Goal: Task Accomplishment & Management: Manage account settings

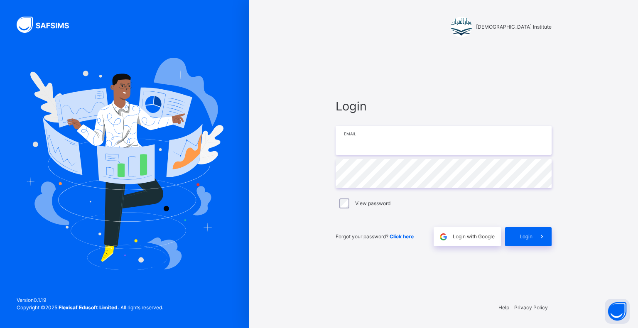
click at [386, 143] on input "email" at bounding box center [444, 140] width 216 height 29
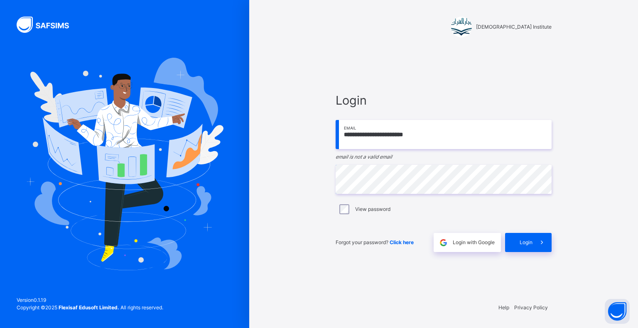
type input "**********"
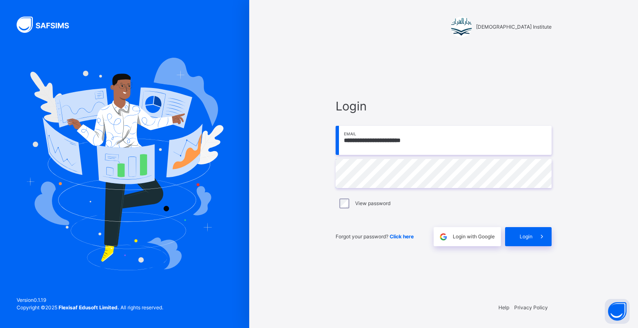
click at [558, 246] on div "**********" at bounding box center [443, 172] width 233 height 248
click at [540, 240] on icon at bounding box center [541, 237] width 9 height 10
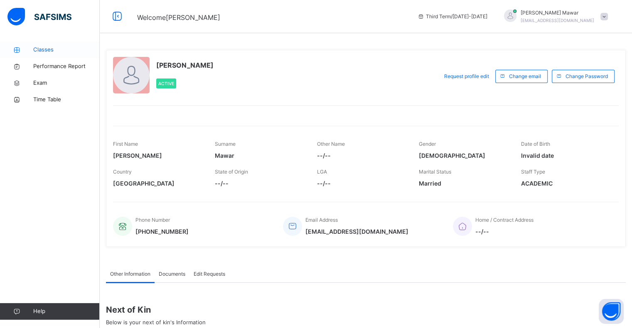
click at [40, 53] on span "Classes" at bounding box center [66, 50] width 66 height 8
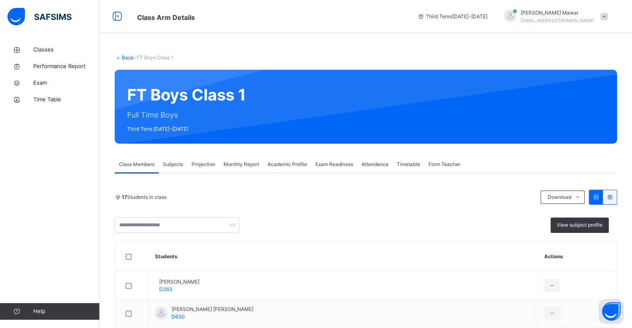
click at [227, 168] on div "Monthly Report" at bounding box center [241, 164] width 44 height 17
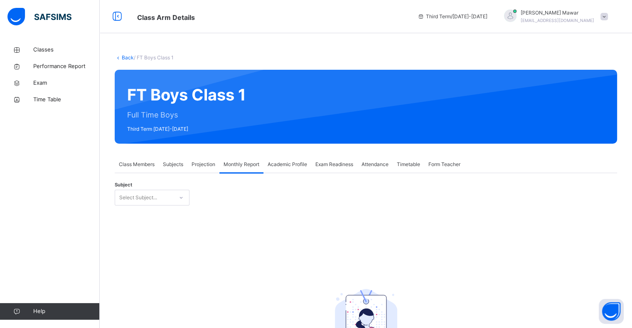
click at [190, 165] on div "Projection" at bounding box center [203, 164] width 32 height 17
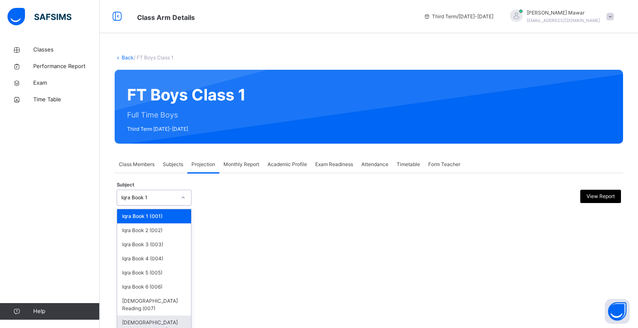
click at [133, 317] on div "[DEMOGRAPHIC_DATA] Memorisation (008)" at bounding box center [154, 327] width 74 height 22
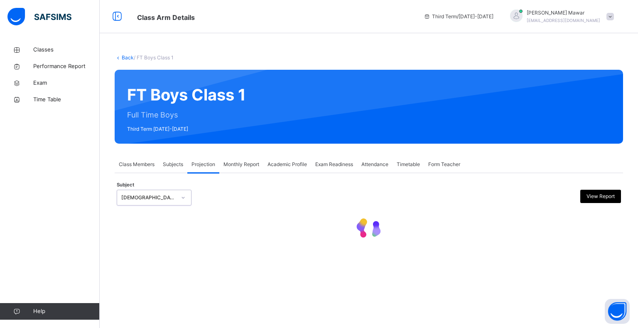
click at [536, 277] on div "Back / FT Boys Class 1 FT Boys Class 1 Full Time Boys Third Term 2024-2025 Clas…" at bounding box center [369, 164] width 538 height 328
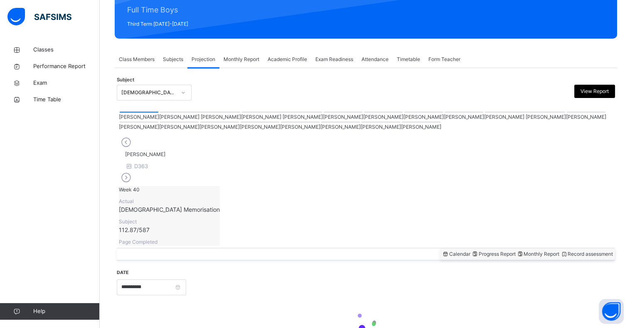
scroll to position [107, 0]
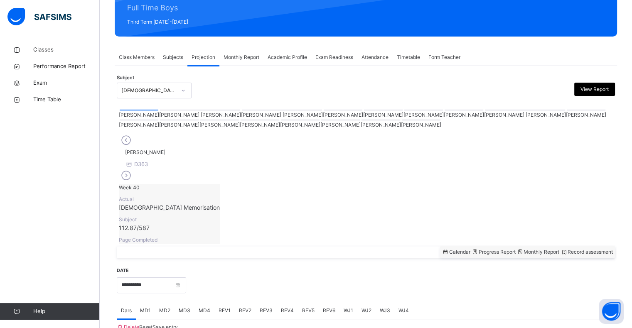
click at [402, 120] on div at bounding box center [421, 120] width 39 height 1
click at [136, 277] on input "**********" at bounding box center [151, 285] width 69 height 16
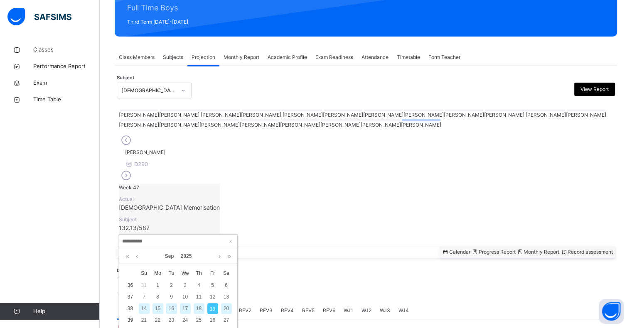
click at [194, 310] on div "18" at bounding box center [198, 308] width 11 height 11
type input "**********"
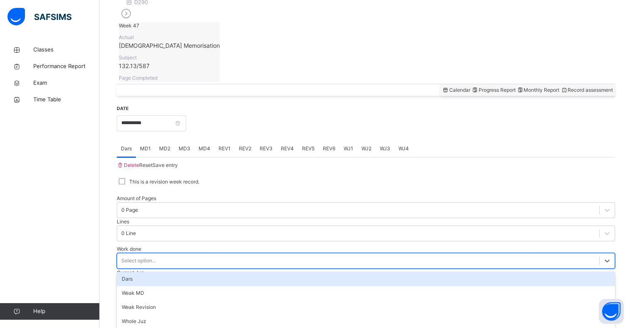
scroll to position [295, 0]
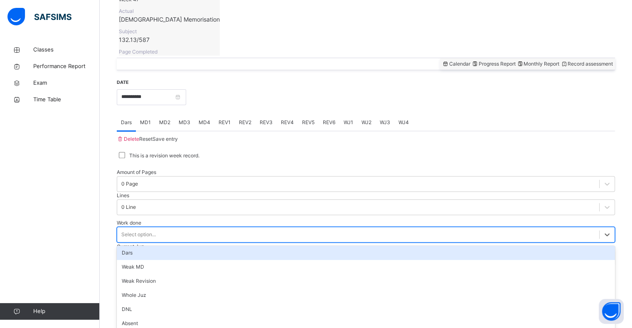
click at [541, 243] on div "Current Juz Select option..." at bounding box center [366, 255] width 498 height 24
type input "**"
click at [126, 246] on div "Public Holiday" at bounding box center [366, 253] width 498 height 14
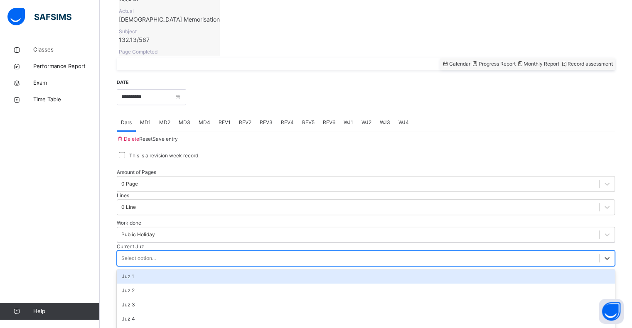
click at [128, 298] on div "Juz 3" at bounding box center [366, 305] width 498 height 14
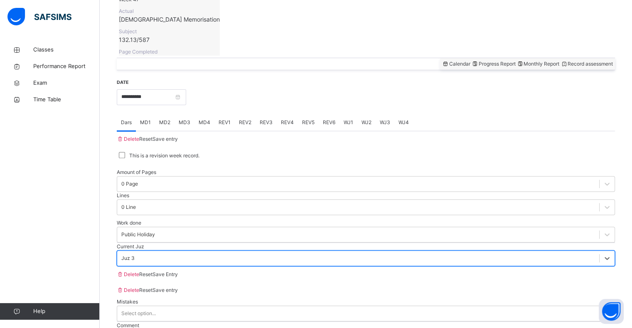
click at [178, 136] on span "Save entry" at bounding box center [164, 139] width 25 height 6
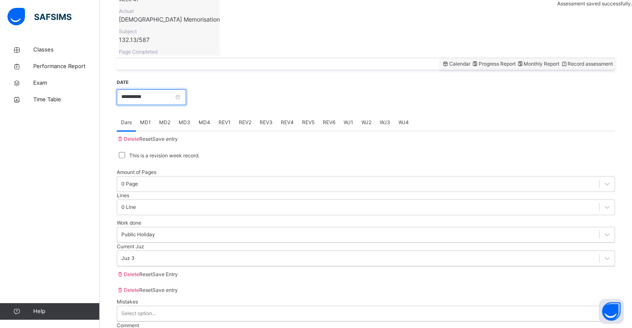
click at [127, 89] on input "**********" at bounding box center [151, 97] width 69 height 16
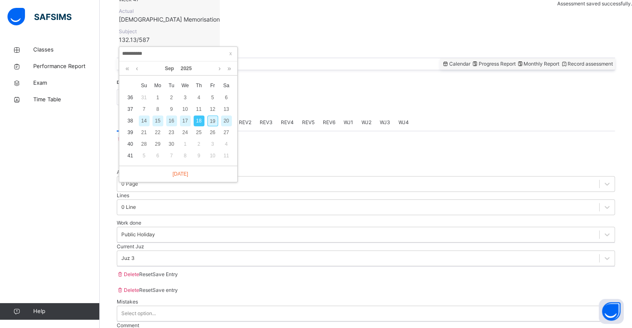
click at [211, 121] on div "19" at bounding box center [212, 120] width 11 height 11
type input "**********"
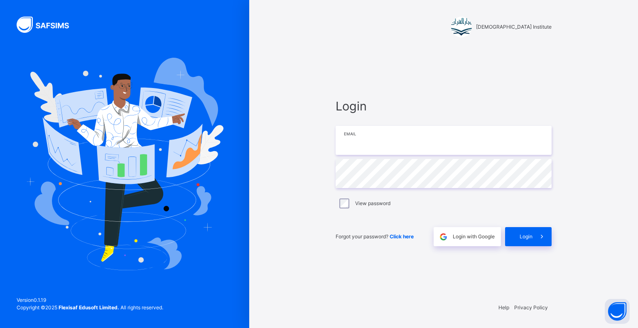
click at [391, 148] on input "email" at bounding box center [444, 140] width 216 height 29
type input "**********"
click at [530, 233] on div "Login" at bounding box center [528, 236] width 47 height 19
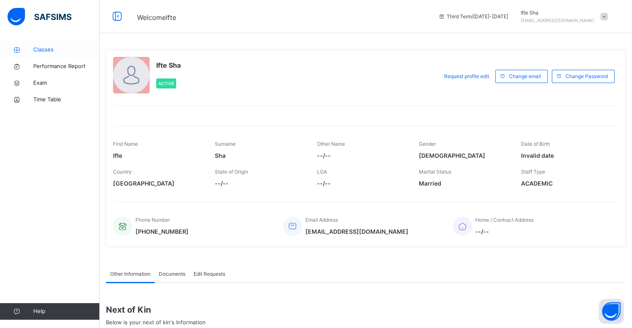
click at [61, 51] on span "Classes" at bounding box center [66, 50] width 66 height 8
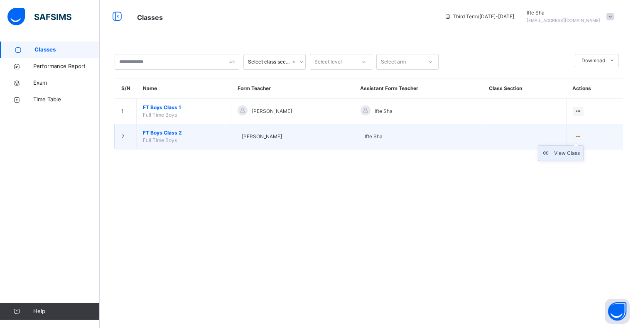
click at [569, 154] on div "View Class" at bounding box center [567, 153] width 26 height 8
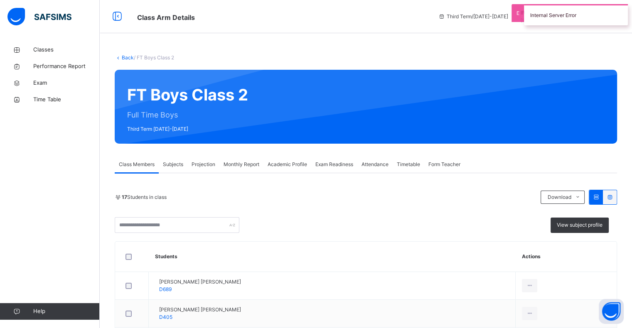
click at [210, 162] on span "Projection" at bounding box center [203, 164] width 24 height 7
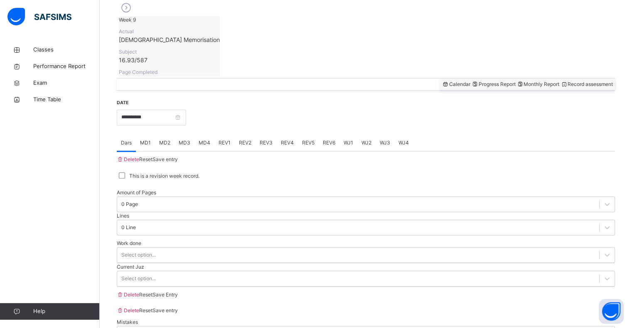
scroll to position [277, 0]
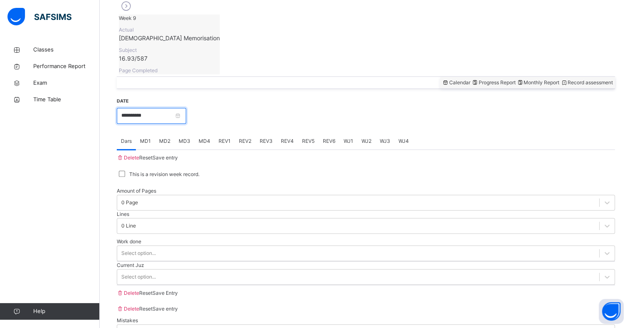
click at [186, 108] on input "**********" at bounding box center [151, 116] width 69 height 16
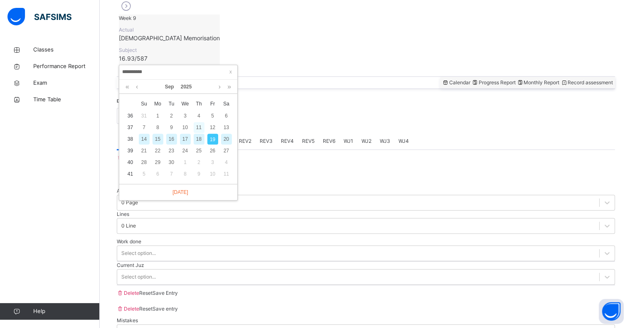
click at [198, 130] on div "11" at bounding box center [198, 127] width 11 height 11
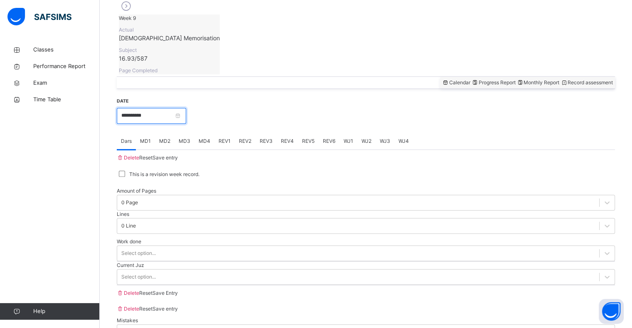
click at [146, 108] on input "**********" at bounding box center [151, 116] width 69 height 16
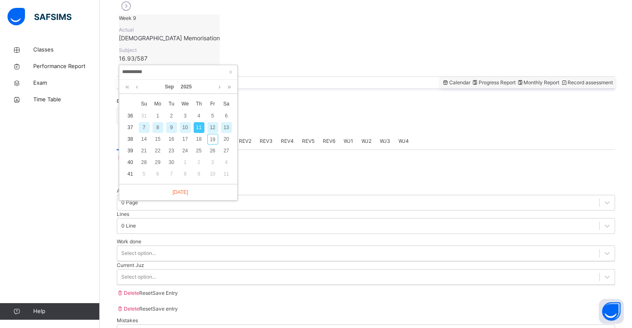
click at [185, 132] on div "10" at bounding box center [185, 127] width 11 height 11
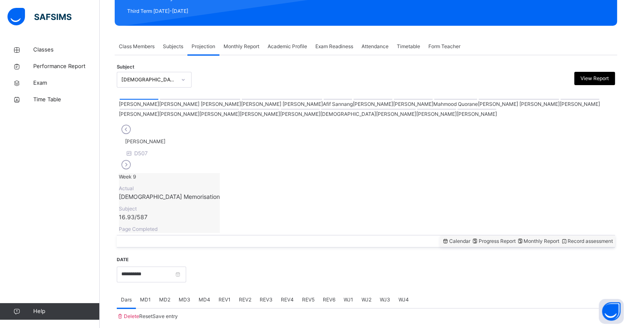
scroll to position [110, 0]
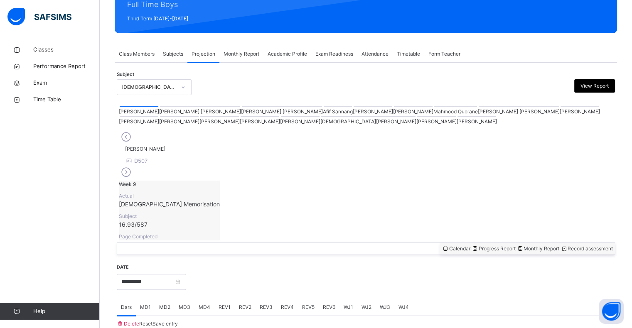
click at [352, 121] on div "[DEMOGRAPHIC_DATA][PERSON_NAME]" at bounding box center [368, 120] width 96 height 10
click at [354, 116] on div at bounding box center [368, 116] width 94 height 1
click at [144, 263] on div "**********" at bounding box center [366, 276] width 498 height 27
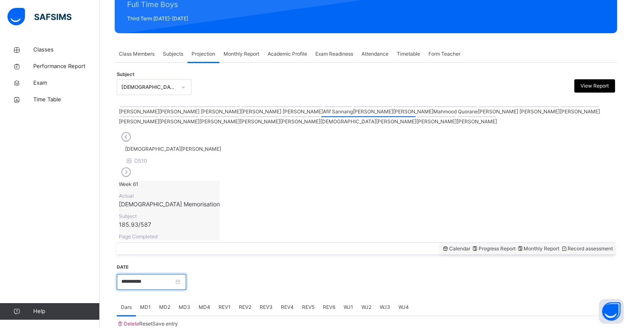
click at [149, 274] on input "**********" at bounding box center [151, 282] width 69 height 16
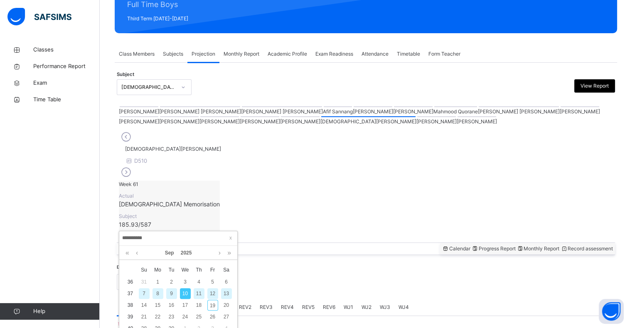
drag, startPoint x: 252, startPoint y: 295, endPoint x: 238, endPoint y: 279, distance: 21.4
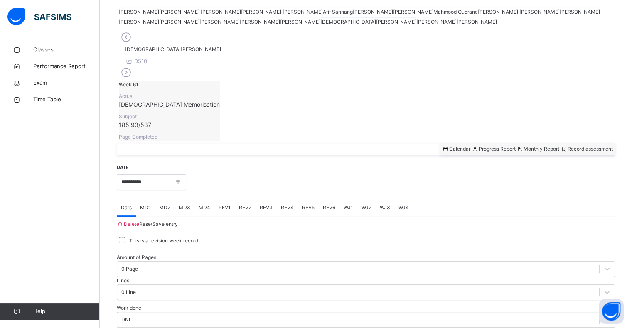
scroll to position [193, 0]
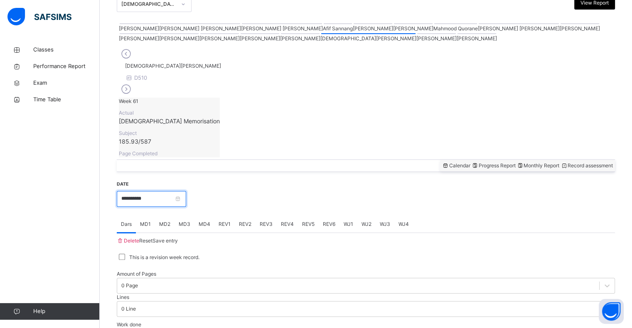
click at [146, 191] on input "**********" at bounding box center [151, 199] width 69 height 16
click at [269, 233] on div at bounding box center [366, 233] width 498 height 0
click at [149, 220] on span "MD1" at bounding box center [145, 223] width 11 height 7
click at [205, 220] on span "MD4" at bounding box center [204, 223] width 12 height 7
click at [237, 216] on div "REV2" at bounding box center [245, 224] width 21 height 17
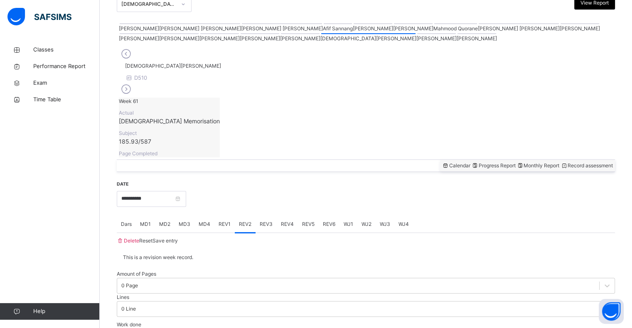
click at [220, 220] on span "REV1" at bounding box center [224, 223] width 12 height 7
click at [249, 216] on div "REV2" at bounding box center [245, 224] width 21 height 17
click at [186, 191] on input "**********" at bounding box center [151, 199] width 69 height 16
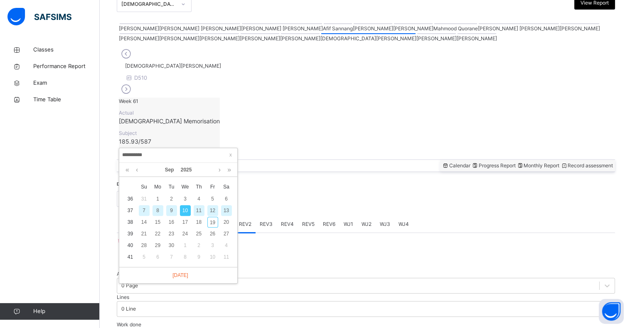
click at [197, 212] on div "11" at bounding box center [198, 210] width 11 height 11
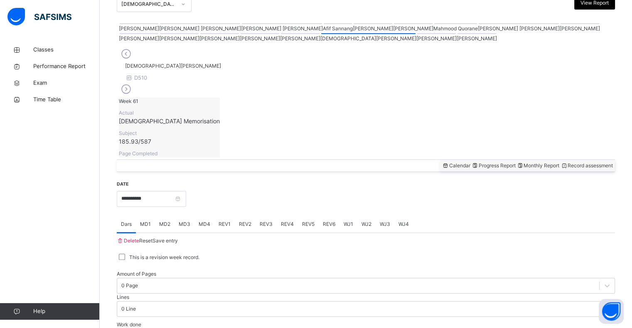
click at [182, 216] on div "MD3" at bounding box center [184, 224] width 20 height 17
click at [203, 220] on span "MD4" at bounding box center [204, 223] width 12 height 7
click at [225, 220] on span "REV1" at bounding box center [224, 223] width 12 height 7
click at [248, 220] on span "REV2" at bounding box center [245, 223] width 12 height 7
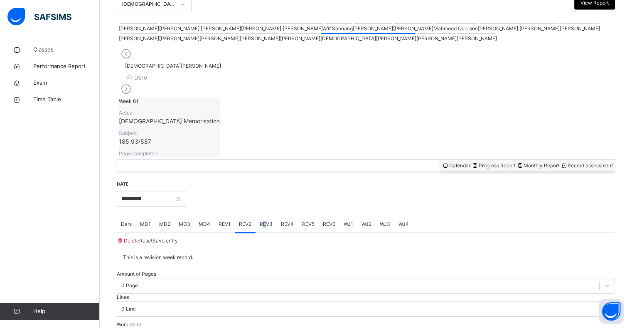
click at [265, 220] on span "REV3" at bounding box center [266, 223] width 13 height 7
click at [284, 220] on span "REV4" at bounding box center [287, 223] width 13 height 7
click at [206, 220] on span "MD4" at bounding box center [204, 223] width 12 height 7
click at [168, 191] on input "**********" at bounding box center [151, 199] width 69 height 16
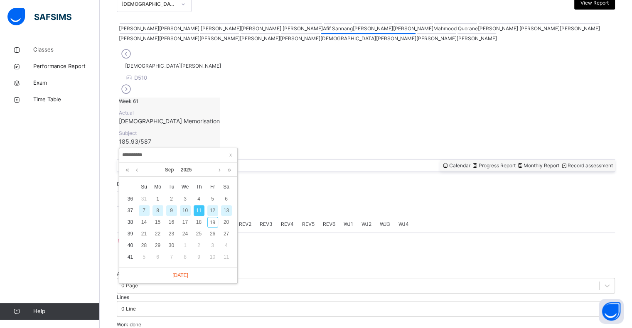
click at [210, 210] on div "12" at bounding box center [212, 210] width 11 height 11
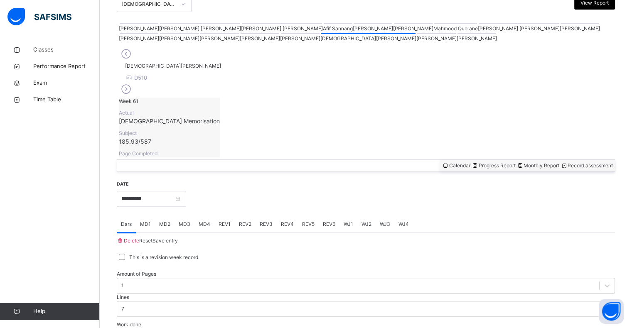
click at [170, 220] on span "MD2" at bounding box center [164, 223] width 11 height 7
click at [206, 220] on span "MD4" at bounding box center [204, 223] width 12 height 7
click at [225, 220] on span "REV1" at bounding box center [224, 223] width 12 height 7
click at [243, 220] on span "REV2" at bounding box center [245, 223] width 12 height 7
click at [137, 191] on input "**********" at bounding box center [151, 199] width 69 height 16
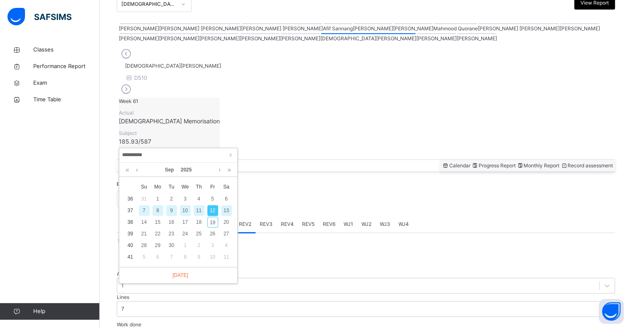
click at [225, 211] on div "13" at bounding box center [226, 210] width 11 height 11
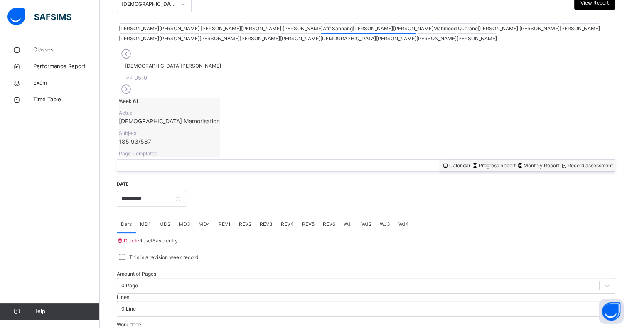
click at [221, 233] on div at bounding box center [366, 233] width 498 height 0
click at [158, 191] on input "**********" at bounding box center [151, 199] width 69 height 16
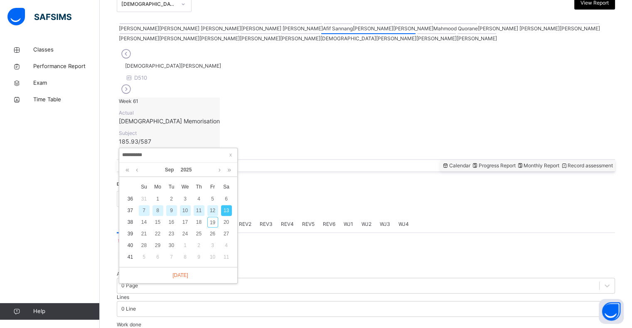
click at [212, 209] on div "12" at bounding box center [212, 210] width 11 height 11
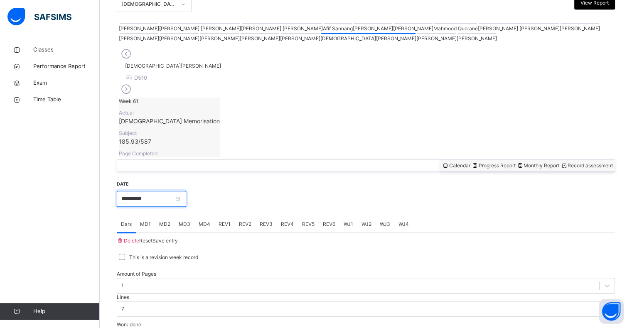
click at [168, 191] on input "**********" at bounding box center [151, 199] width 69 height 16
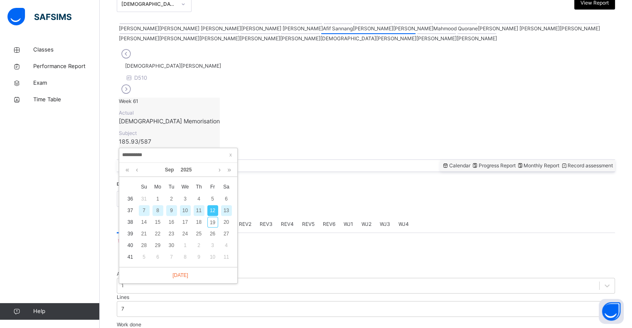
click at [223, 211] on div "13" at bounding box center [226, 210] width 11 height 11
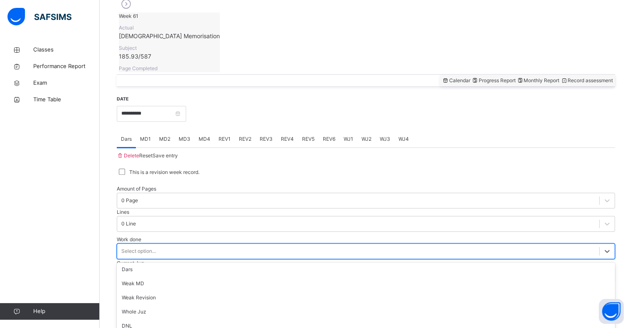
click at [186, 259] on div "option Absent focused, 6 of 16. 16 results available. Use Up and Down to choose…" at bounding box center [366, 251] width 498 height 16
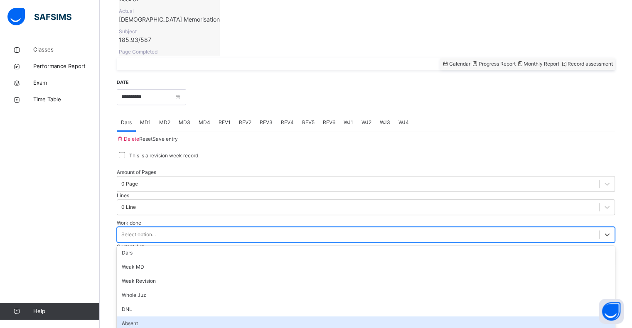
click at [191, 316] on div "Absent" at bounding box center [366, 323] width 498 height 14
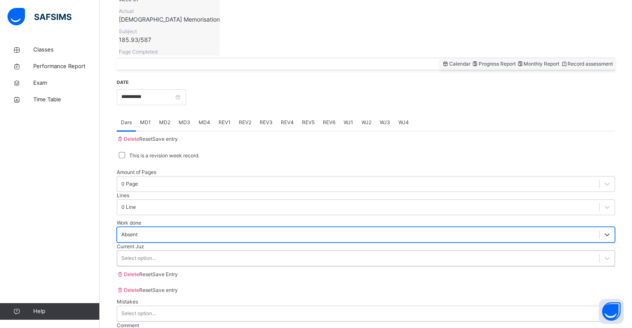
click at [195, 252] on div "Select option..." at bounding box center [358, 258] width 482 height 13
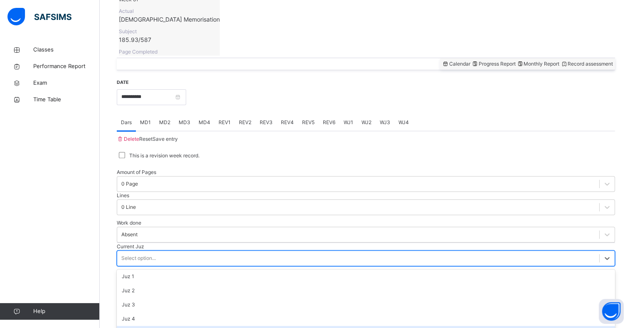
click at [165, 326] on div "Juz 5" at bounding box center [366, 333] width 498 height 14
drag, startPoint x: 604, startPoint y: 285, endPoint x: 603, endPoint y: 279, distance: 5.9
click at [178, 278] on div "Save Entry" at bounding box center [164, 274] width 25 height 7
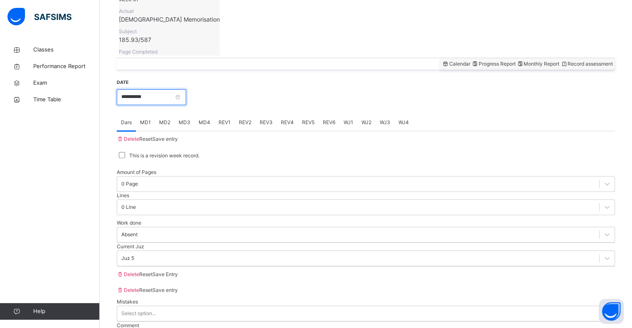
click at [181, 89] on input "**********" at bounding box center [151, 97] width 69 height 16
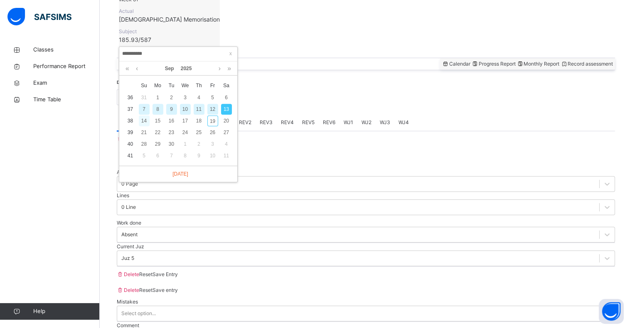
click at [143, 121] on div "14" at bounding box center [144, 120] width 11 height 11
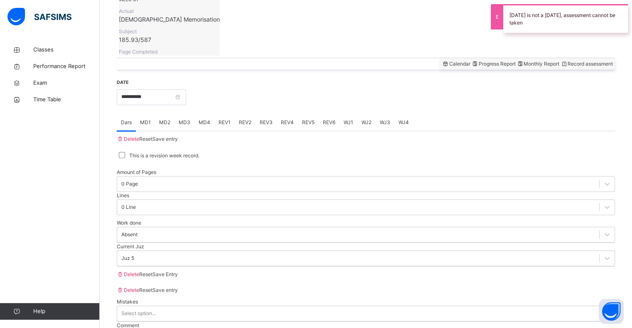
click at [152, 78] on div "**********" at bounding box center [366, 91] width 498 height 27
click at [152, 89] on input "**********" at bounding box center [151, 97] width 69 height 16
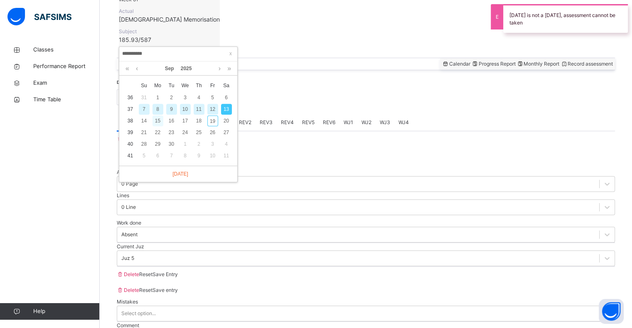
click at [157, 121] on div "15" at bounding box center [157, 120] width 11 height 11
type input "**********"
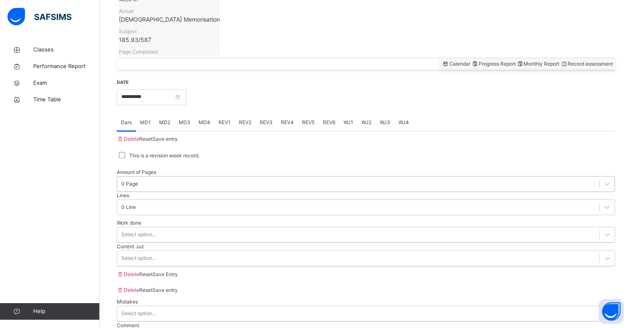
click at [138, 180] on div "0 Page" at bounding box center [129, 183] width 17 height 7
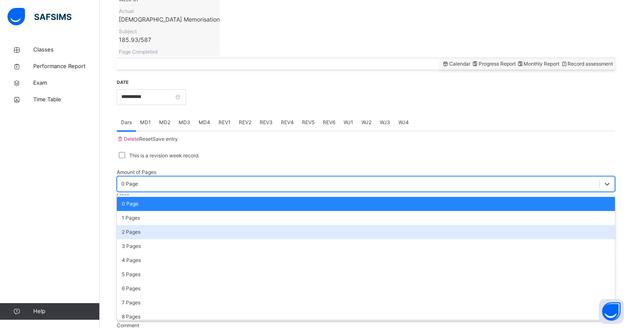
click at [174, 195] on div "0 Page 1 Pages 2 Pages 3 Pages 4 Pages 5 Pages 6 Pages 7 Pages 8 Pages 9 Pages …" at bounding box center [366, 257] width 498 height 125
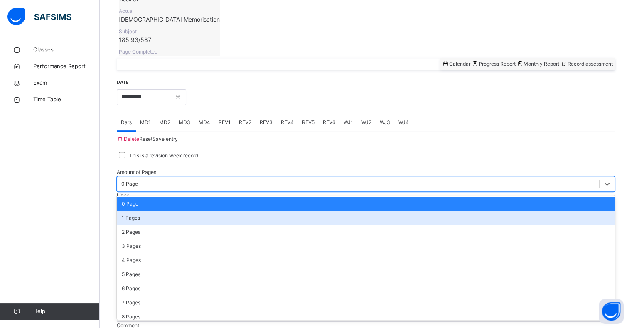
click at [174, 211] on div "1 Pages" at bounding box center [366, 218] width 498 height 14
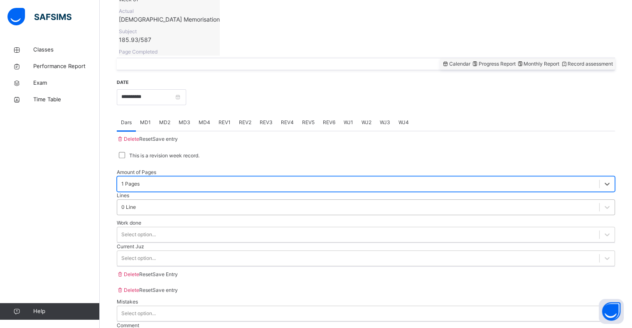
click at [256, 201] on div "0 Line" at bounding box center [358, 207] width 482 height 13
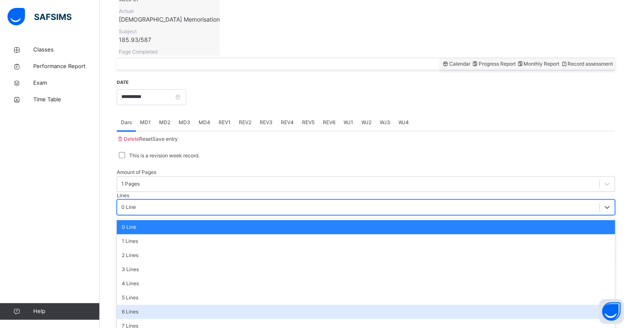
click at [261, 305] on div "6 Lines" at bounding box center [366, 312] width 498 height 14
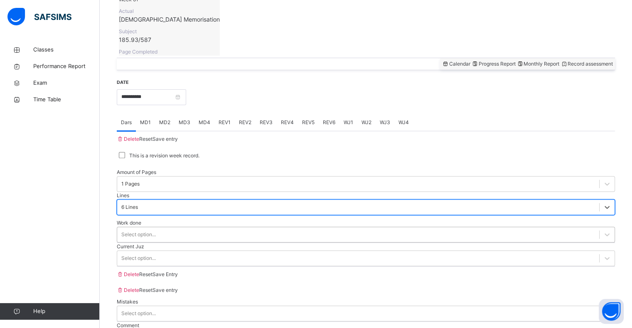
click at [206, 228] on div "Select option..." at bounding box center [358, 234] width 482 height 13
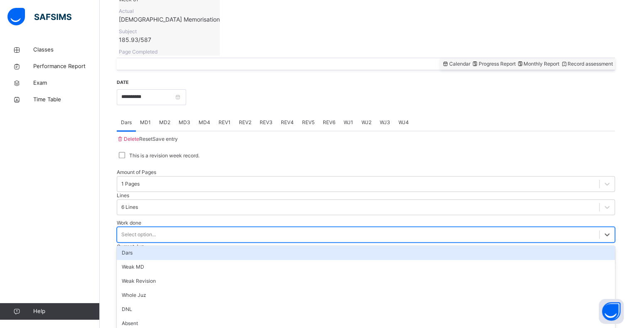
click at [211, 246] on div "Dars" at bounding box center [366, 253] width 498 height 14
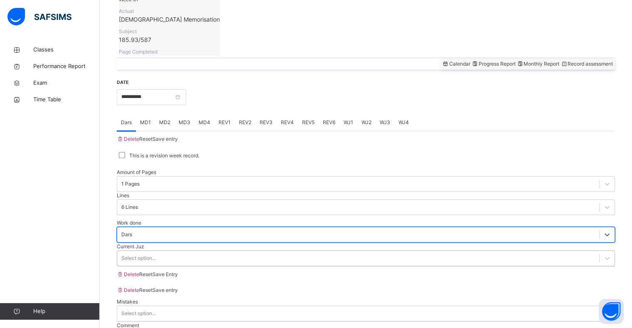
click at [196, 252] on div "Select option..." at bounding box center [358, 258] width 482 height 13
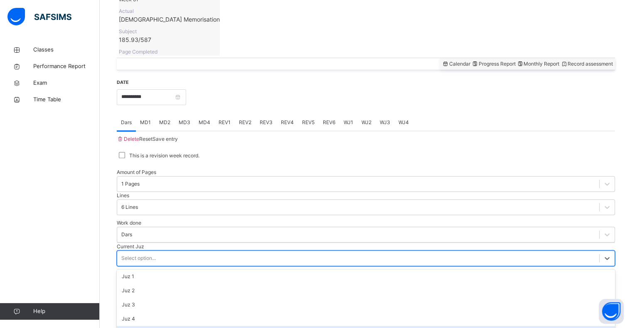
click at [183, 326] on div "Juz 5" at bounding box center [366, 333] width 498 height 14
click at [178, 277] on span "Save Entry" at bounding box center [164, 274] width 25 height 6
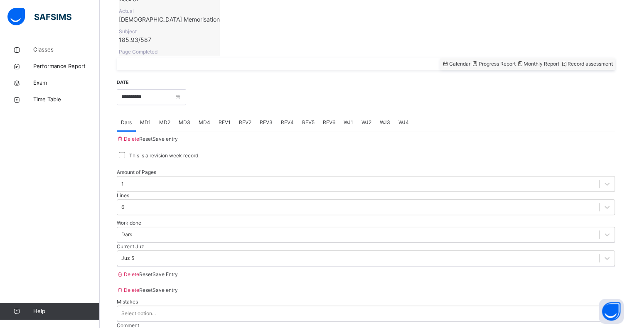
click at [178, 277] on span "Save Entry" at bounding box center [164, 274] width 25 height 6
click at [172, 78] on div "**********" at bounding box center [366, 91] width 498 height 27
click at [190, 119] on span "MD3" at bounding box center [185, 122] width 12 height 7
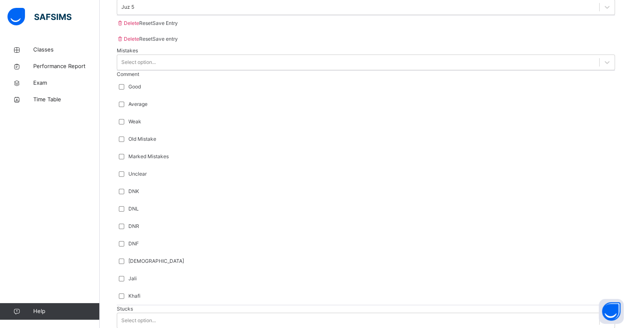
scroll to position [544, 0]
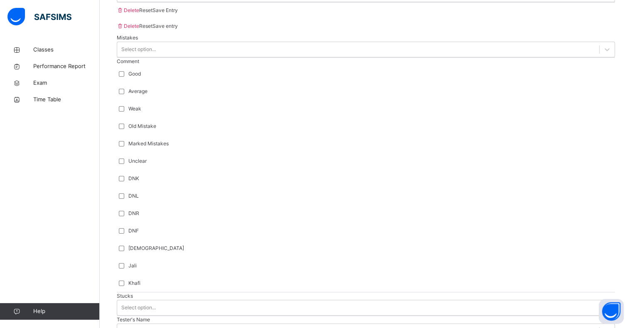
scroll to position [561, 0]
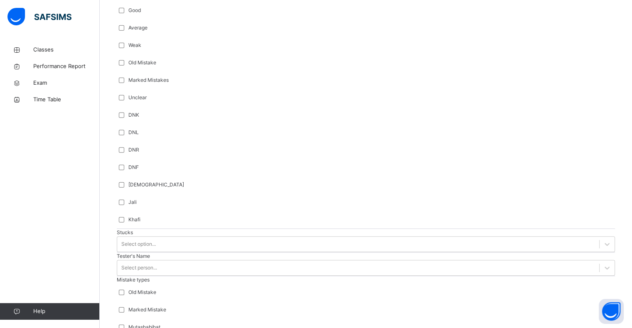
type input "*****"
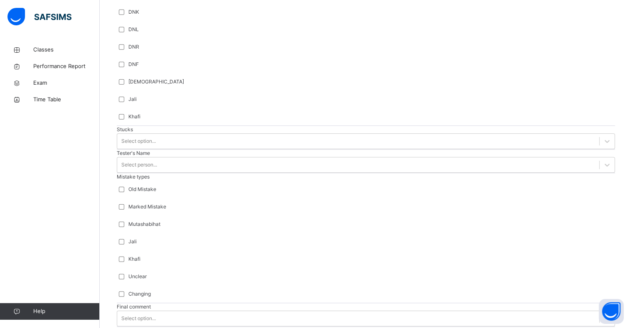
scroll to position [775, 0]
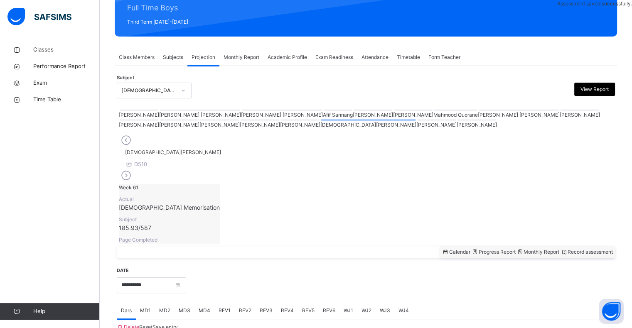
scroll to position [295, 0]
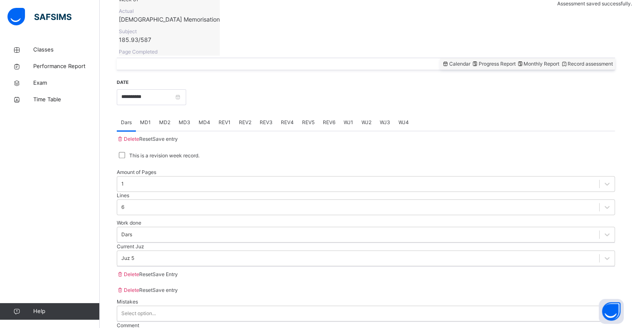
click at [206, 119] on span "MD4" at bounding box center [204, 122] width 12 height 7
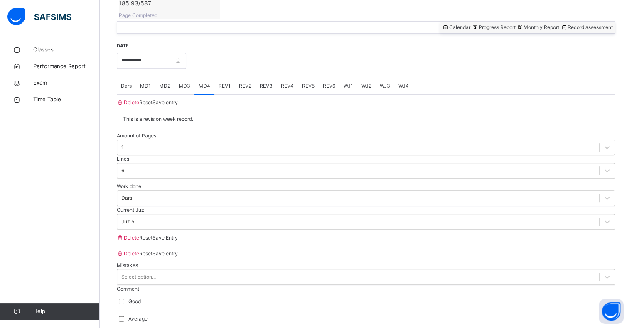
scroll to position [343, 0]
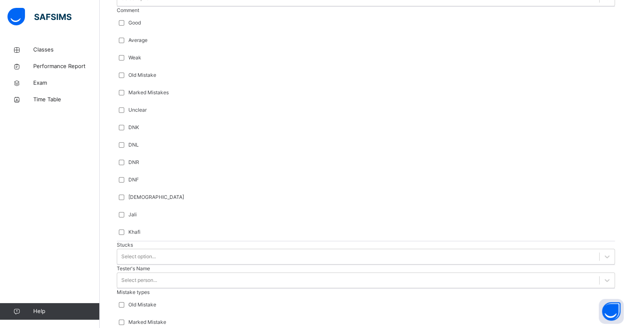
scroll to position [609, 0]
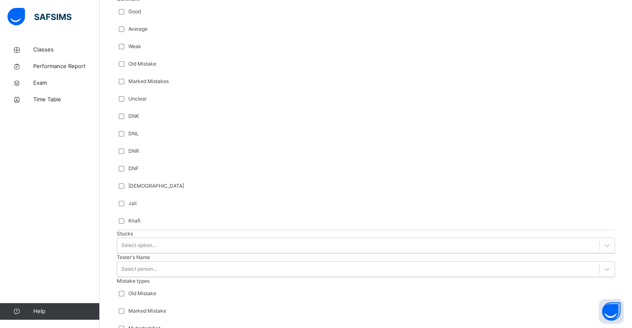
scroll to position [623, 0]
type input "***"
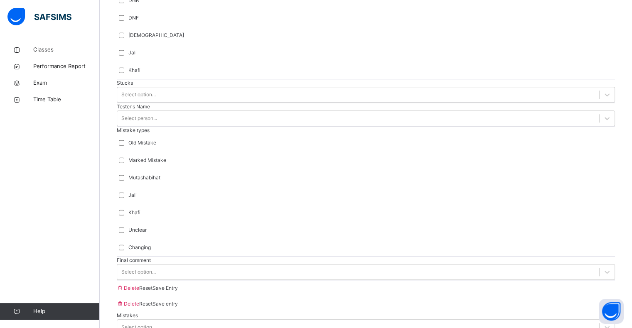
scroll to position [775, 0]
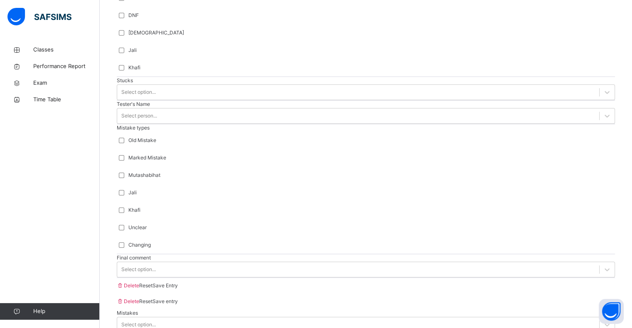
drag, startPoint x: 197, startPoint y: 241, endPoint x: 198, endPoint y: 245, distance: 4.2
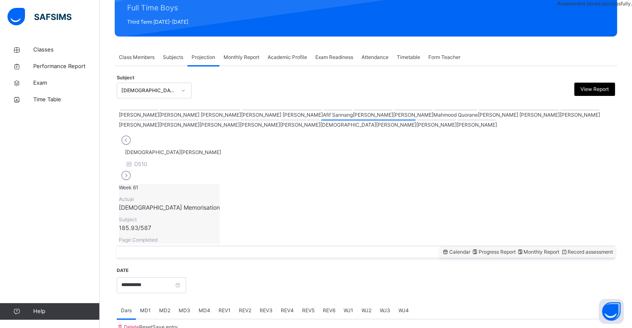
scroll to position [295, 0]
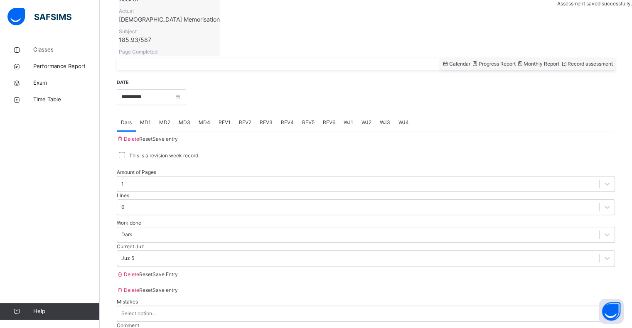
click at [222, 119] on span "REV1" at bounding box center [224, 122] width 12 height 7
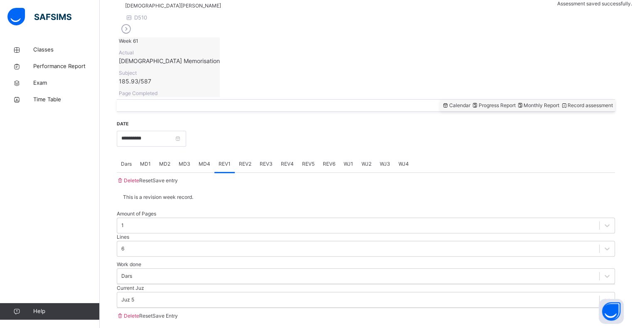
scroll to position [227, 0]
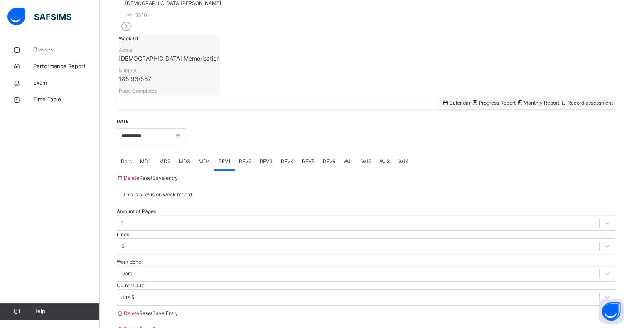
type input "**"
drag, startPoint x: 168, startPoint y: 235, endPoint x: 167, endPoint y: 282, distance: 46.1
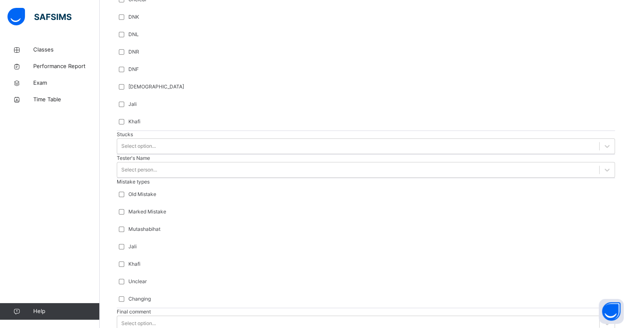
scroll to position [746, 0]
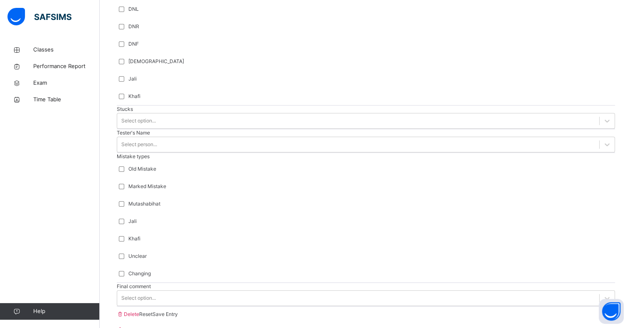
type input "***"
drag, startPoint x: 186, startPoint y: 184, endPoint x: 186, endPoint y: 191, distance: 7.5
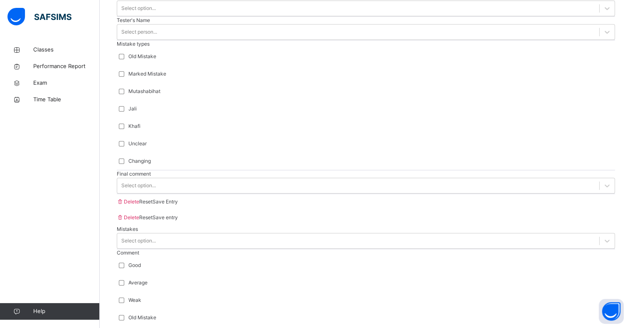
scroll to position [874, 0]
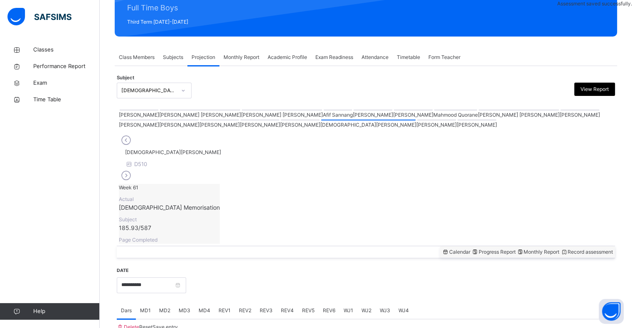
scroll to position [295, 0]
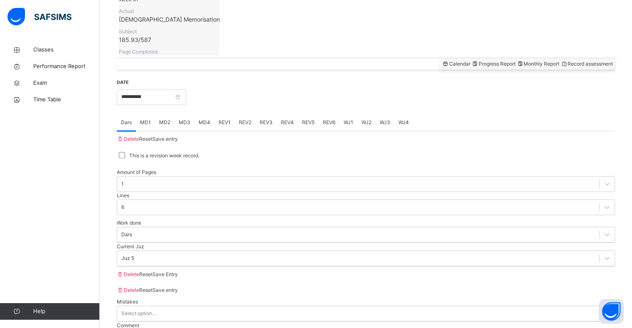
click at [244, 114] on div "REV2" at bounding box center [245, 122] width 21 height 17
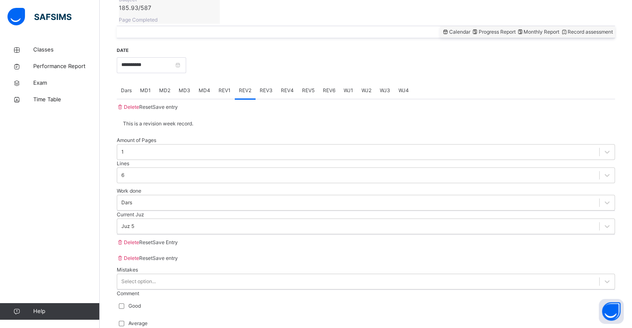
scroll to position [326, 0]
type input "**"
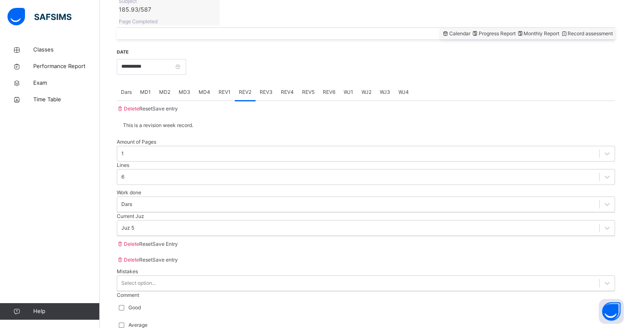
drag, startPoint x: 241, startPoint y: 204, endPoint x: 238, endPoint y: 209, distance: 6.0
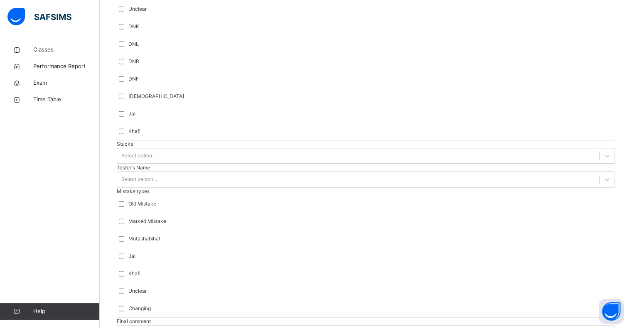
scroll to position [730, 0]
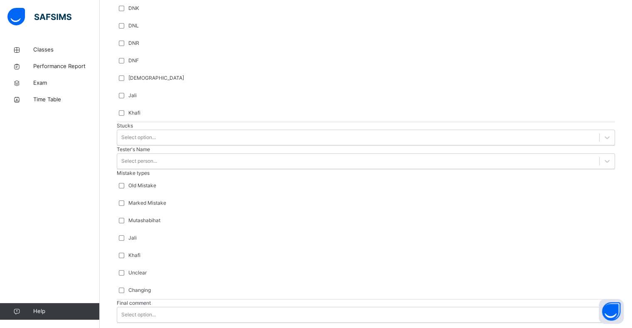
type input "****"
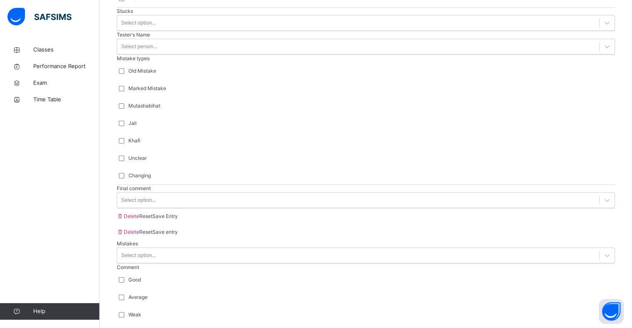
scroll to position [874, 0]
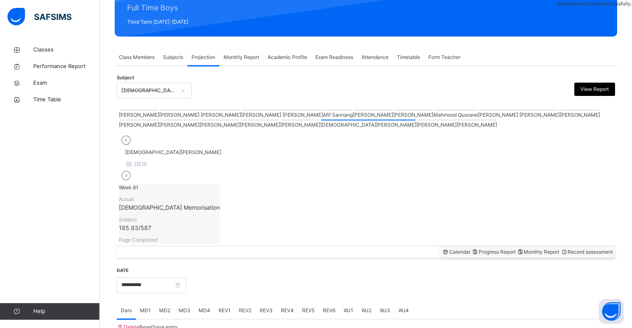
scroll to position [295, 0]
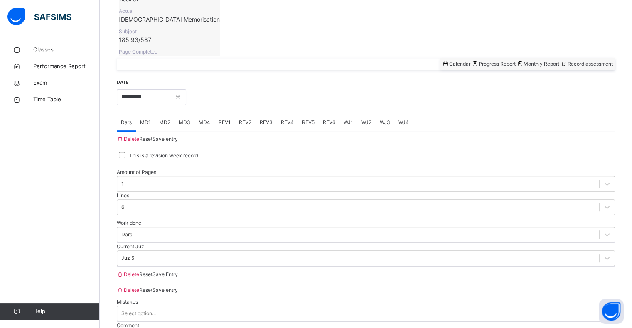
click at [256, 114] on div "REV3" at bounding box center [265, 122] width 21 height 17
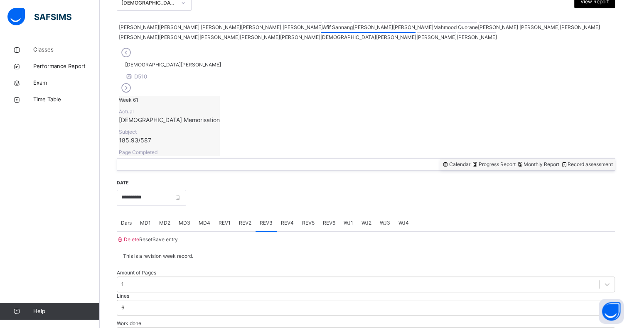
scroll to position [193, 0]
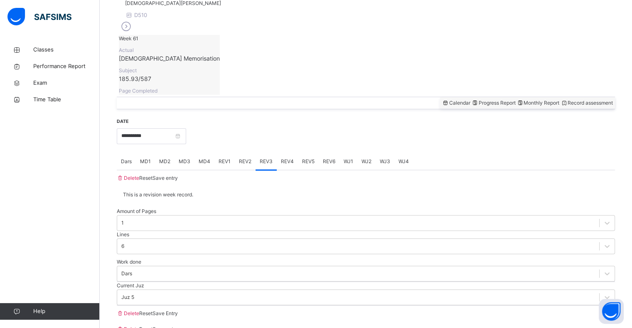
type input "**"
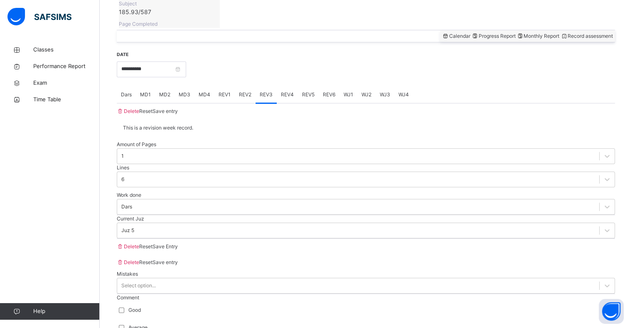
scroll to position [329, 0]
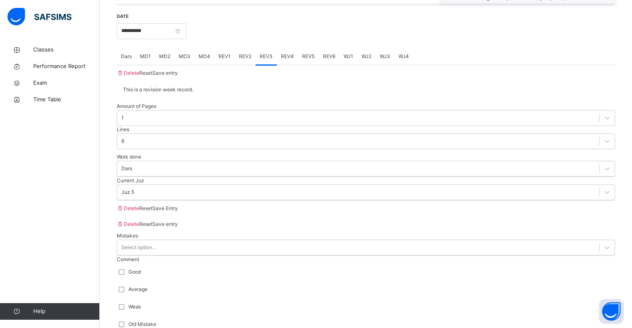
scroll to position [364, 0]
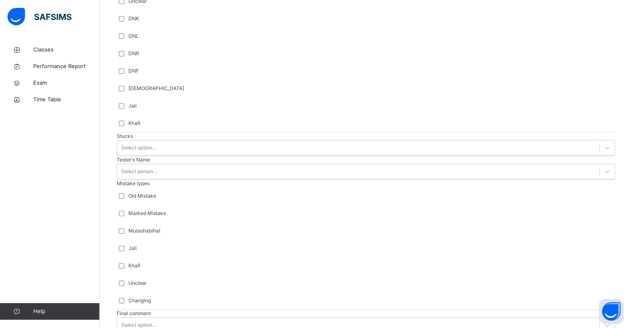
scroll to position [746, 0]
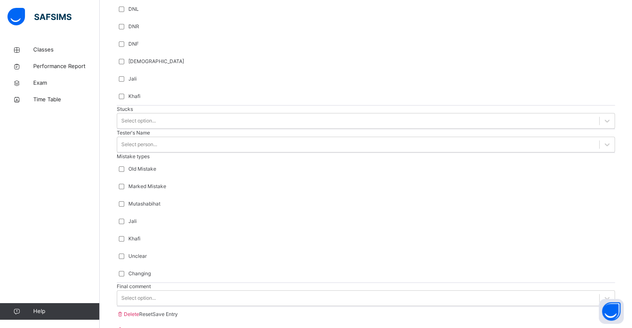
type input "***"
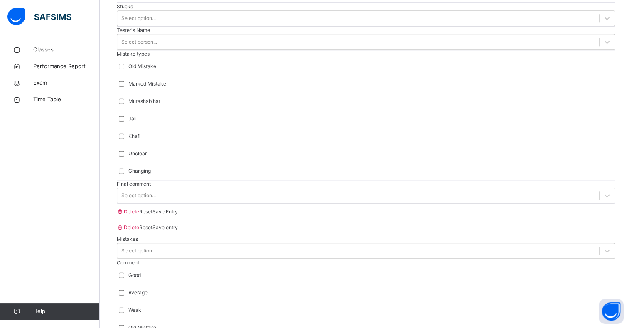
scroll to position [874, 0]
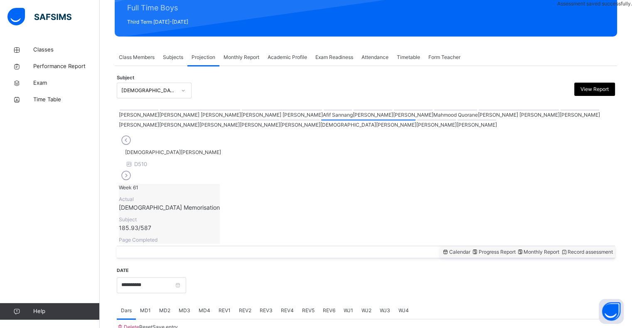
scroll to position [295, 0]
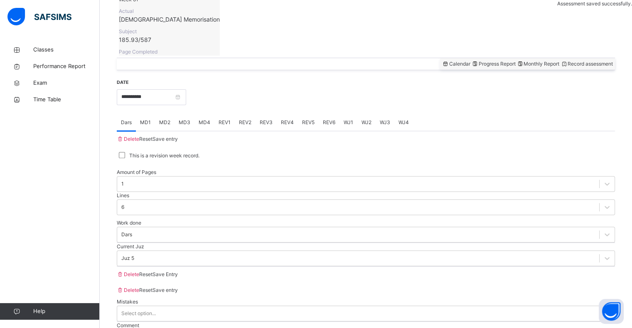
click at [281, 119] on span "REV4" at bounding box center [287, 122] width 13 height 7
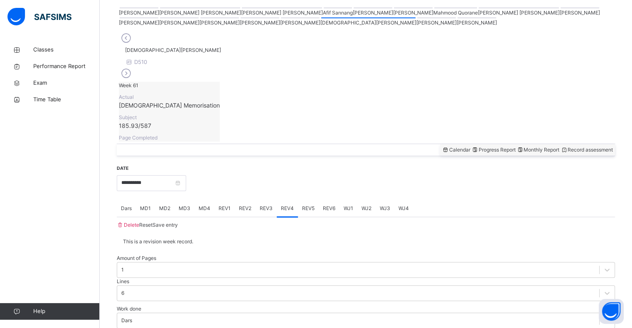
scroll to position [193, 0]
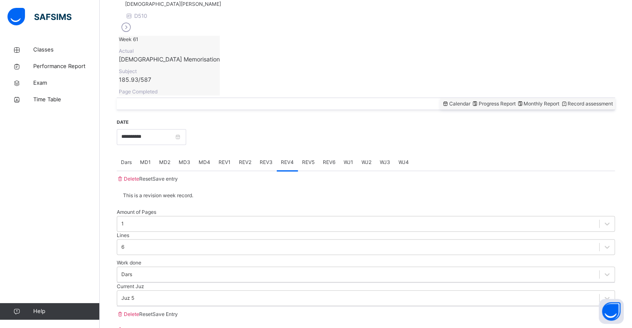
scroll to position [256, 0]
type input "**"
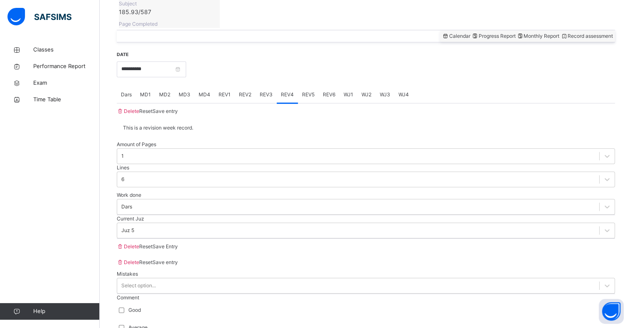
scroll to position [329, 0]
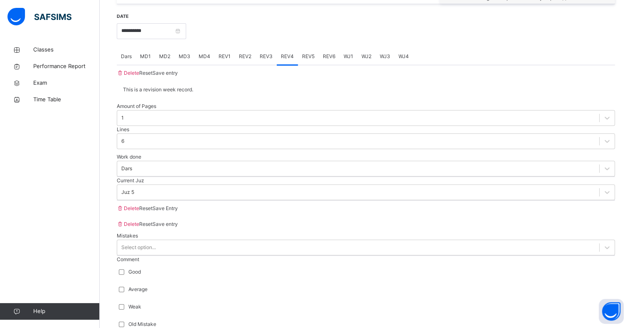
scroll to position [364, 0]
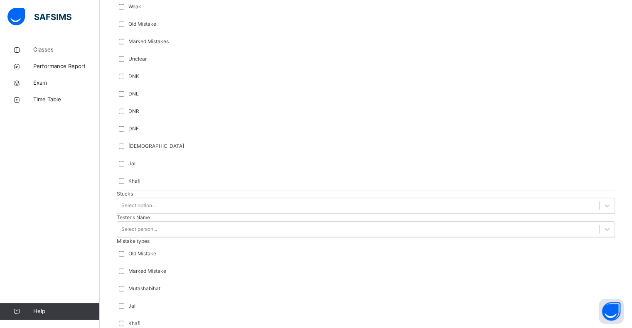
scroll to position [663, 0]
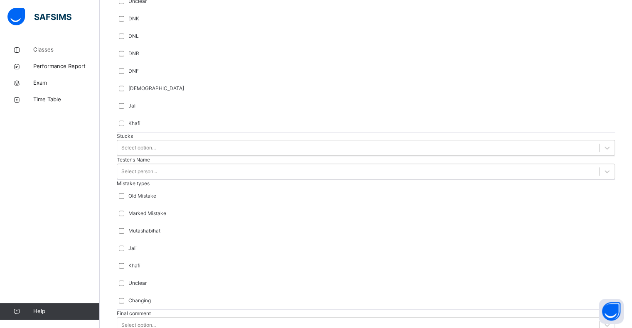
scroll to position [721, 0]
type input "*****"
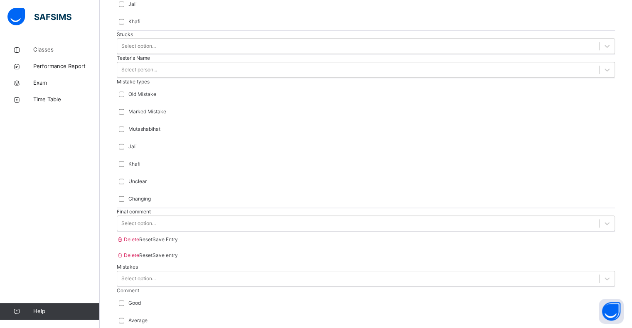
scroll to position [874, 0]
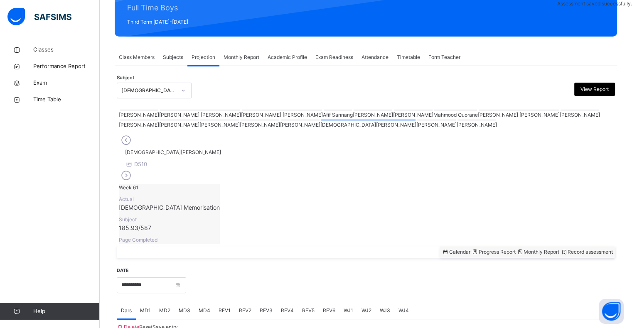
scroll to position [295, 0]
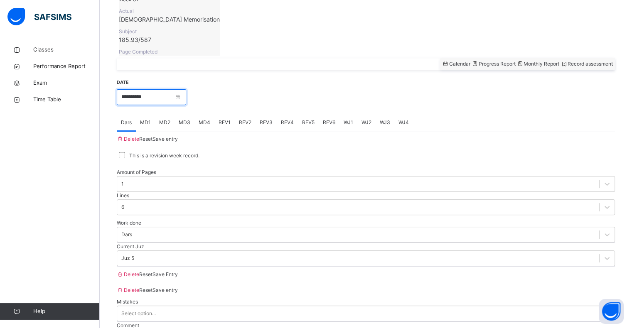
click at [169, 89] on input "**********" at bounding box center [151, 97] width 69 height 16
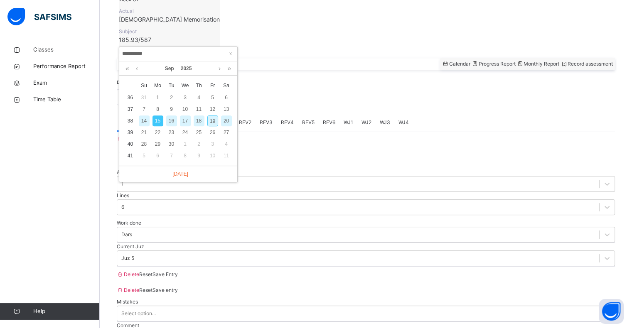
click at [170, 123] on div "16" at bounding box center [171, 120] width 11 height 11
type input "**********"
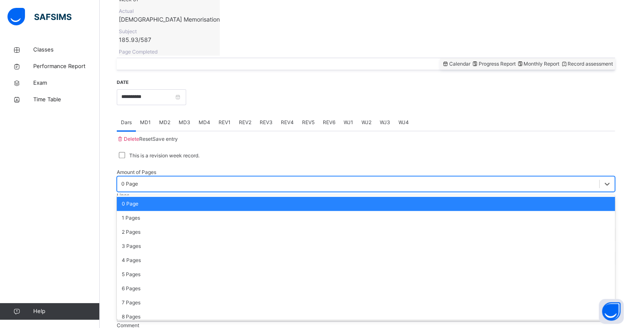
click at [138, 180] on div "0 Page" at bounding box center [129, 183] width 17 height 7
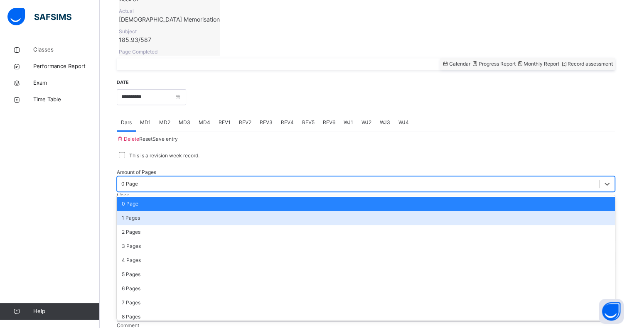
drag, startPoint x: 167, startPoint y: 190, endPoint x: 172, endPoint y: 182, distance: 9.9
click at [167, 211] on div "1 Pages" at bounding box center [366, 218] width 498 height 14
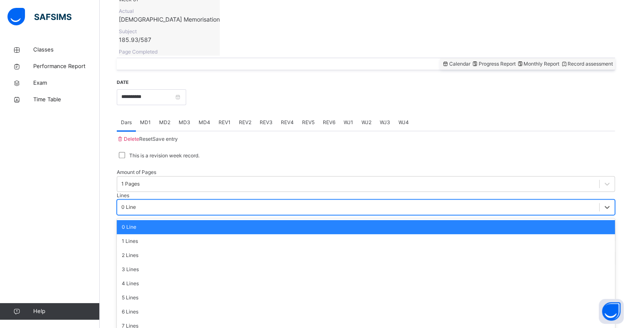
click at [297, 199] on div "0 Line" at bounding box center [366, 207] width 498 height 16
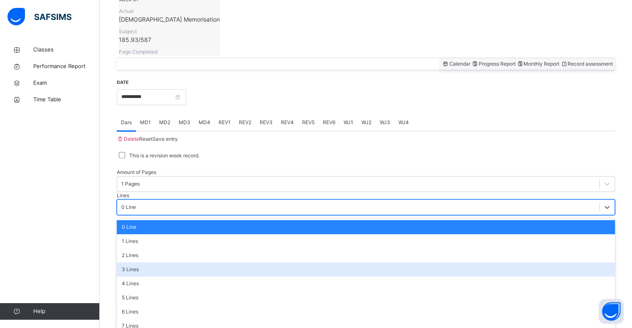
click at [283, 262] on div "3 Lines" at bounding box center [366, 269] width 498 height 14
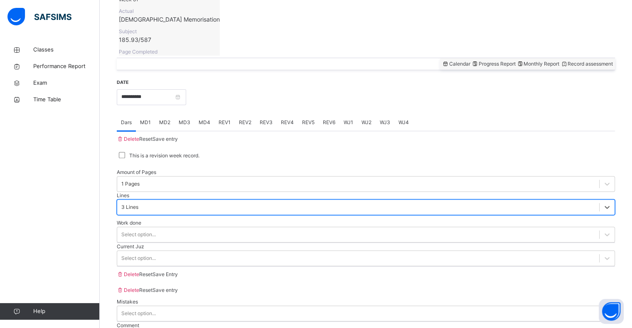
click at [268, 219] on div "Work done Select option..." at bounding box center [366, 231] width 498 height 24
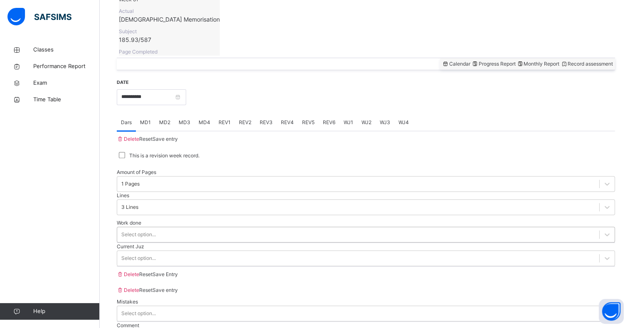
click at [269, 228] on div "Select option..." at bounding box center [358, 234] width 482 height 13
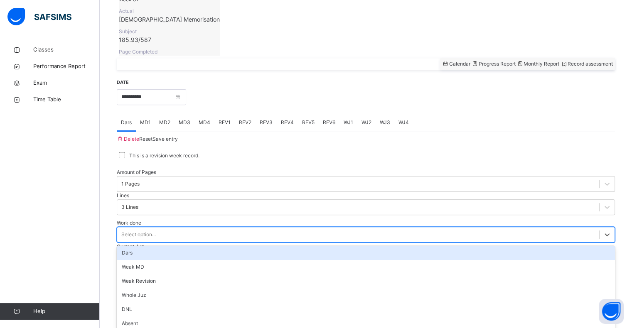
click at [257, 246] on div "Dars" at bounding box center [366, 253] width 498 height 14
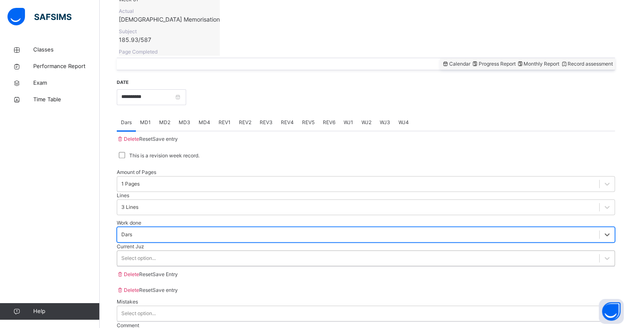
click at [244, 252] on div "Select option..." at bounding box center [358, 258] width 482 height 13
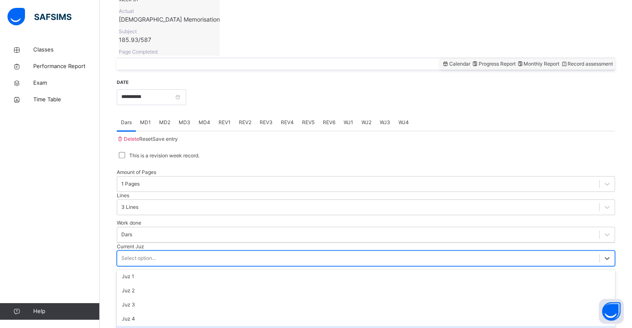
click at [229, 326] on div "Juz 5" at bounding box center [366, 333] width 498 height 14
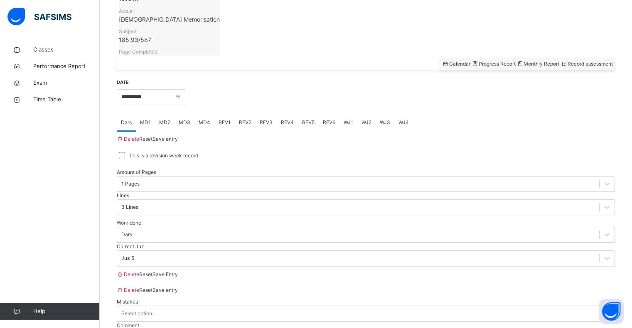
click at [178, 273] on div "Save Entry" at bounding box center [164, 275] width 25 height 16
click at [178, 277] on span "Save Entry" at bounding box center [164, 274] width 25 height 6
click at [166, 119] on span "MD2" at bounding box center [164, 122] width 11 height 7
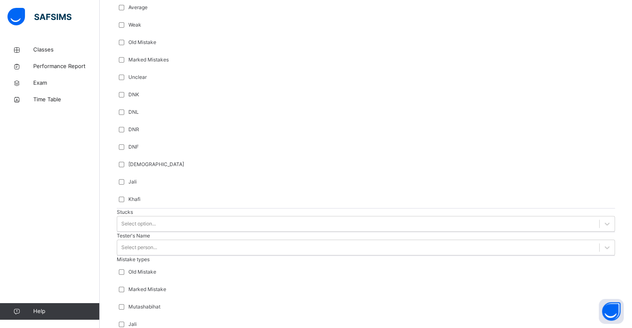
scroll to position [644, 0]
type input "**"
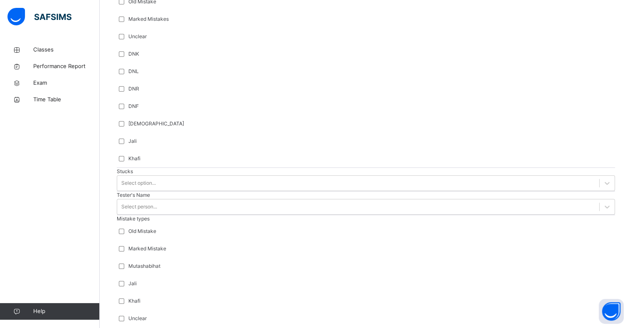
scroll to position [775, 0]
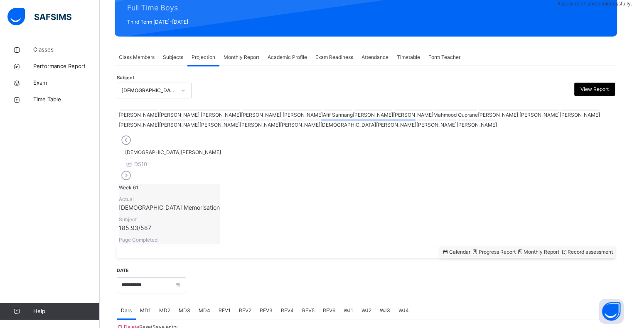
scroll to position [295, 0]
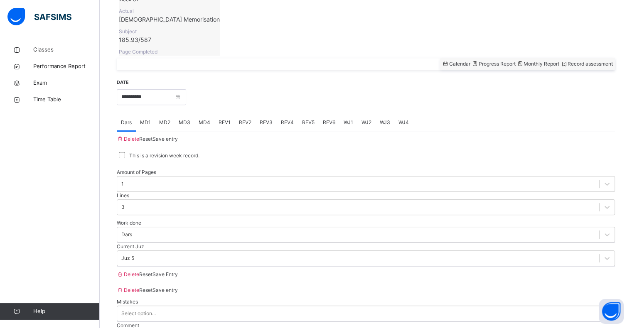
click at [184, 119] on span "MD3" at bounding box center [185, 122] width 12 height 7
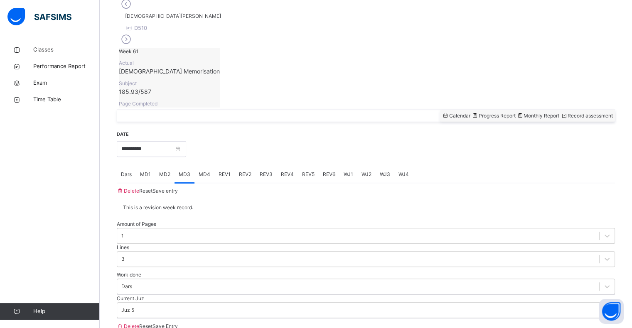
scroll to position [227, 0]
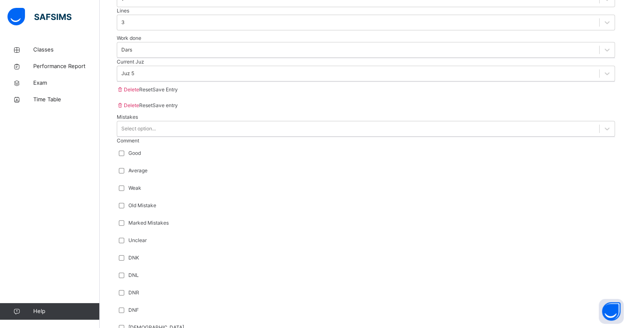
scroll to position [579, 0]
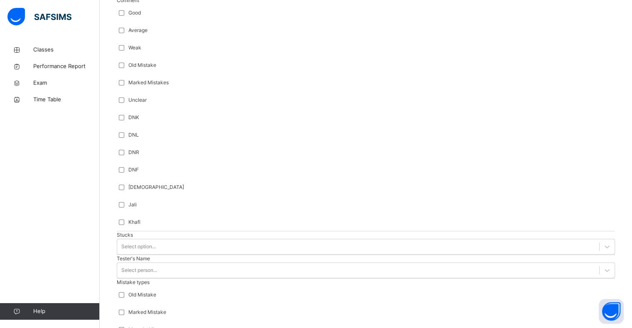
scroll to position [623, 0]
type input "****"
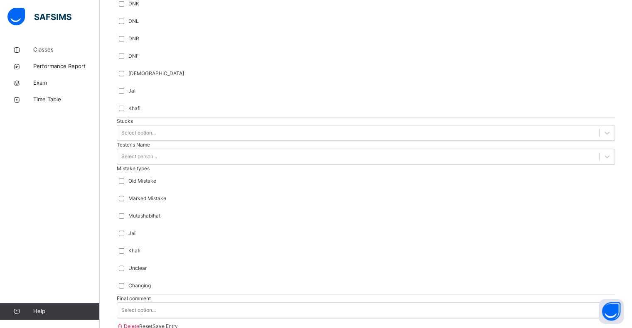
scroll to position [775, 0]
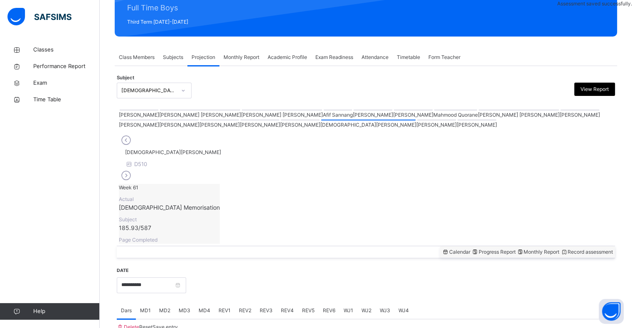
scroll to position [295, 0]
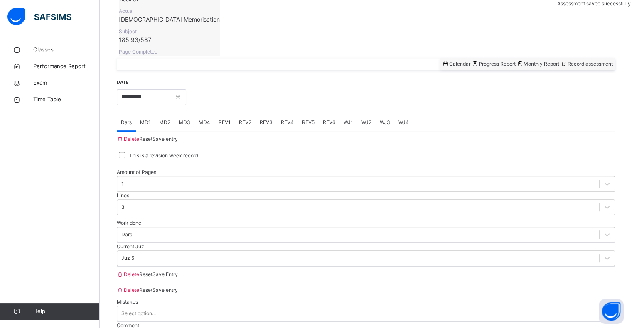
click at [200, 119] on span "MD4" at bounding box center [204, 122] width 12 height 7
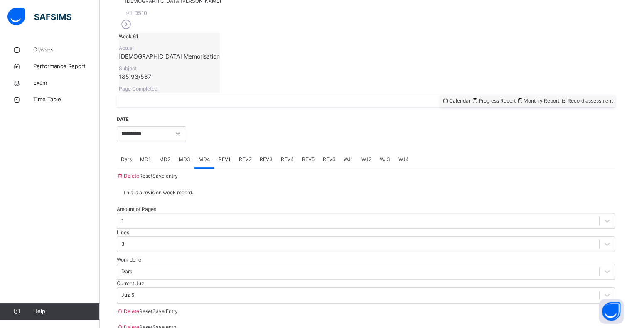
scroll to position [260, 0]
drag, startPoint x: 206, startPoint y: 189, endPoint x: 205, endPoint y: 184, distance: 4.2
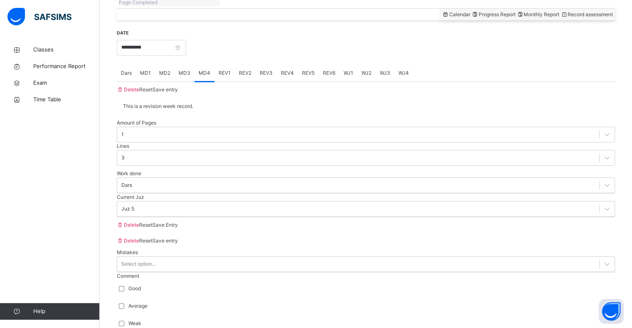
scroll to position [343, 0]
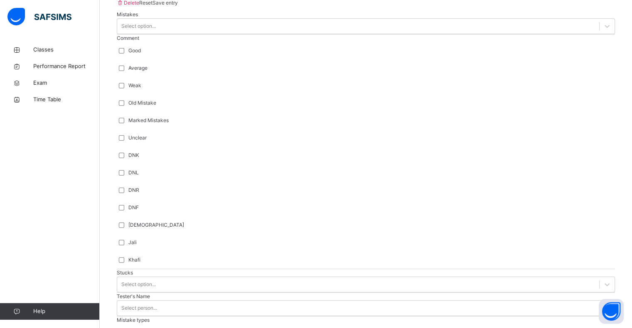
scroll to position [592, 0]
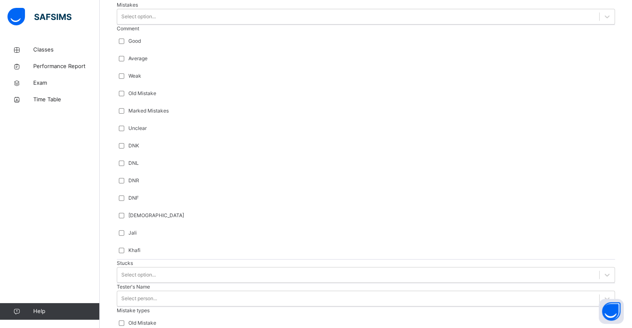
drag, startPoint x: 158, startPoint y: 210, endPoint x: 156, endPoint y: 215, distance: 4.9
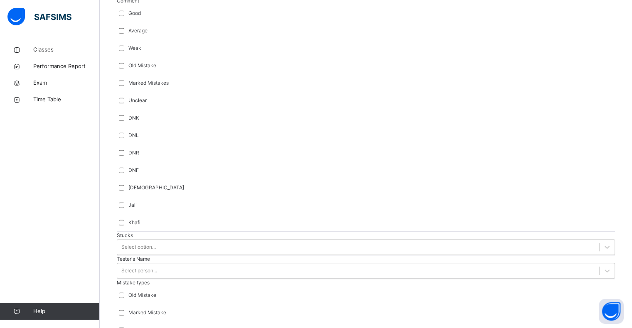
type input "***"
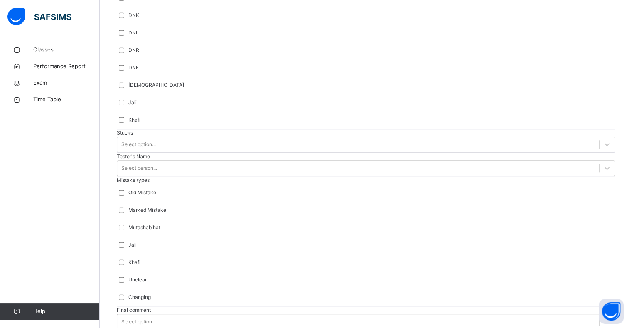
scroll to position [775, 0]
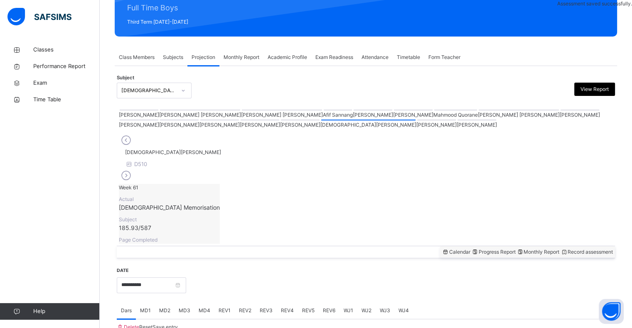
scroll to position [295, 0]
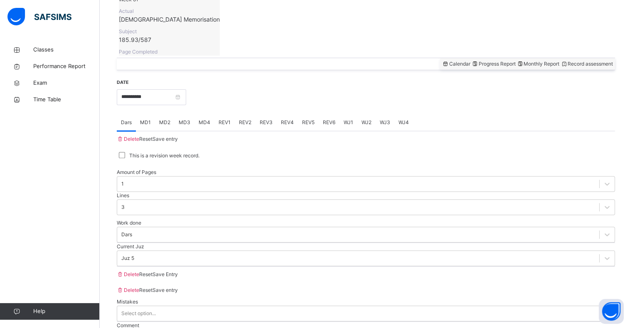
click at [224, 119] on span "REV1" at bounding box center [224, 122] width 12 height 7
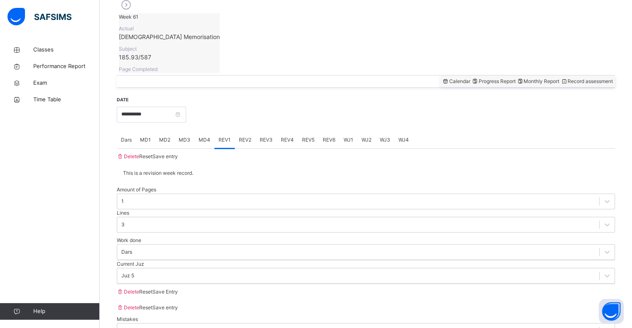
scroll to position [277, 0]
type input "**"
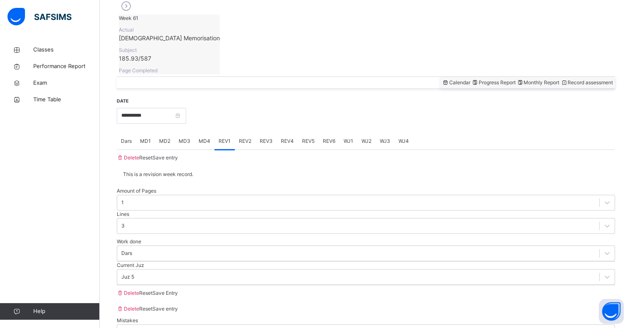
type input "**"
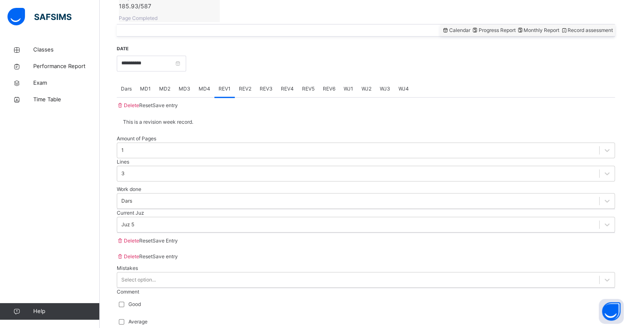
scroll to position [329, 0]
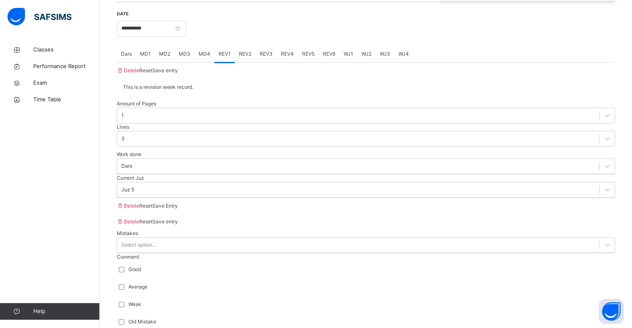
scroll to position [364, 0]
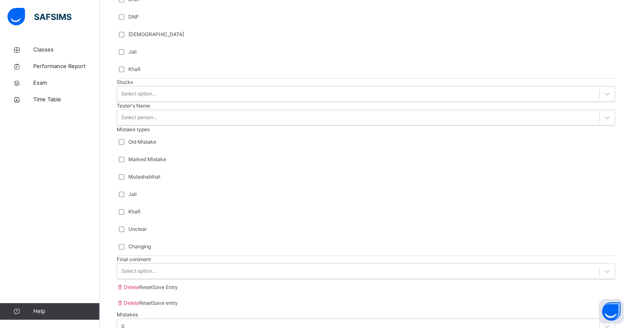
scroll to position [774, 0]
type input "****"
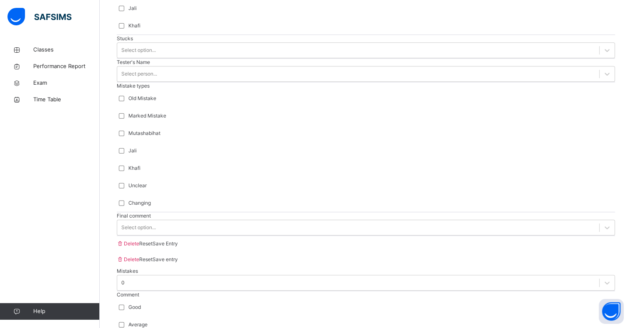
scroll to position [874, 0]
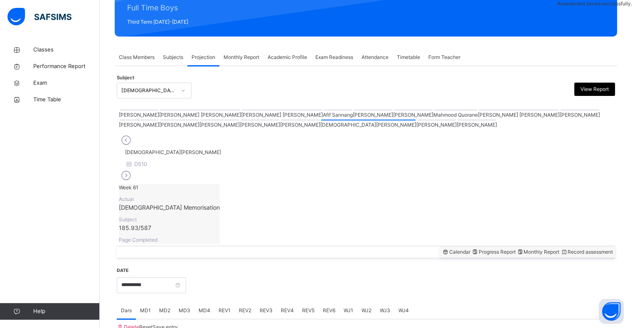
scroll to position [295, 0]
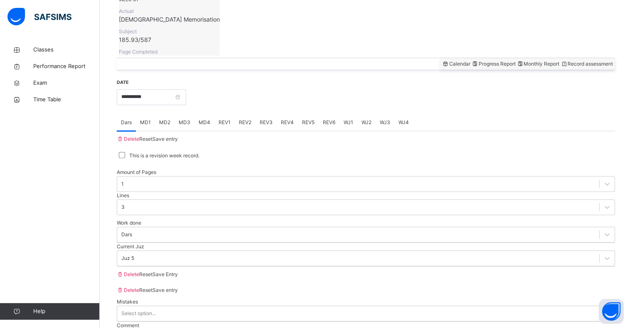
click at [245, 119] on span "REV2" at bounding box center [245, 122] width 12 height 7
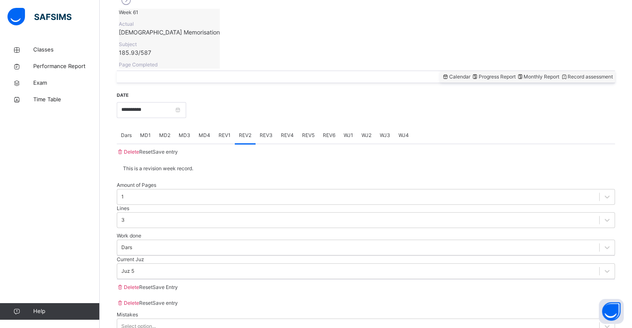
scroll to position [299, 0]
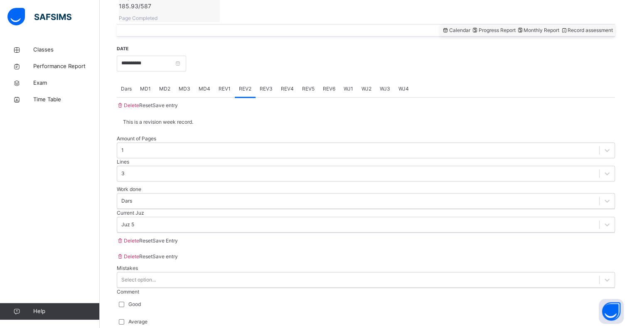
scroll to position [329, 0]
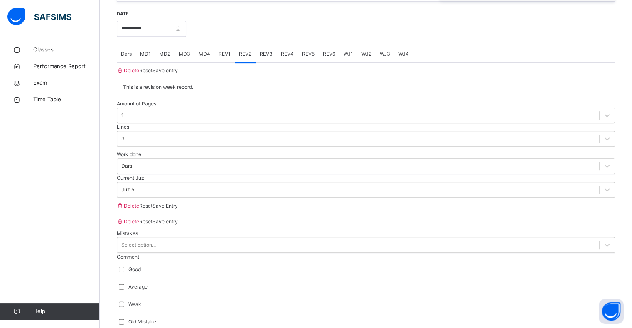
scroll to position [364, 0]
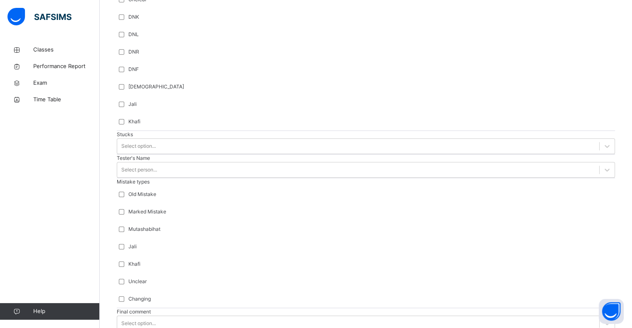
scroll to position [721, 0]
type input "****"
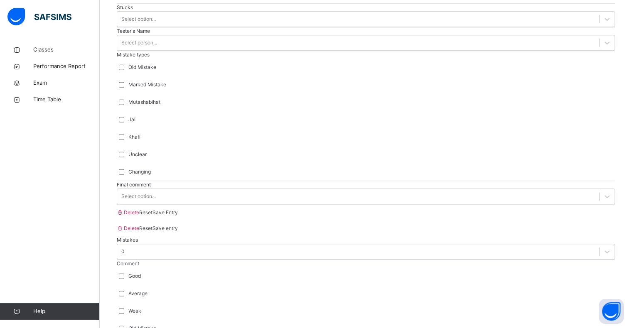
scroll to position [874, 0]
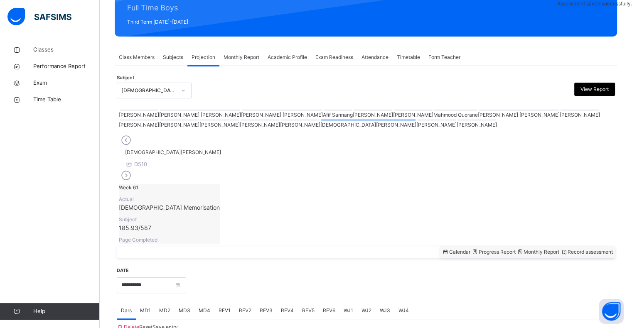
scroll to position [295, 0]
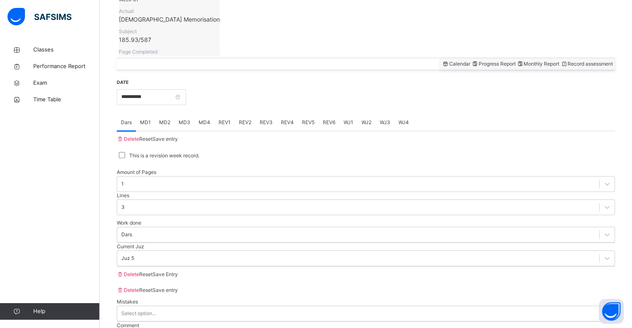
click at [211, 114] on div "MD4" at bounding box center [204, 122] width 20 height 17
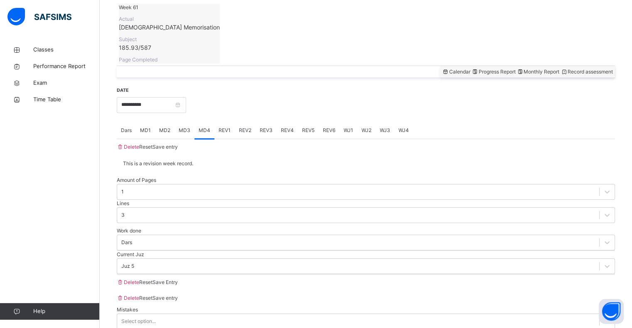
scroll to position [287, 0]
click at [265, 122] on div "REV3" at bounding box center [265, 130] width 21 height 17
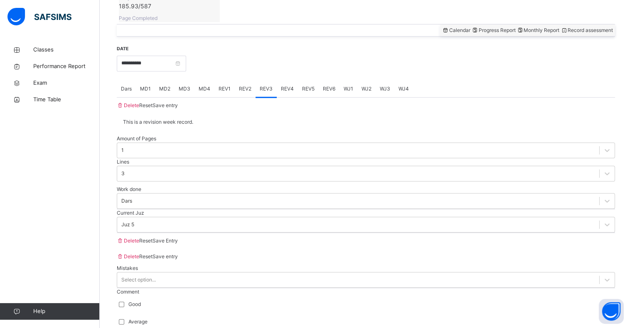
scroll to position [329, 0]
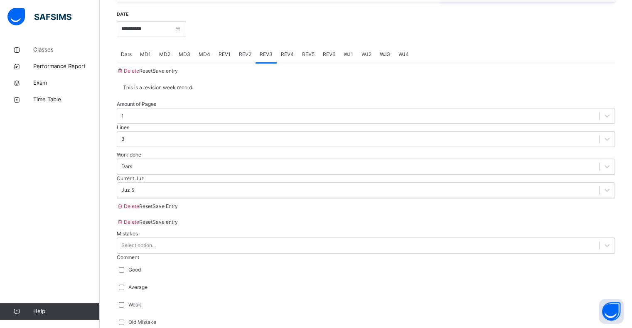
scroll to position [364, 0]
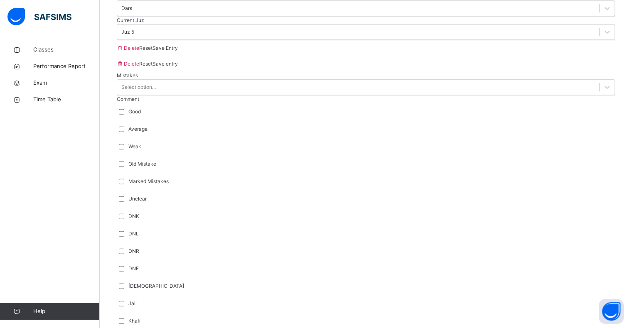
scroll to position [488, 0]
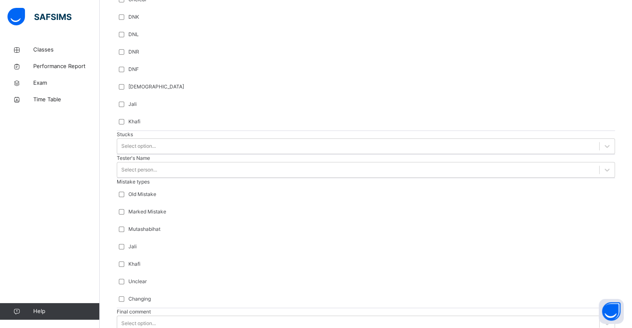
scroll to position [721, 0]
type input "*"
type input "**"
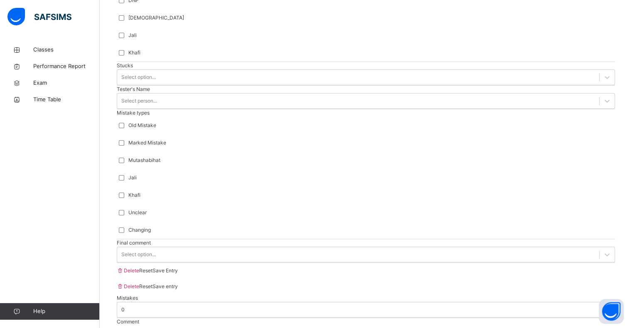
scroll to position [789, 0]
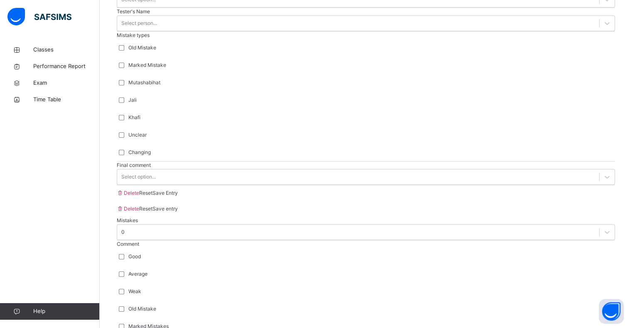
scroll to position [874, 0]
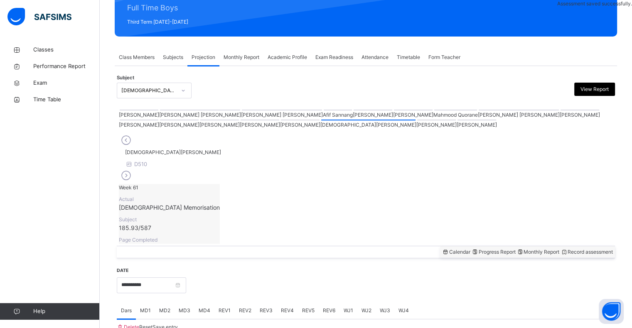
scroll to position [295, 0]
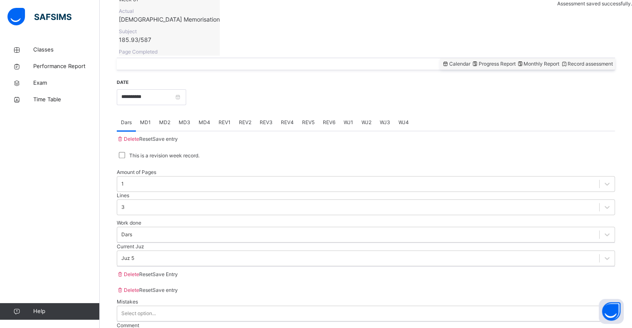
click at [590, 260] on div "Current Juz Juz 5" at bounding box center [366, 255] width 498 height 24
click at [285, 119] on span "REV4" at bounding box center [287, 122] width 13 height 7
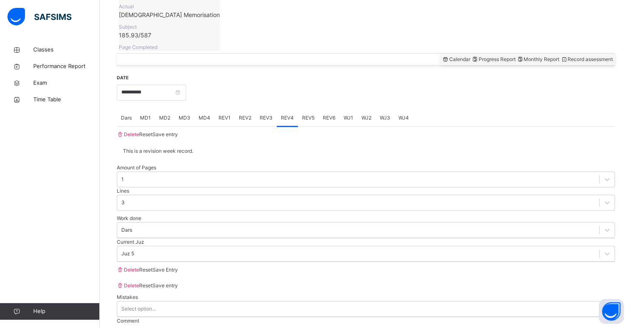
scroll to position [299, 0]
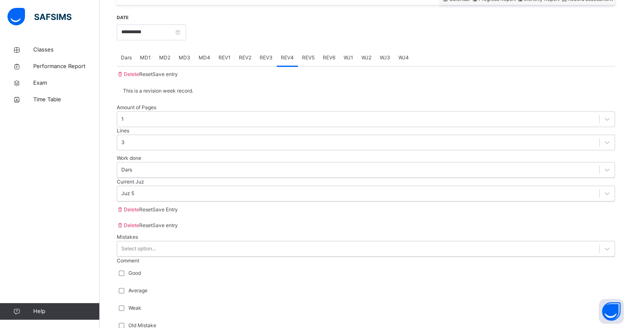
scroll to position [364, 0]
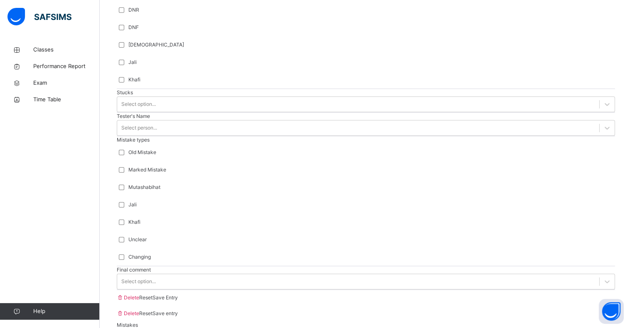
scroll to position [762, 0]
type input "***"
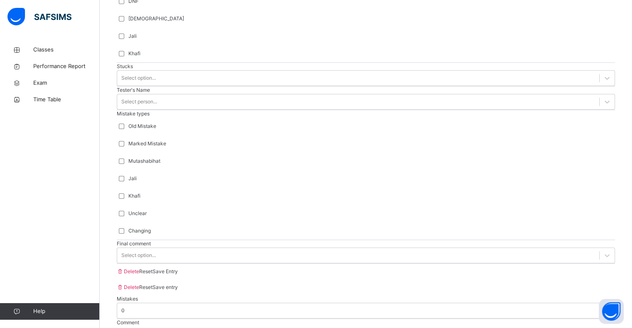
scroll to position [874, 0]
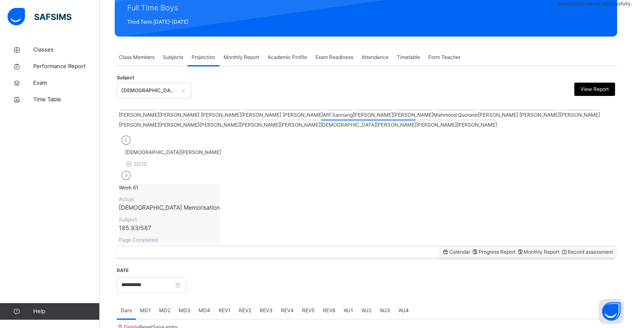
scroll to position [295, 0]
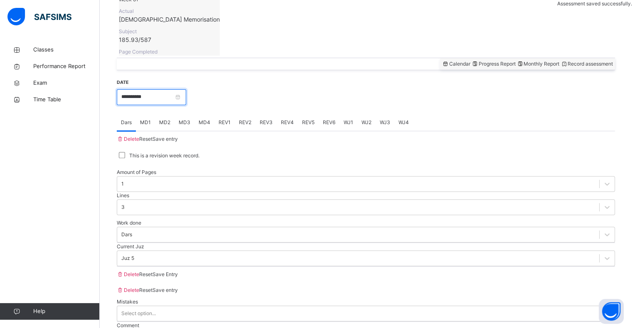
click at [143, 89] on input "**********" at bounding box center [151, 97] width 69 height 16
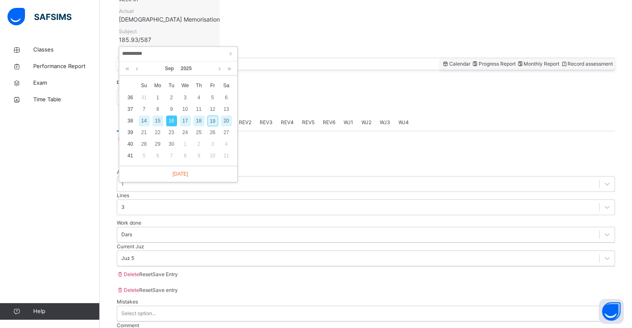
click at [181, 117] on div "17" at bounding box center [185, 120] width 11 height 11
type input "**********"
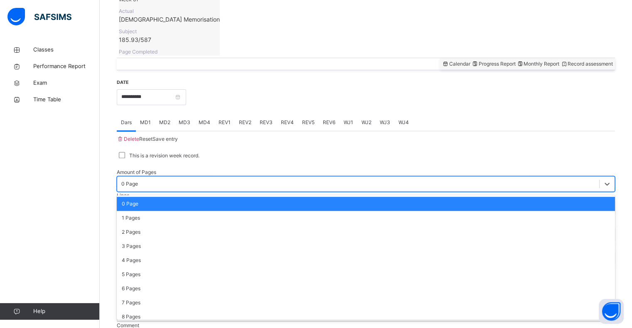
click at [135, 211] on div "1 Pages" at bounding box center [366, 218] width 498 height 14
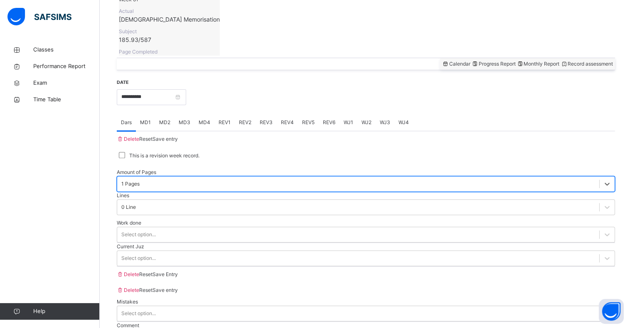
click at [336, 147] on div "This is a revision week record." at bounding box center [366, 155] width 498 height 17
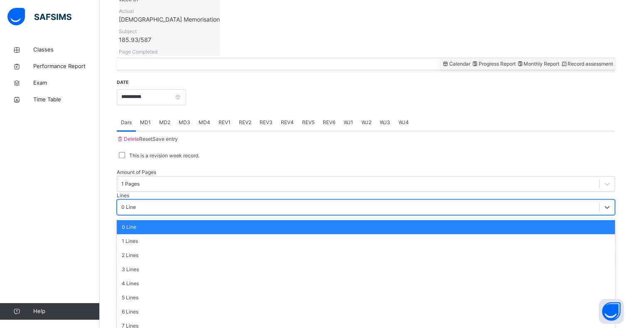
click at [311, 291] on div "5 Lines" at bounding box center [366, 298] width 498 height 14
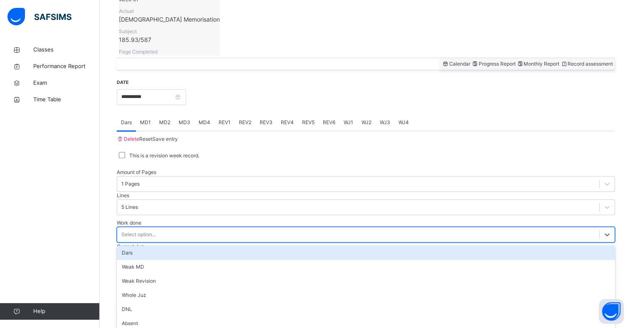
click at [125, 246] on div "Dars" at bounding box center [366, 253] width 498 height 14
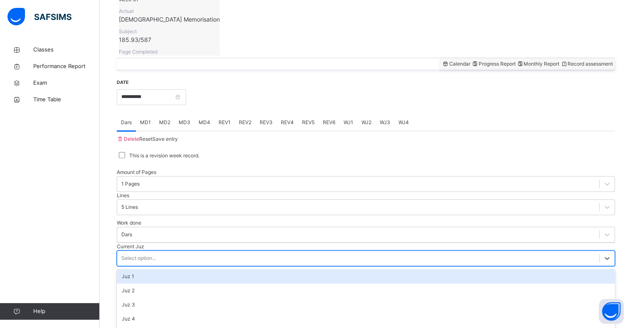
click at [129, 326] on div "Juz 5" at bounding box center [366, 333] width 498 height 14
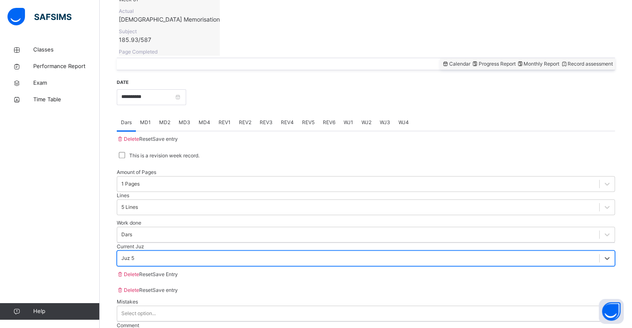
click at [178, 273] on div "Save Entry" at bounding box center [164, 274] width 25 height 7
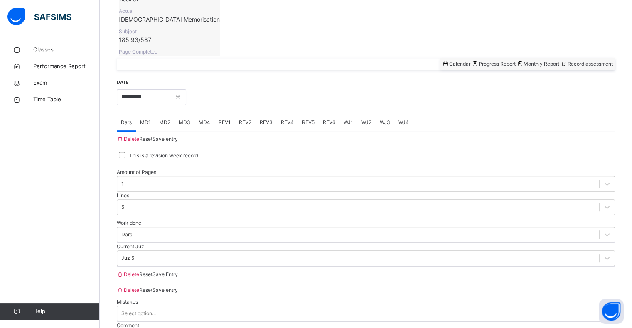
click at [210, 114] on div "MD4" at bounding box center [204, 122] width 20 height 17
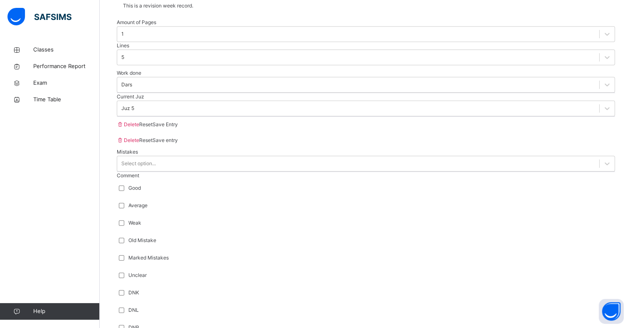
scroll to position [323, 0]
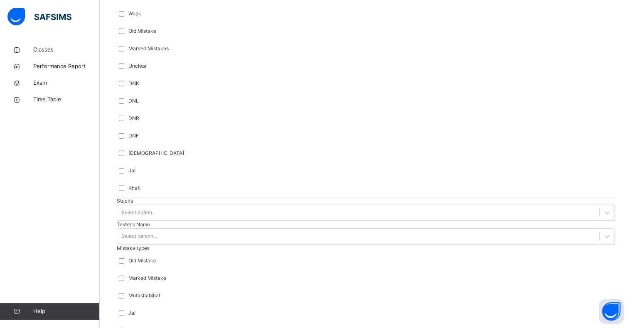
scroll to position [661, 0]
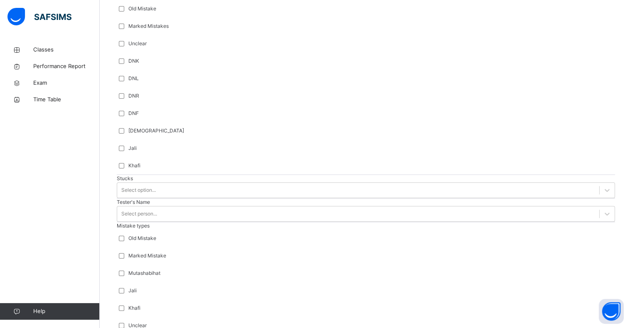
scroll to position [678, 0]
type input "***"
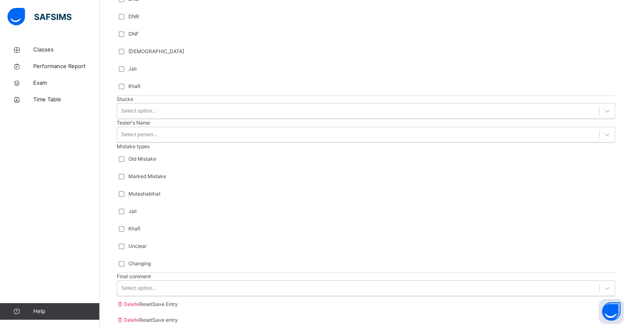
scroll to position [775, 0]
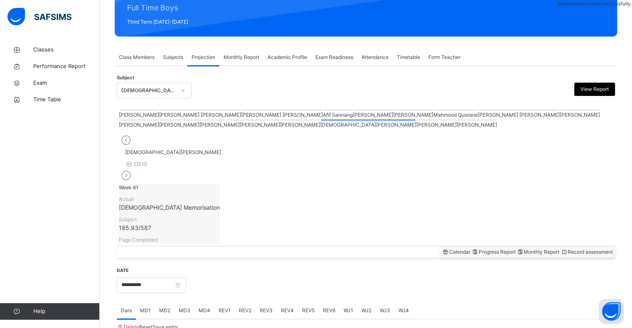
scroll to position [295, 0]
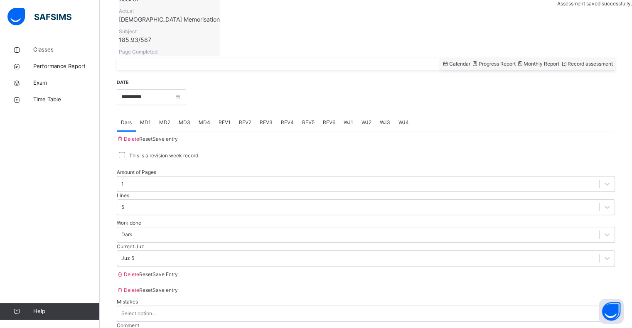
click at [231, 114] on div "REV1" at bounding box center [224, 122] width 20 height 17
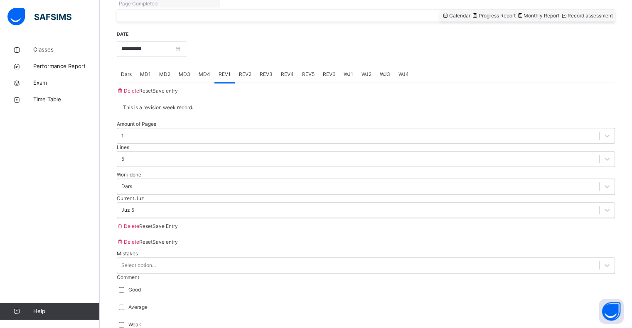
scroll to position [344, 0]
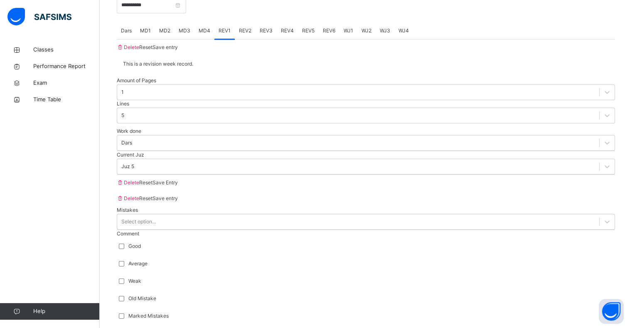
scroll to position [389, 0]
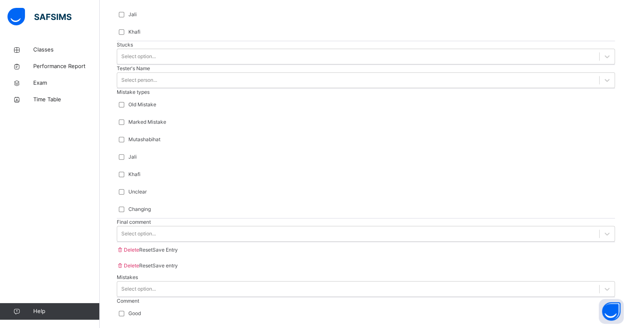
scroll to position [811, 0]
type input "***"
type input "**"
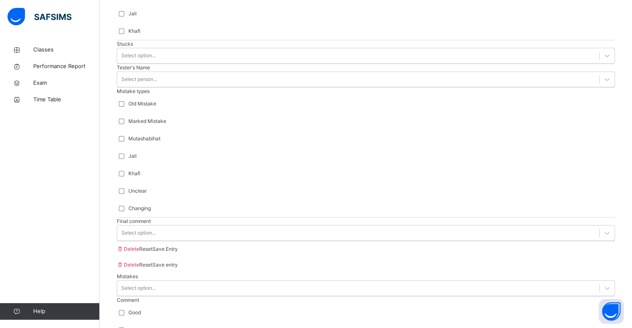
scroll to position [0, 0]
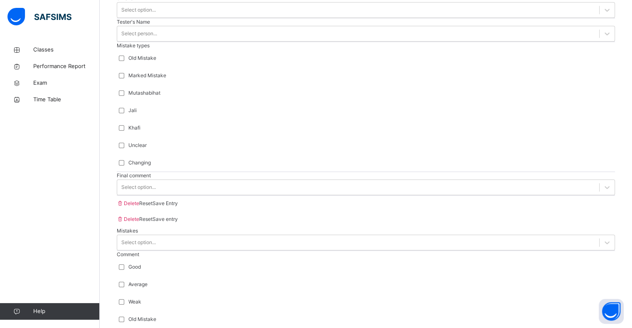
scroll to position [874, 0]
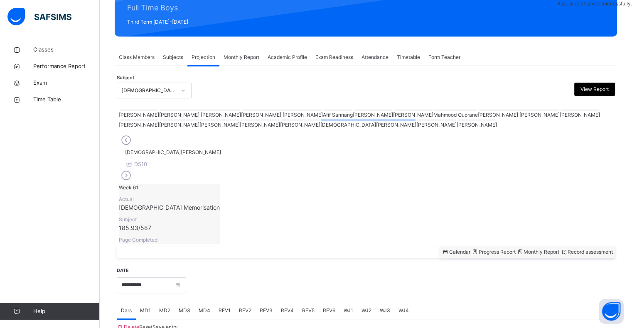
scroll to position [295, 0]
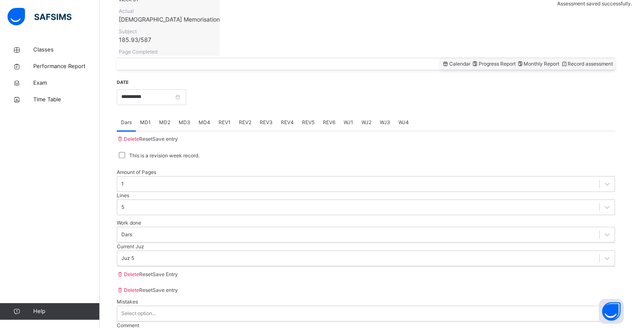
click at [254, 114] on div "REV2" at bounding box center [245, 122] width 21 height 17
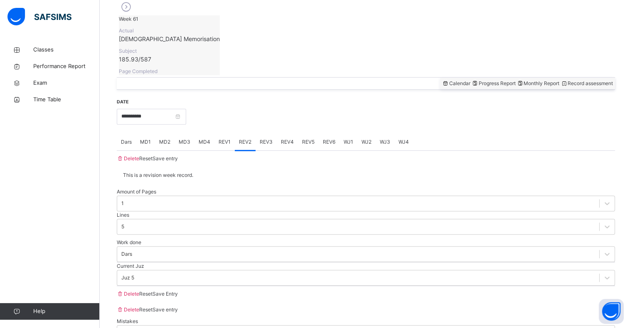
scroll to position [299, 0]
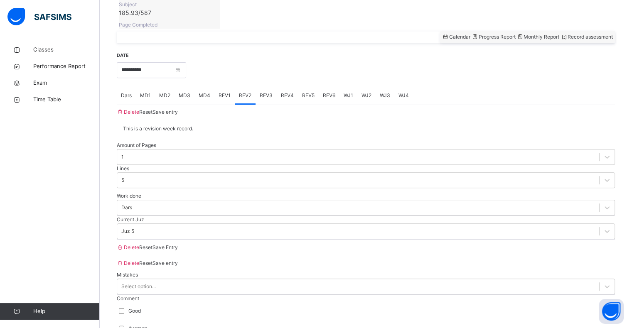
scroll to position [329, 0]
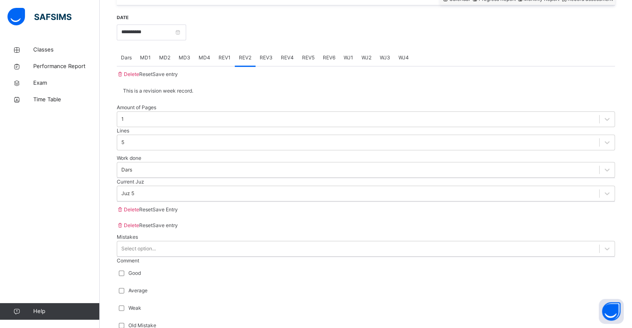
scroll to position [364, 0]
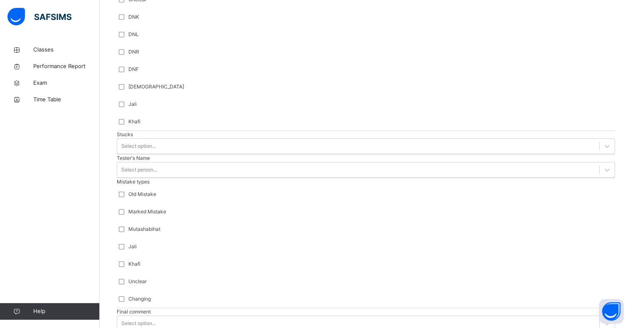
scroll to position [721, 0]
type input "****"
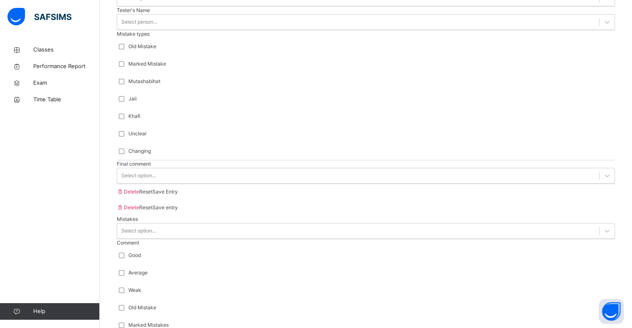
scroll to position [874, 0]
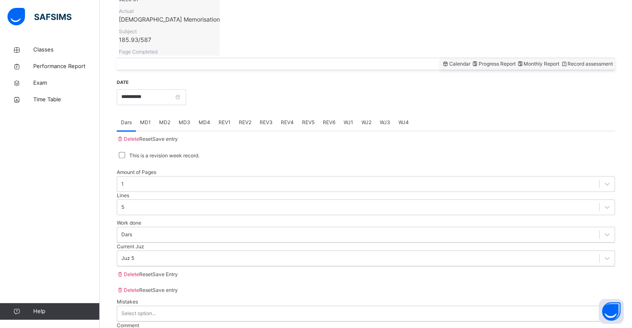
scroll to position [0, 0]
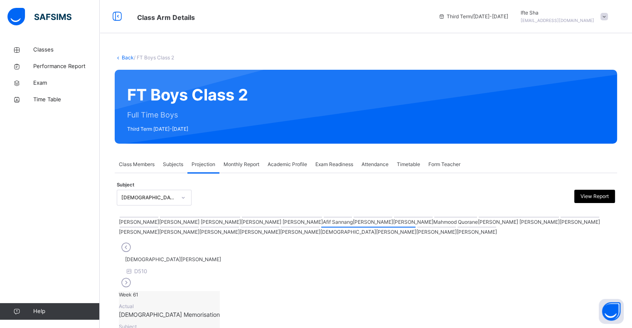
click at [374, 163] on span "Attendance" at bounding box center [374, 164] width 27 height 7
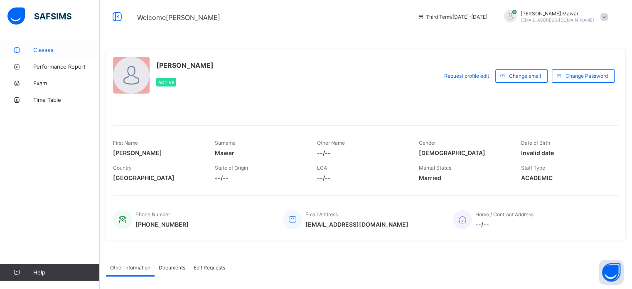
click at [79, 53] on span "Classes" at bounding box center [66, 50] width 66 height 7
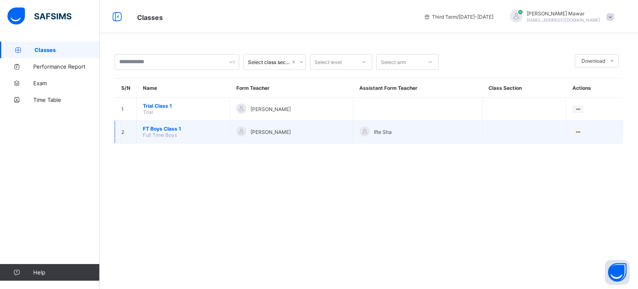
click at [173, 128] on span "FT Boys Class 1" at bounding box center [183, 128] width 81 height 6
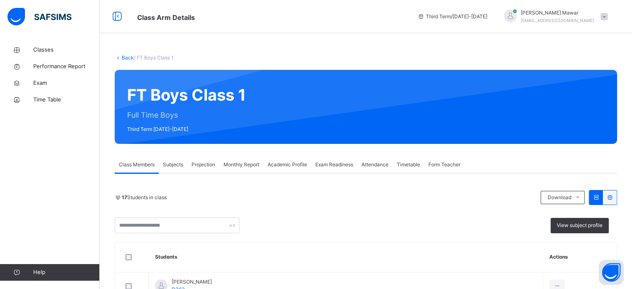
click at [206, 164] on span "Projection" at bounding box center [203, 164] width 24 height 7
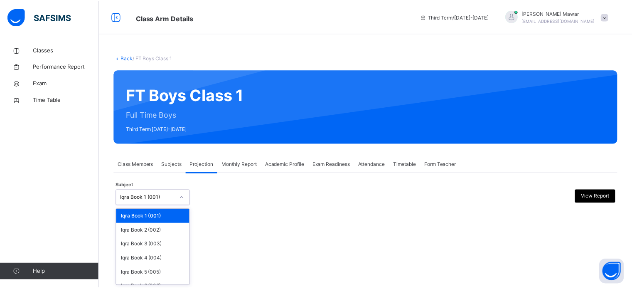
scroll to position [44, 0]
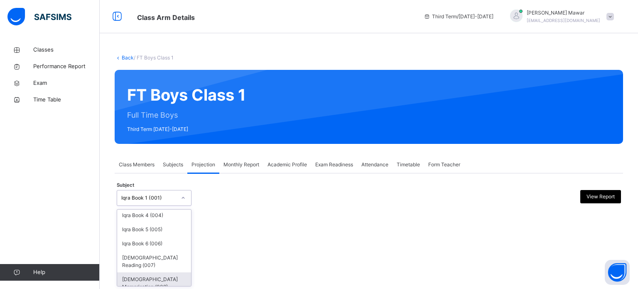
click at [144, 275] on div "[DEMOGRAPHIC_DATA] Memorisation (008)" at bounding box center [154, 283] width 74 height 22
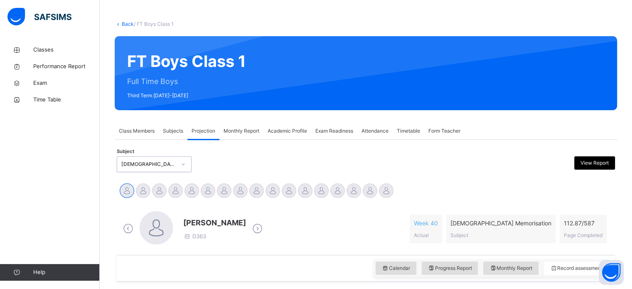
scroll to position [147, 0]
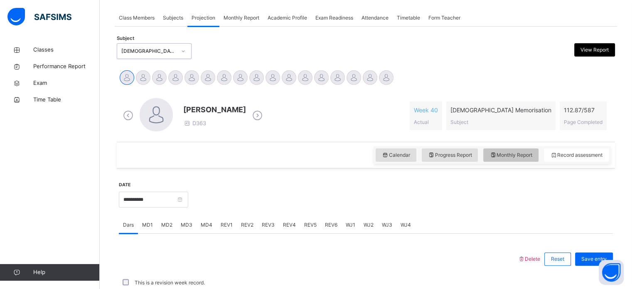
click at [520, 149] on div "Monthly Report" at bounding box center [510, 154] width 55 height 13
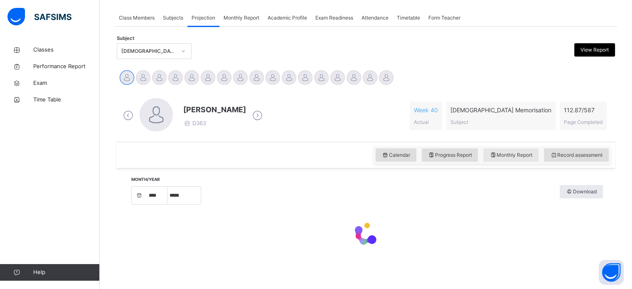
select select "****"
select select "*"
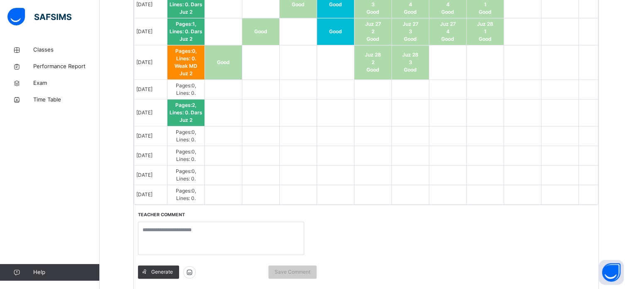
scroll to position [912, 0]
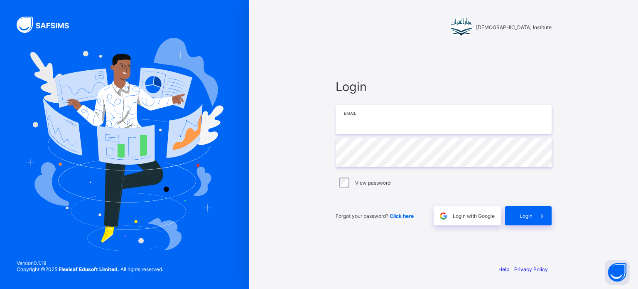
type input "**********"
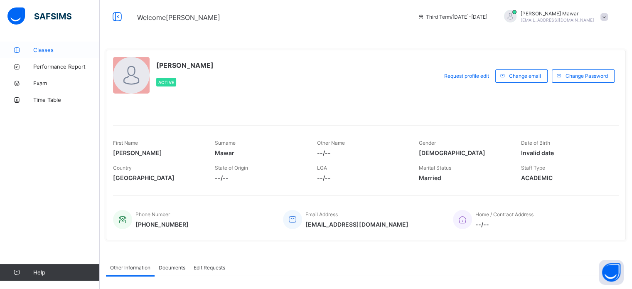
click at [68, 41] on div "Classes Performance Report Exam Time Table Help" at bounding box center [50, 160] width 100 height 255
drag, startPoint x: 68, startPoint y: 51, endPoint x: 72, endPoint y: 52, distance: 4.6
click at [68, 51] on span "Classes" at bounding box center [66, 50] width 66 height 7
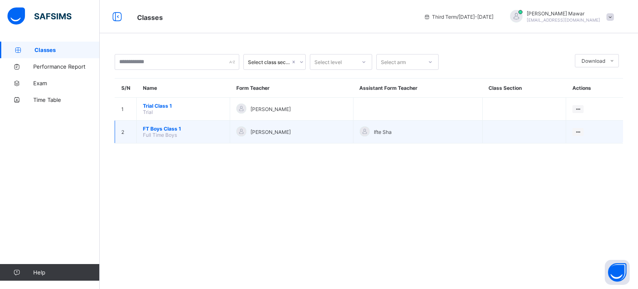
click at [153, 132] on span "Full Time Boys" at bounding box center [160, 135] width 34 height 6
click at [166, 127] on span "FT Boys Class 1" at bounding box center [183, 128] width 81 height 6
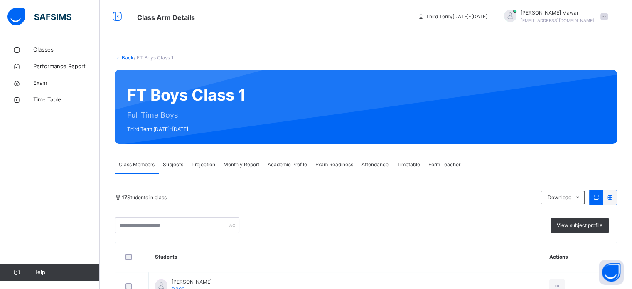
click at [369, 166] on span "Attendance" at bounding box center [374, 164] width 27 height 7
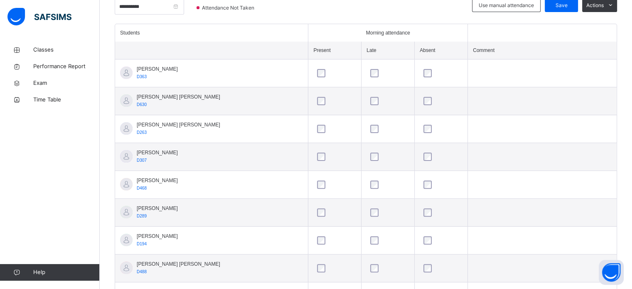
scroll to position [208, 0]
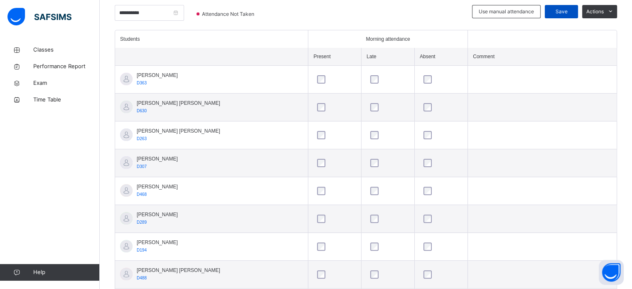
click at [564, 9] on span "Save" at bounding box center [561, 11] width 21 height 7
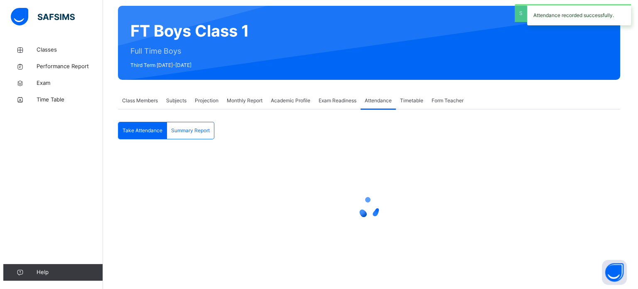
scroll to position [0, 0]
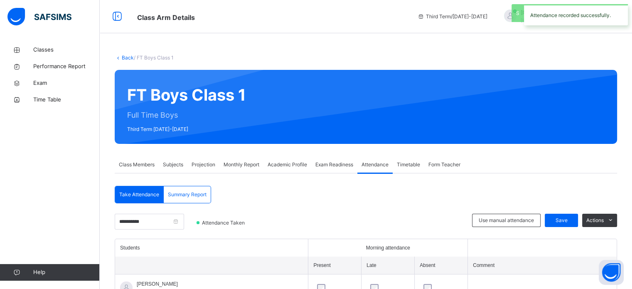
click at [193, 161] on span "Projection" at bounding box center [203, 164] width 24 height 7
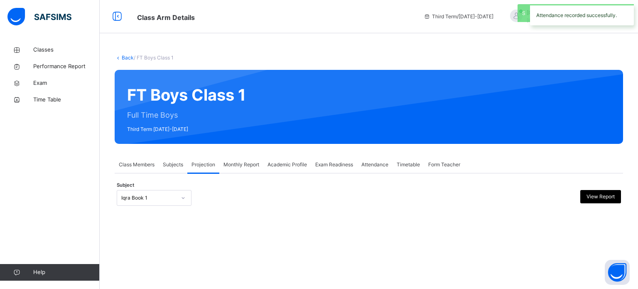
click at [169, 202] on div "Iqra Book 1" at bounding box center [146, 197] width 58 height 13
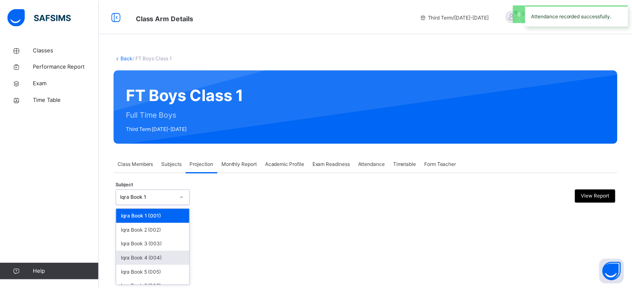
scroll to position [44, 0]
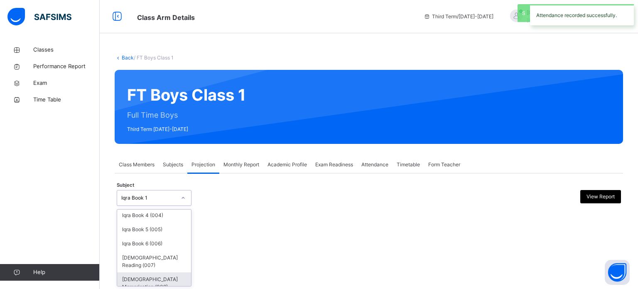
click at [154, 272] on div "Quran Memorisation (008)" at bounding box center [154, 283] width 74 height 22
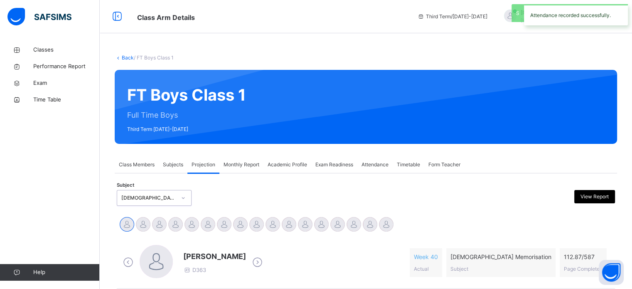
scroll to position [65, 0]
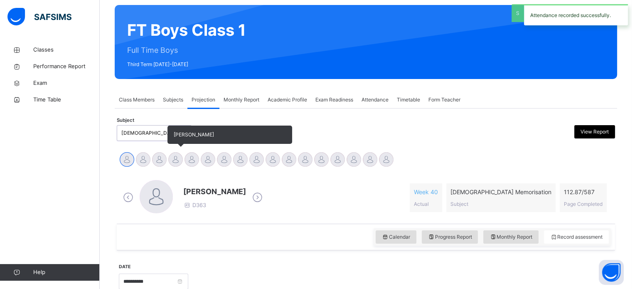
click at [178, 161] on div at bounding box center [175, 159] width 15 height 15
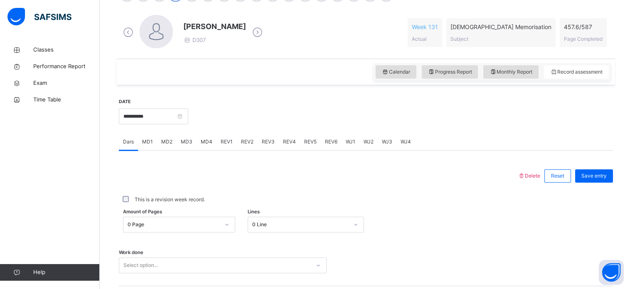
scroll to position [335, 0]
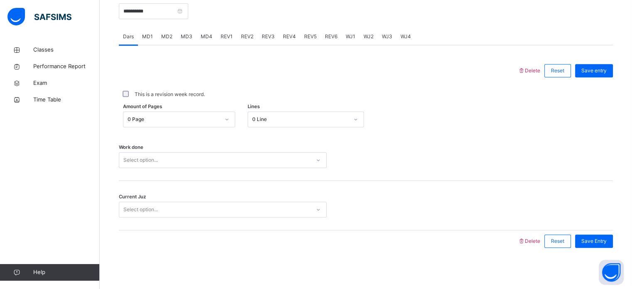
click at [168, 116] on div "0 Page" at bounding box center [173, 118] width 92 height 7
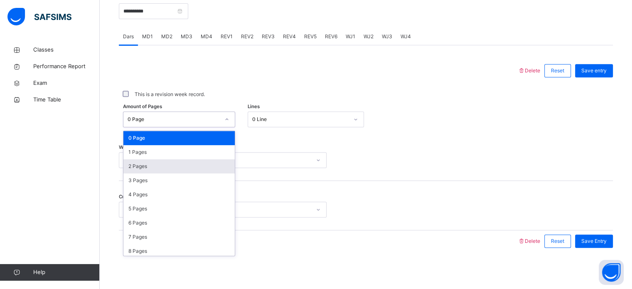
click at [150, 171] on div "2 Pages" at bounding box center [178, 166] width 111 height 14
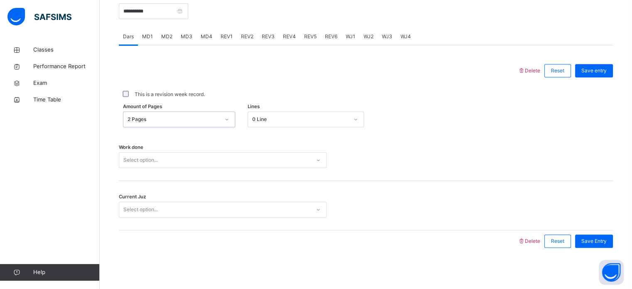
click at [147, 160] on div "Select option..." at bounding box center [140, 160] width 34 height 16
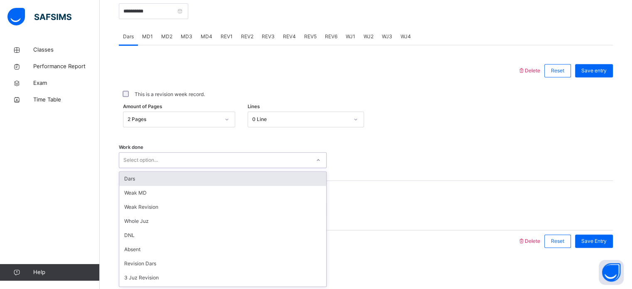
click at [147, 176] on div "Dars" at bounding box center [222, 178] width 207 height 14
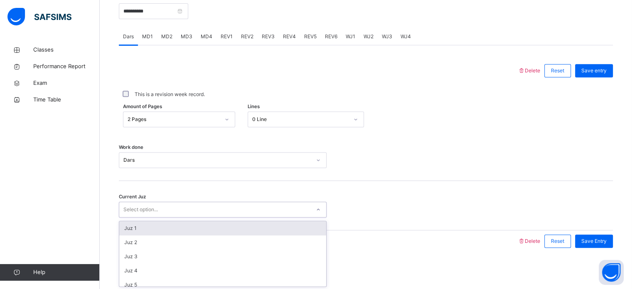
click at [152, 207] on div "Select option..." at bounding box center [140, 209] width 34 height 16
type input "**"
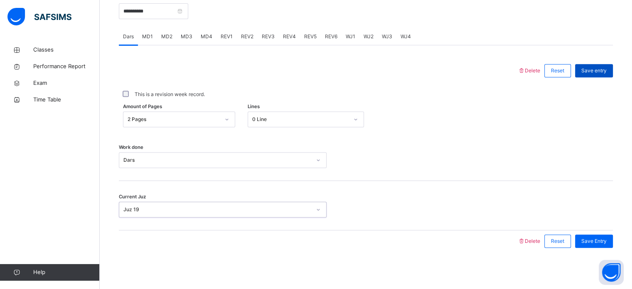
click at [588, 74] on div "Save entry" at bounding box center [594, 70] width 38 height 13
click at [382, 42] on div "Dars MD1 MD2 MD3 MD4 REV1 REV2 REV3 REV4 REV5 REV6 WJ1 WJ2 WJ3 WJ4 Dars More Op…" at bounding box center [366, 139] width 494 height 223
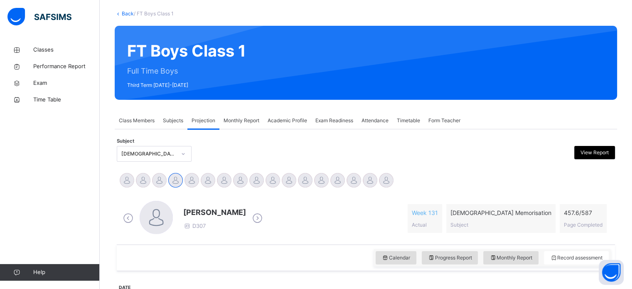
scroll to position [44, 0]
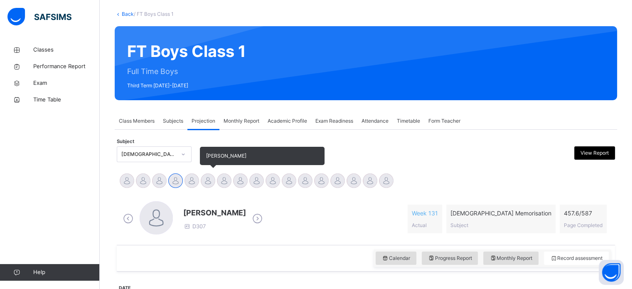
click at [204, 179] on div at bounding box center [208, 180] width 15 height 15
click at [188, 179] on div at bounding box center [191, 180] width 15 height 15
click at [210, 181] on div at bounding box center [208, 180] width 15 height 15
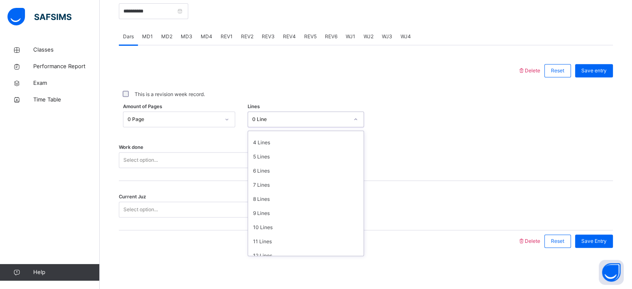
scroll to position [101, 0]
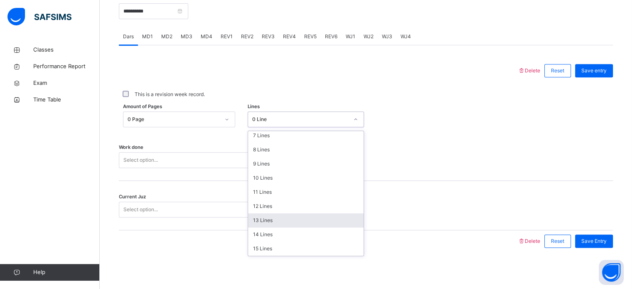
click at [294, 222] on div "13 Lines" at bounding box center [305, 220] width 115 height 14
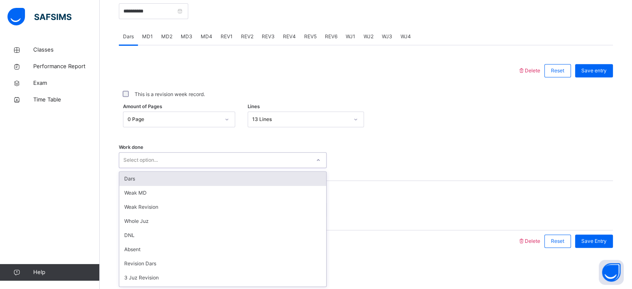
click at [216, 174] on div "Dars" at bounding box center [222, 178] width 207 height 14
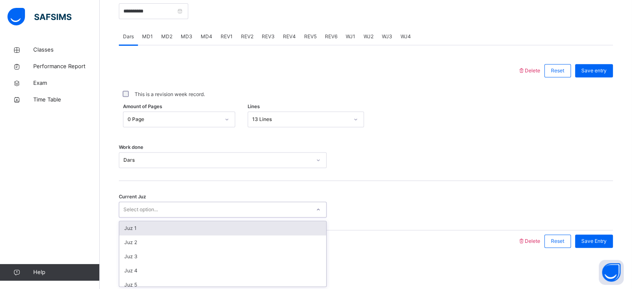
type input "*"
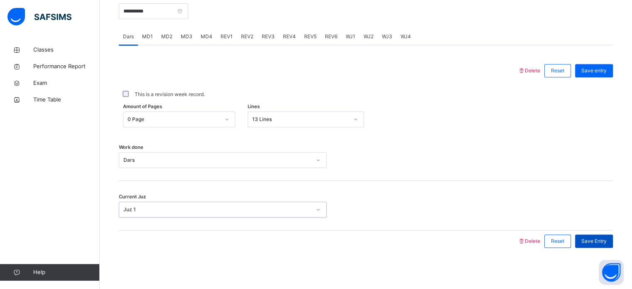
click at [603, 240] on span "Save Entry" at bounding box center [593, 240] width 25 height 7
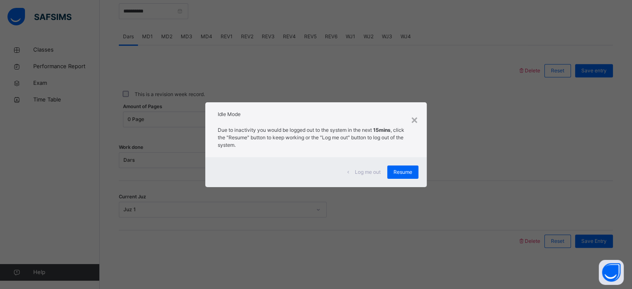
scroll to position [332, 0]
click at [418, 120] on div "×" at bounding box center [414, 118] width 8 height 17
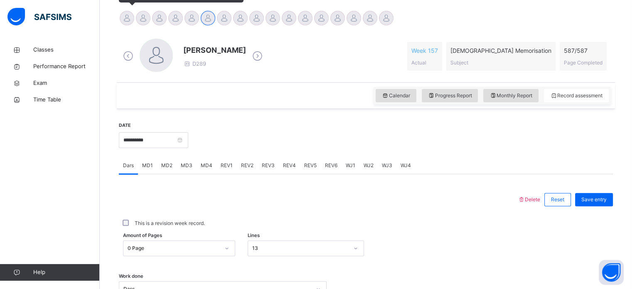
click at [127, 20] on div at bounding box center [127, 18] width 15 height 15
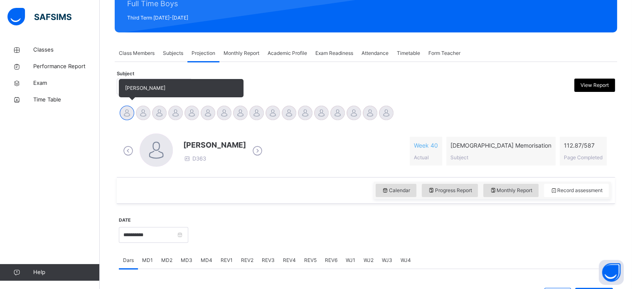
scroll to position [172, 0]
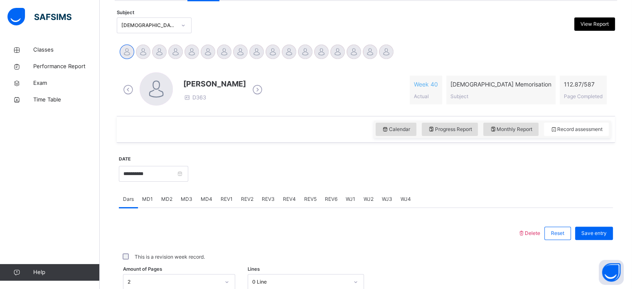
click at [208, 201] on span "MD4" at bounding box center [207, 198] width 12 height 7
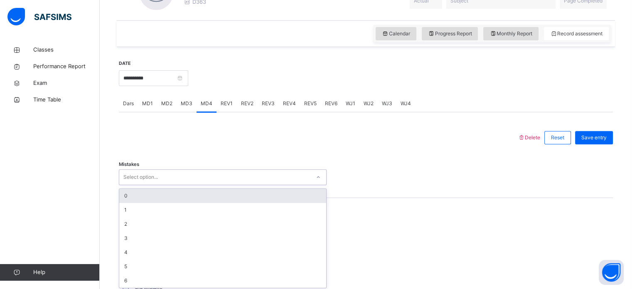
scroll to position [270, 0]
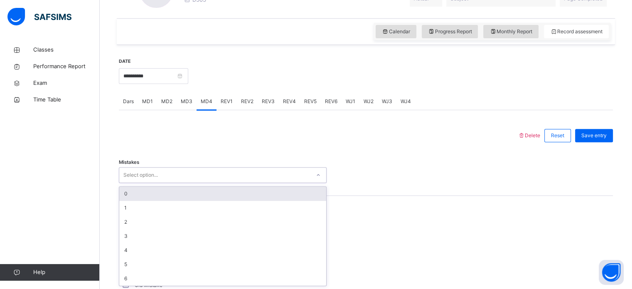
click at [194, 191] on div "0" at bounding box center [222, 193] width 207 height 14
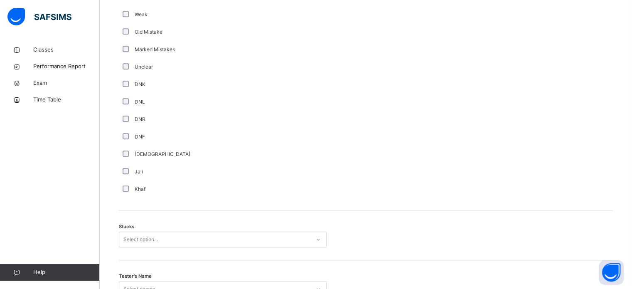
scroll to position [572, 0]
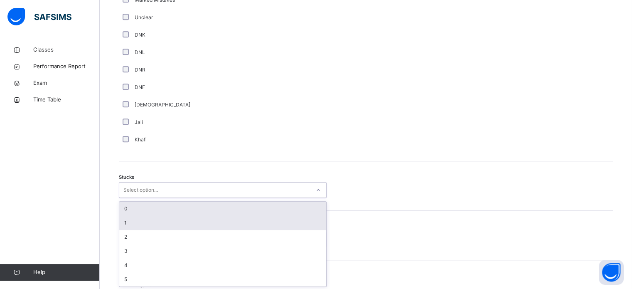
click at [181, 225] on div "1" at bounding box center [222, 223] width 207 height 14
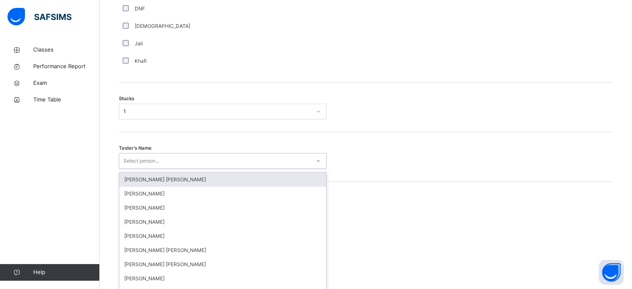
scroll to position [662, 0]
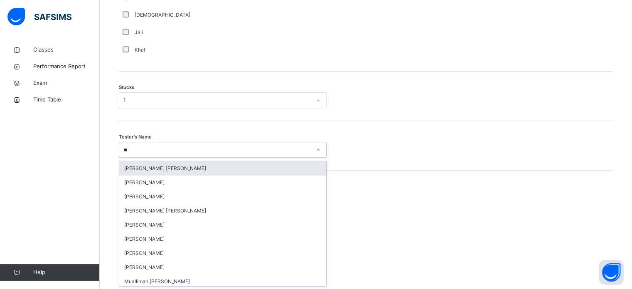
type input "***"
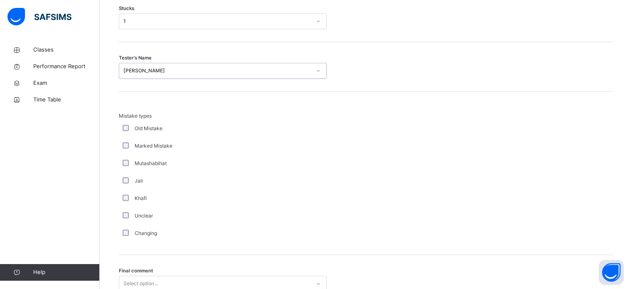
scroll to position [814, 0]
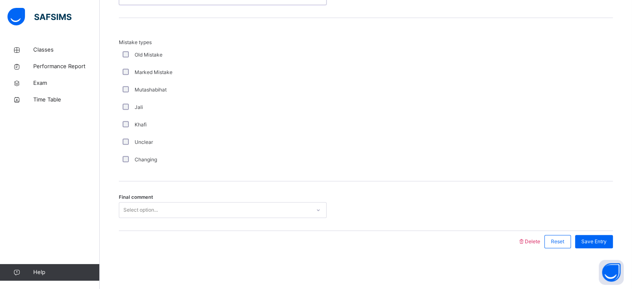
click at [301, 163] on div "Changing" at bounding box center [223, 159] width 208 height 17
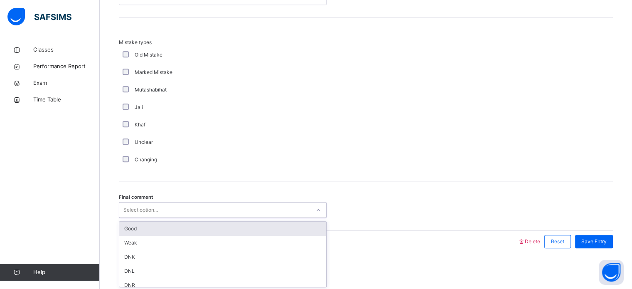
click at [264, 223] on div "Good" at bounding box center [222, 228] width 207 height 14
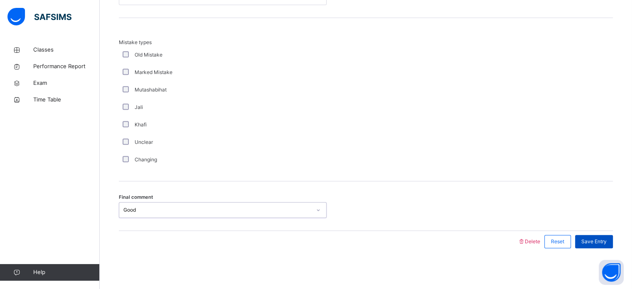
click at [596, 239] on span "Save Entry" at bounding box center [593, 241] width 25 height 7
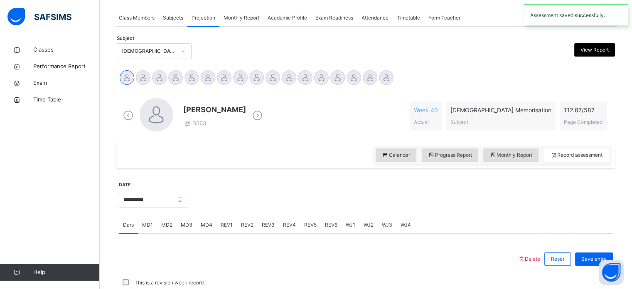
scroll to position [335, 0]
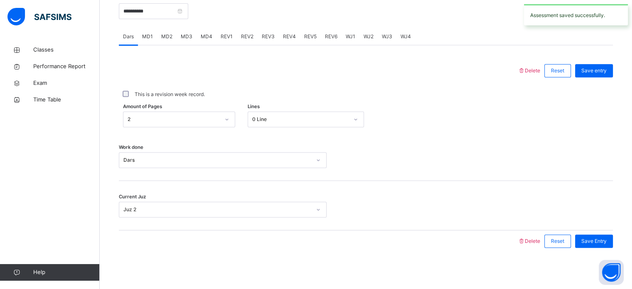
click at [189, 31] on div "MD3" at bounding box center [186, 36] width 20 height 17
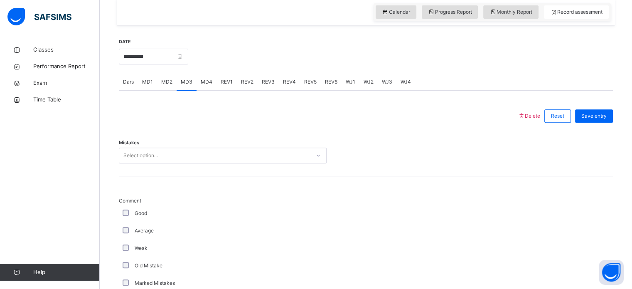
scroll to position [289, 0]
click at [165, 76] on div "MD2" at bounding box center [167, 82] width 20 height 17
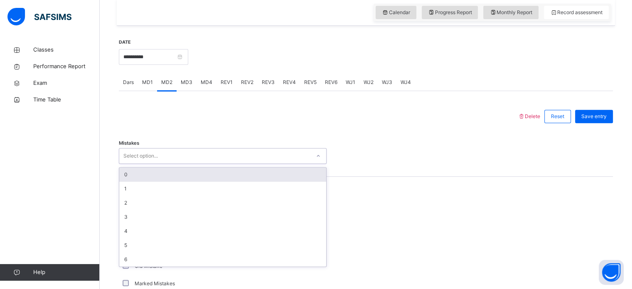
click at [224, 169] on div "0" at bounding box center [222, 174] width 207 height 14
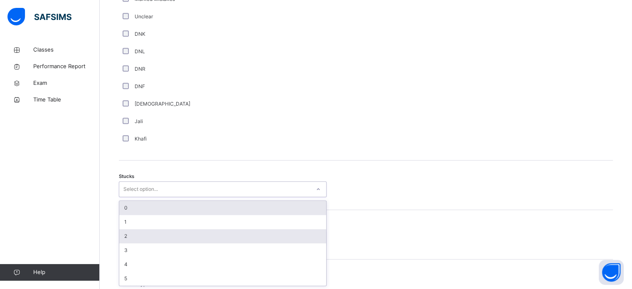
click at [161, 234] on div "2" at bounding box center [222, 236] width 207 height 14
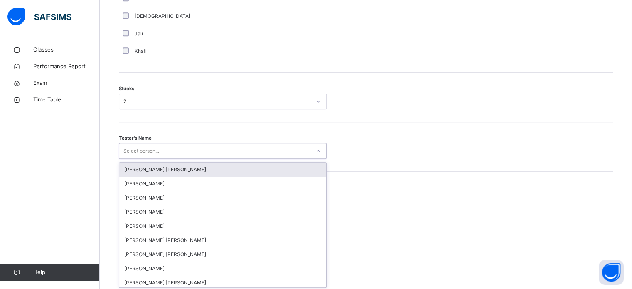
scroll to position [662, 0]
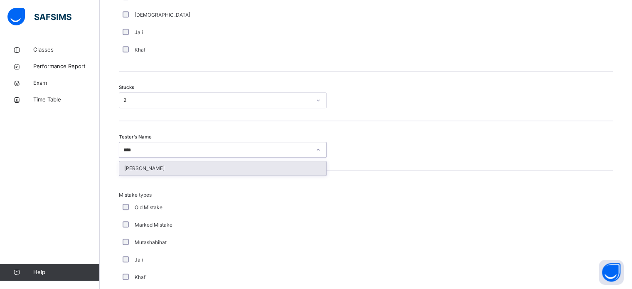
type input "*****"
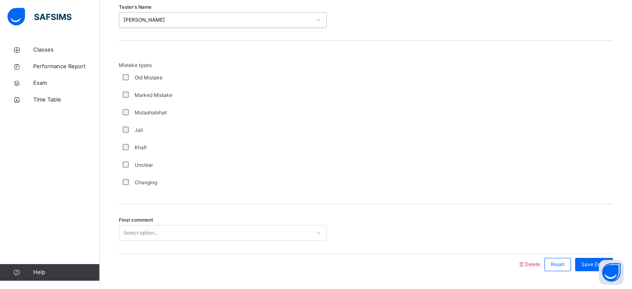
scroll to position [814, 0]
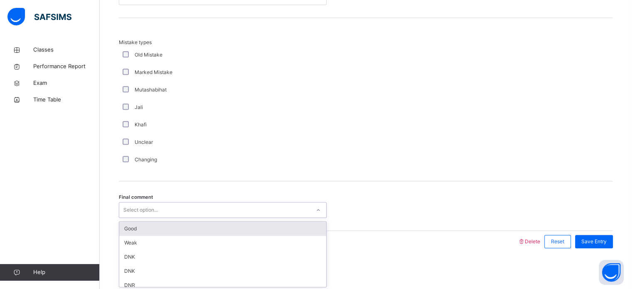
click at [289, 222] on div "Good" at bounding box center [222, 228] width 207 height 14
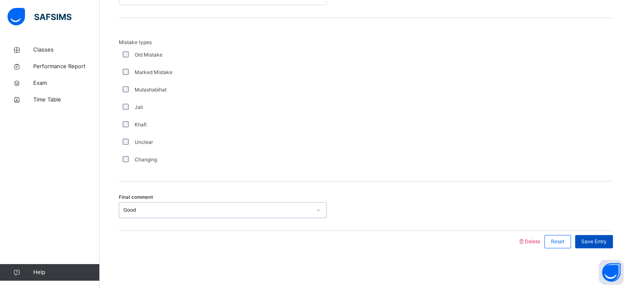
click at [603, 242] on span "Save Entry" at bounding box center [593, 241] width 25 height 7
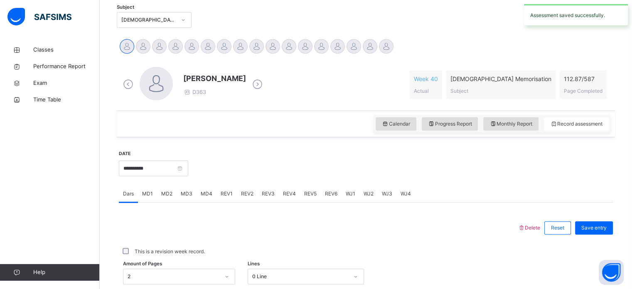
scroll to position [173, 0]
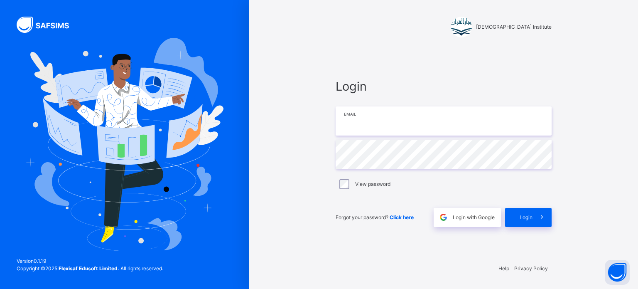
click at [384, 110] on input "email" at bounding box center [444, 120] width 216 height 29
type input "**********"
click at [539, 225] on span at bounding box center [541, 217] width 19 height 19
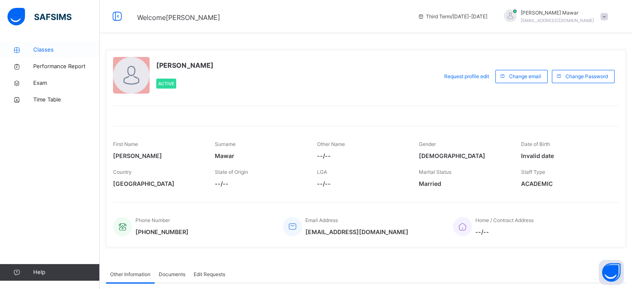
click at [59, 43] on link "Classes" at bounding box center [50, 50] width 100 height 17
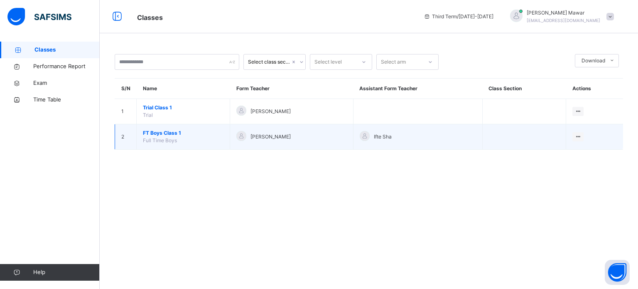
click at [169, 134] on span "FT Boys Class 1" at bounding box center [183, 132] width 81 height 7
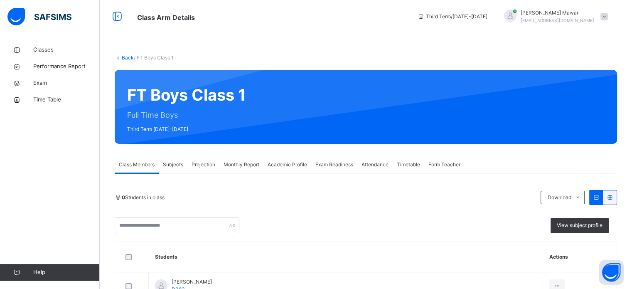
click at [204, 158] on div "Projection" at bounding box center [203, 164] width 32 height 17
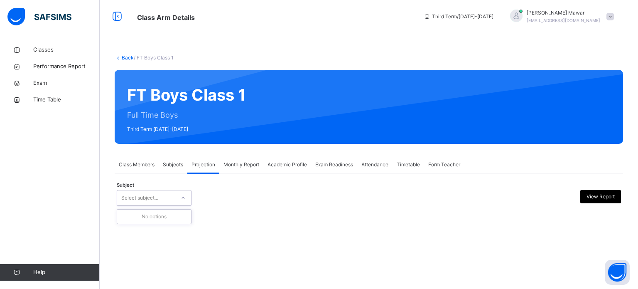
click at [234, 197] on div "Subject 0 results available. Use Up and Down to choose options, press Enter to …" at bounding box center [369, 198] width 504 height 16
click at [172, 168] on span "Subjects" at bounding box center [173, 164] width 20 height 7
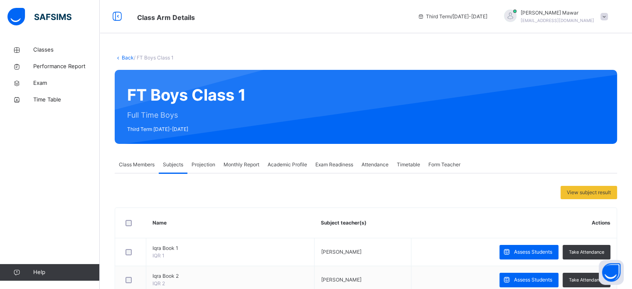
click at [202, 167] on span "Projection" at bounding box center [203, 164] width 24 height 7
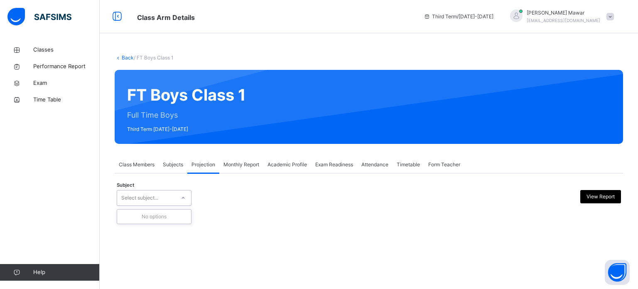
click at [239, 207] on div "Subject 0 results available. Use Up and Down to choose options, press Enter to …" at bounding box center [369, 198] width 504 height 24
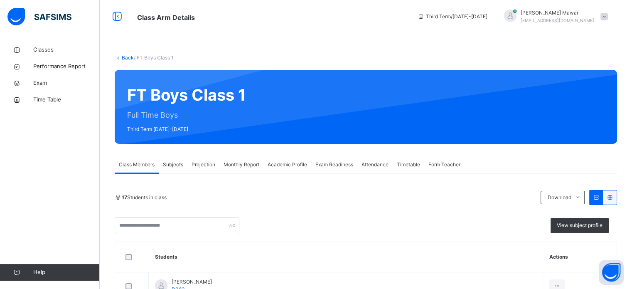
click at [180, 165] on span "Subjects" at bounding box center [173, 164] width 20 height 7
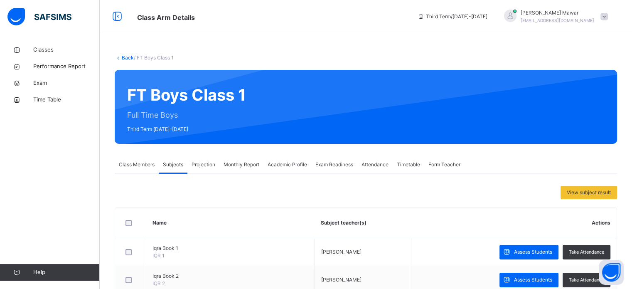
click at [201, 164] on span "Projection" at bounding box center [203, 164] width 24 height 7
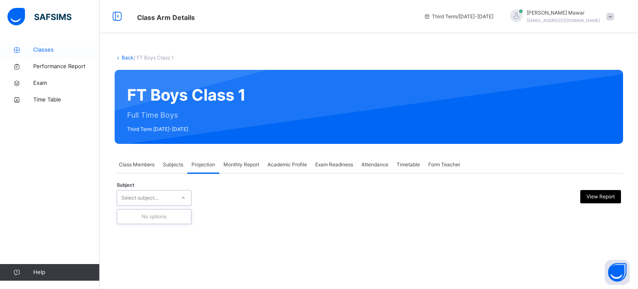
click at [74, 44] on link "Classes" at bounding box center [50, 50] width 100 height 17
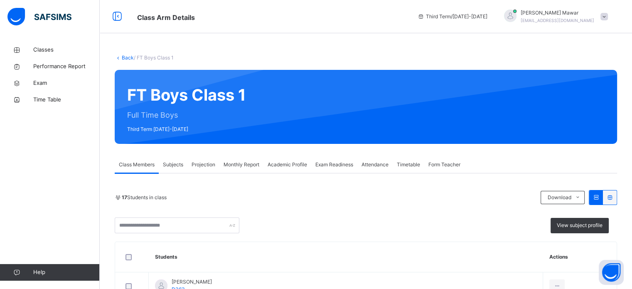
click at [206, 166] on span "Projection" at bounding box center [203, 164] width 24 height 7
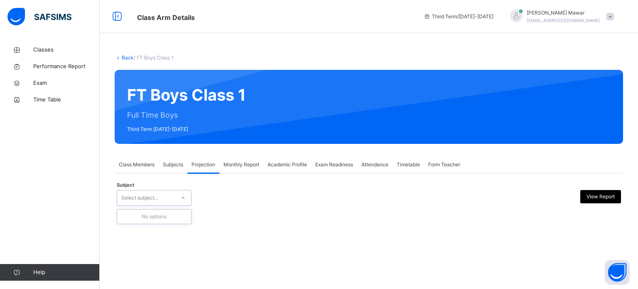
click at [174, 222] on div "No options" at bounding box center [154, 216] width 74 height 14
click at [467, 50] on div "Back / FT Boys Class 1 FT Boys Class 1 Full Time Boys Third Term 2024-2025 Clas…" at bounding box center [369, 138] width 538 height 193
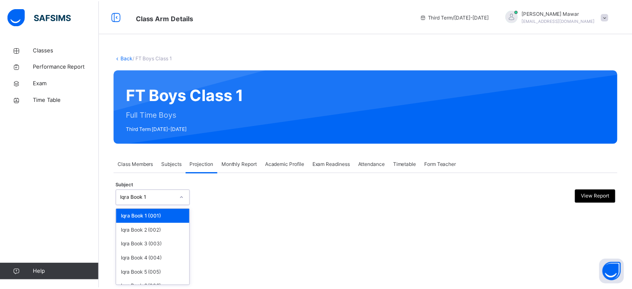
scroll to position [44, 0]
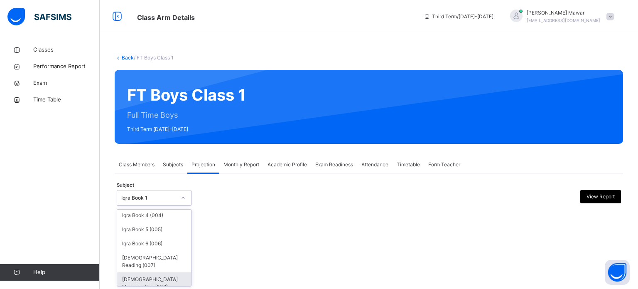
click at [131, 274] on div "[DEMOGRAPHIC_DATA] Memorisation (008)" at bounding box center [154, 283] width 74 height 22
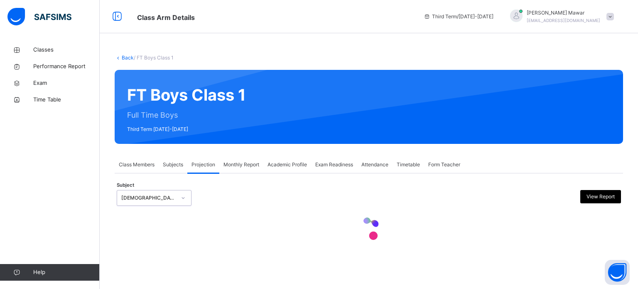
click at [178, 235] on div at bounding box center [369, 229] width 504 height 35
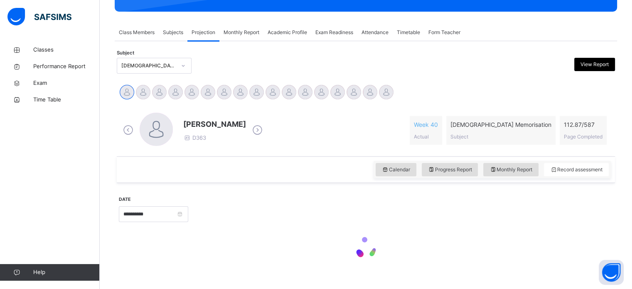
scroll to position [113, 0]
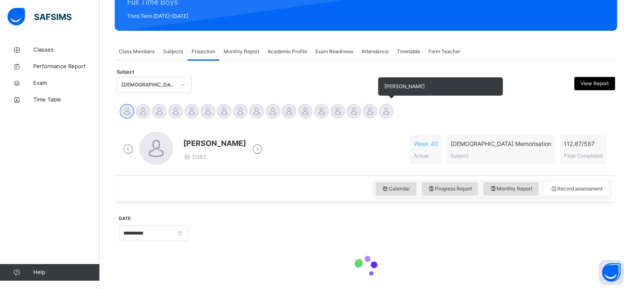
click at [388, 118] on div at bounding box center [386, 111] width 15 height 15
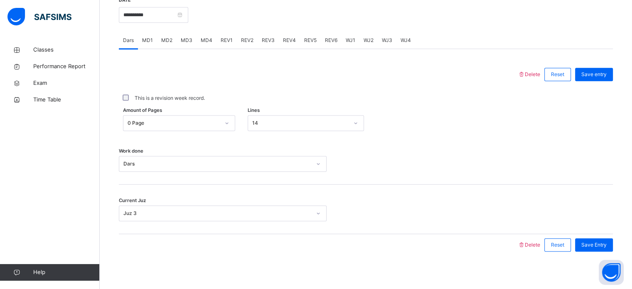
scroll to position [335, 0]
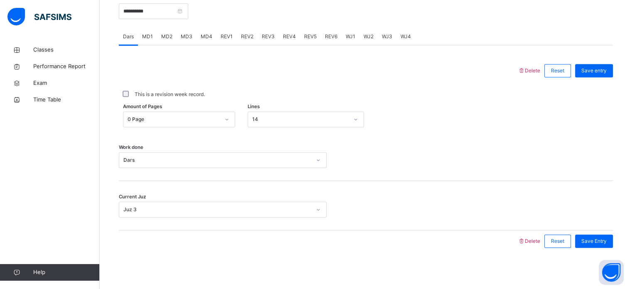
click at [208, 44] on div "MD4" at bounding box center [206, 36] width 20 height 17
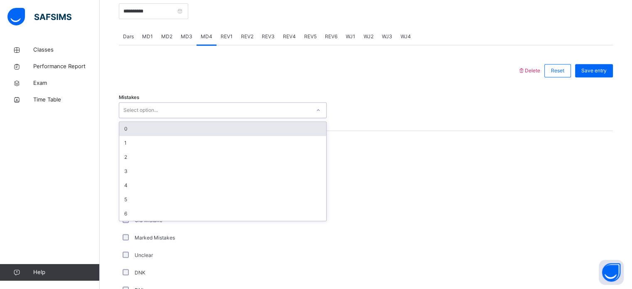
click at [151, 112] on div "Select option..." at bounding box center [140, 110] width 34 height 16
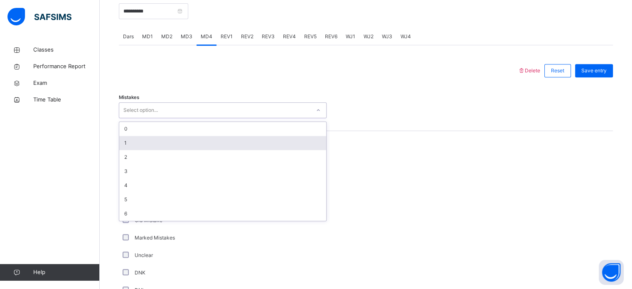
drag, startPoint x: 128, startPoint y: 142, endPoint x: 122, endPoint y: 162, distance: 21.3
click at [128, 142] on div "1" at bounding box center [222, 143] width 207 height 14
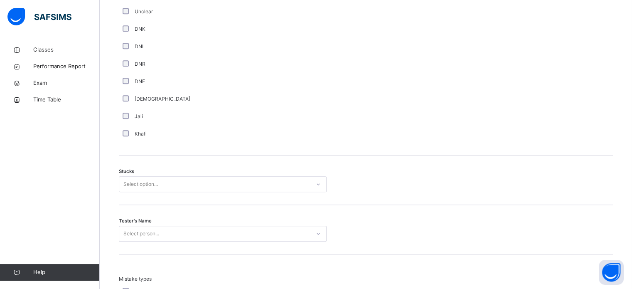
scroll to position [600, 0]
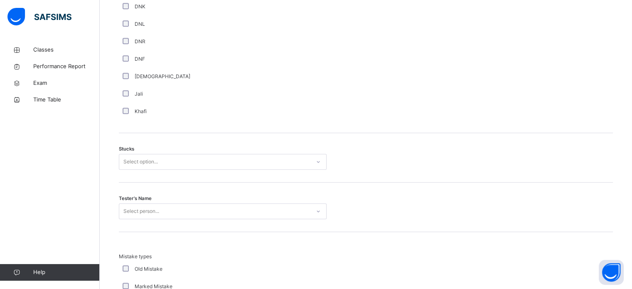
drag, startPoint x: 136, startPoint y: 153, endPoint x: 136, endPoint y: 162, distance: 9.1
click at [136, 161] on div "Select option..." at bounding box center [223, 162] width 208 height 16
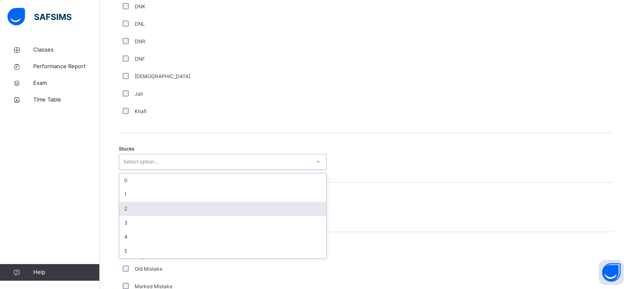
click at [143, 207] on div "2" at bounding box center [222, 208] width 207 height 14
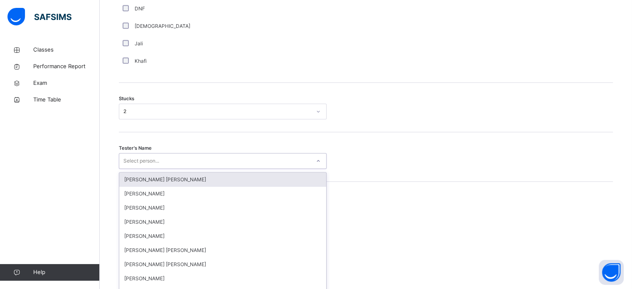
click at [143, 169] on div "option Ryan Punit Purshotam focused, 1 of 90. 90 results available. Use Up and …" at bounding box center [223, 161] width 208 height 16
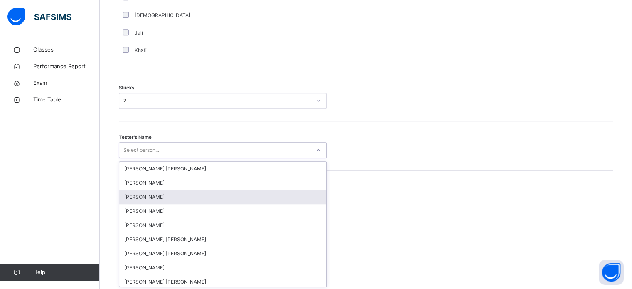
scroll to position [662, 0]
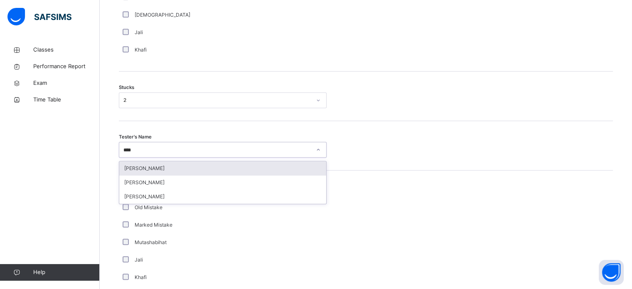
type input "*****"
click at [125, 166] on div "[PERSON_NAME]" at bounding box center [222, 168] width 207 height 14
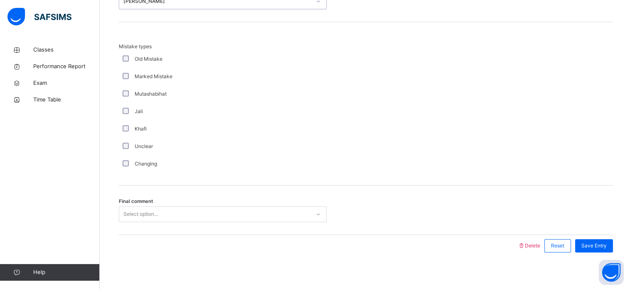
scroll to position [814, 0]
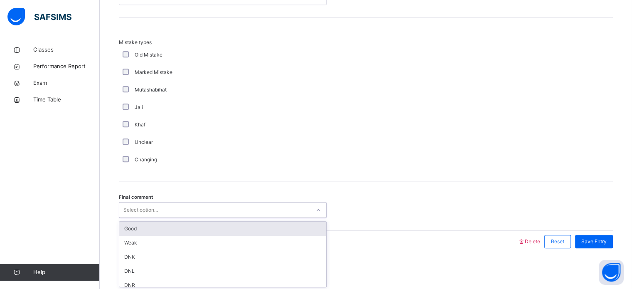
click at [126, 228] on div "Good" at bounding box center [222, 228] width 207 height 14
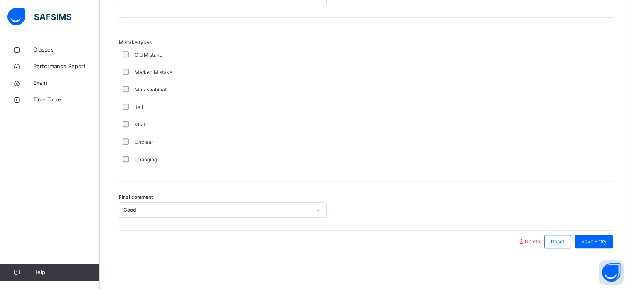
click at [601, 230] on div "Save Entry" at bounding box center [592, 241] width 42 height 22
click at [606, 242] on span "Save Entry" at bounding box center [593, 241] width 25 height 7
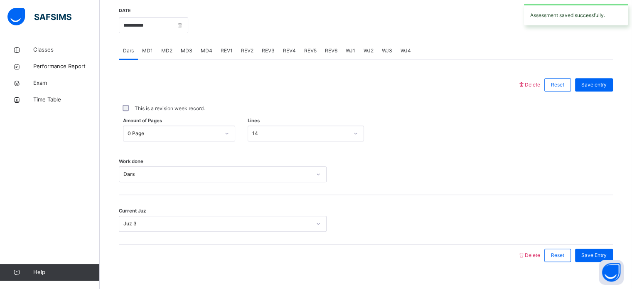
scroll to position [317, 0]
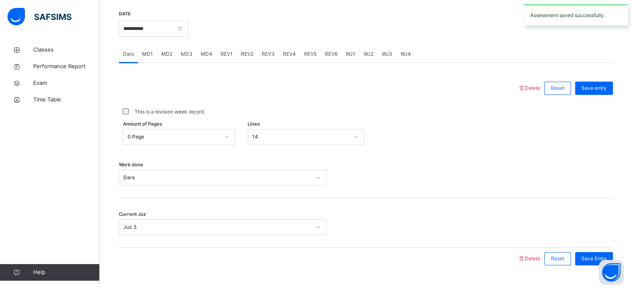
click at [226, 58] on div "REV1" at bounding box center [226, 54] width 20 height 17
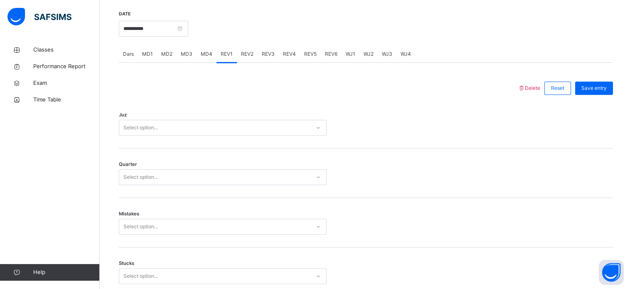
click at [196, 113] on div "Juz Select option..." at bounding box center [366, 123] width 494 height 49
click at [179, 127] on div "Select option..." at bounding box center [214, 127] width 191 height 13
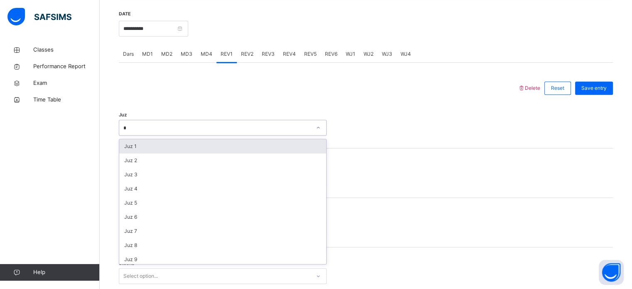
type input "**"
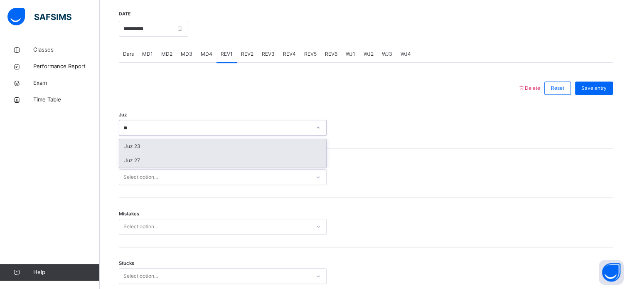
click at [126, 166] on div "Juz 27" at bounding box center [222, 160] width 207 height 14
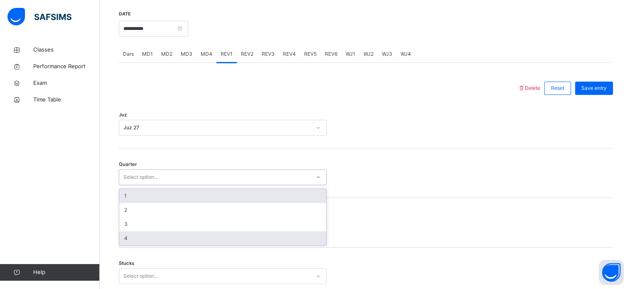
click at [134, 244] on div "4" at bounding box center [222, 238] width 207 height 14
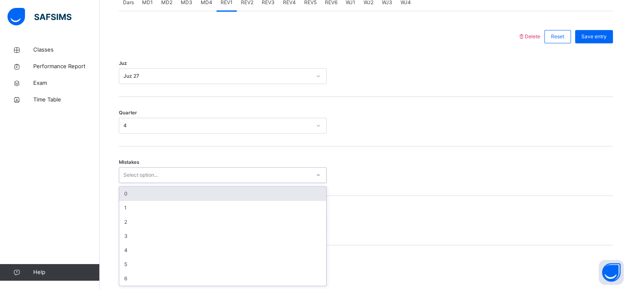
click at [126, 194] on div "0" at bounding box center [222, 193] width 207 height 14
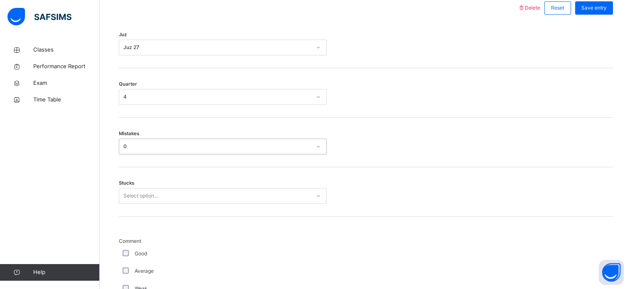
scroll to position [404, 0]
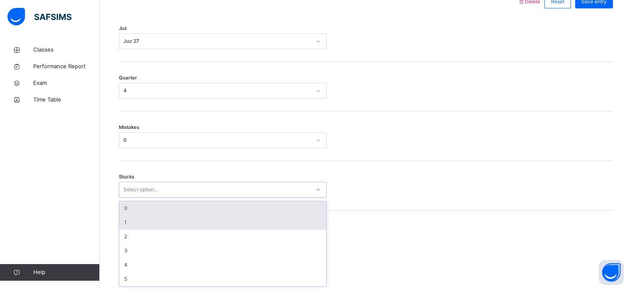
click at [126, 224] on div "1" at bounding box center [222, 222] width 207 height 14
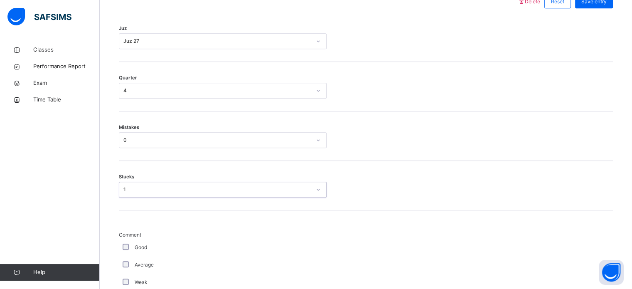
click at [122, 238] on div "Good" at bounding box center [223, 246] width 208 height 17
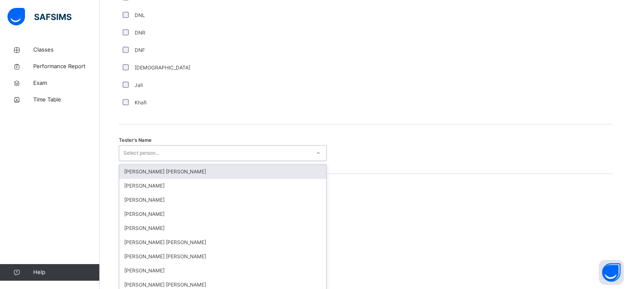
scroll to position [761, 0]
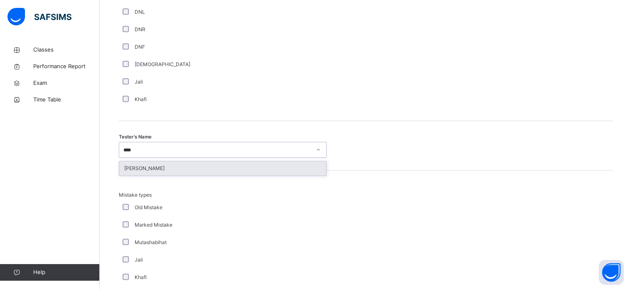
type input "*****"
click at [131, 171] on div "[PERSON_NAME]" at bounding box center [222, 168] width 207 height 14
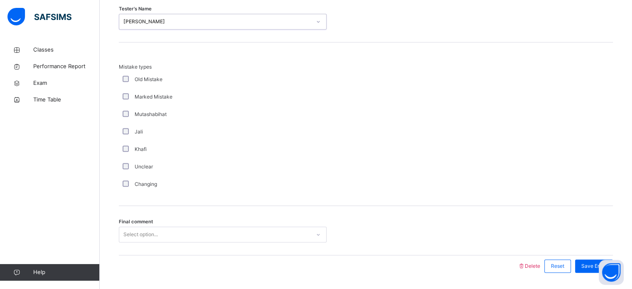
scroll to position [913, 0]
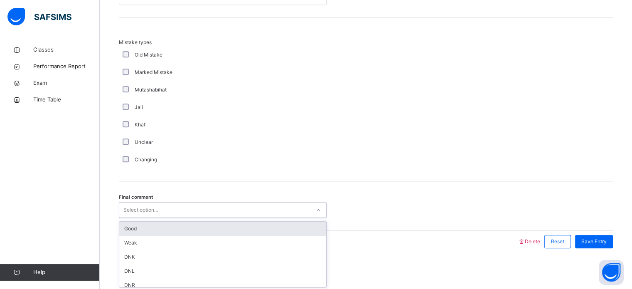
click at [125, 224] on div "Good" at bounding box center [222, 228] width 207 height 14
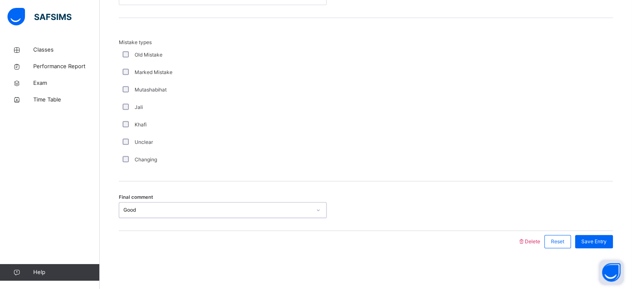
click at [600, 262] on button "Open asap" at bounding box center [610, 272] width 25 height 25
click at [612, 235] on div "Save Entry" at bounding box center [594, 241] width 38 height 13
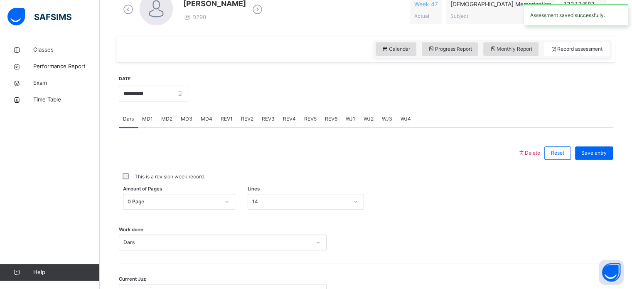
scroll to position [253, 0]
click at [220, 120] on span "REV1" at bounding box center [226, 117] width 12 height 7
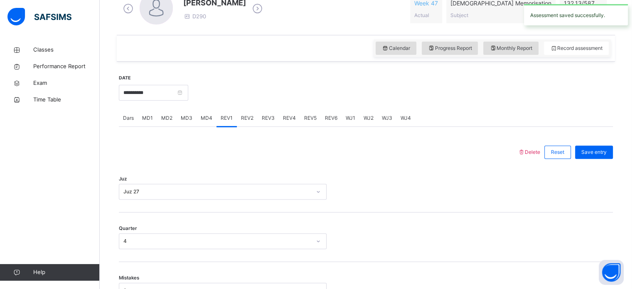
click at [245, 120] on span "REV2" at bounding box center [247, 117] width 12 height 7
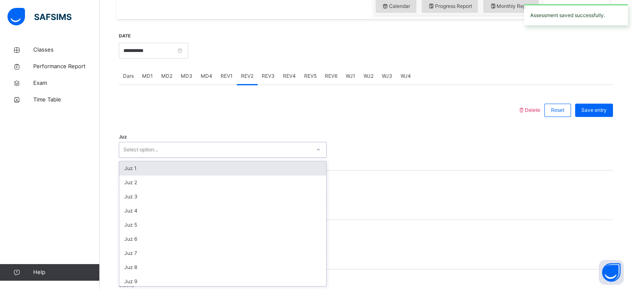
scroll to position [296, 0]
type input "**"
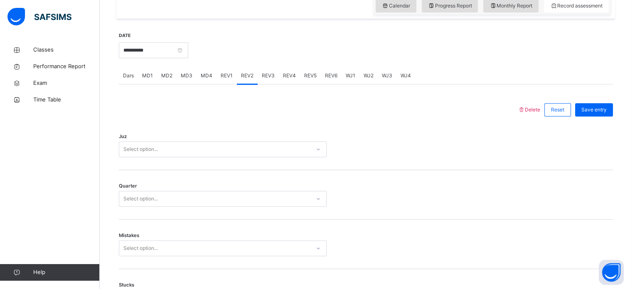
click at [411, 166] on div "Juz Select option..." at bounding box center [366, 144] width 494 height 49
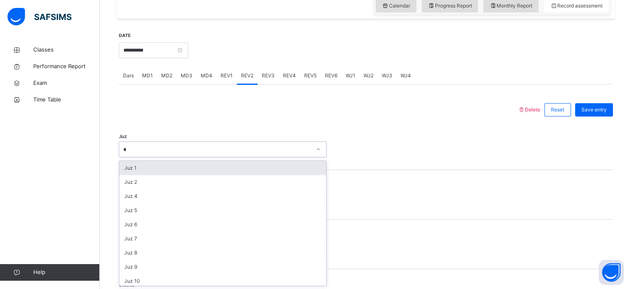
type input "**"
click at [123, 169] on div "Juz 28" at bounding box center [222, 168] width 207 height 14
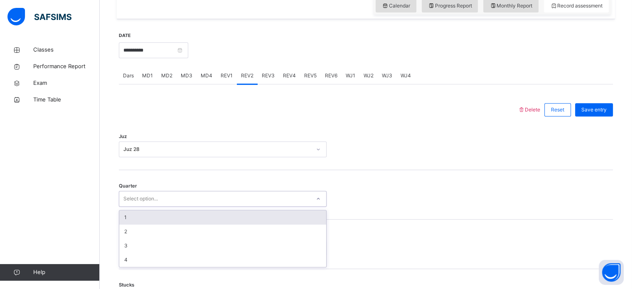
click at [120, 219] on div "1" at bounding box center [222, 217] width 207 height 14
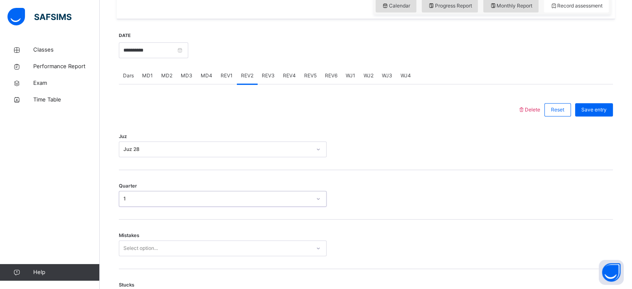
click at [222, 68] on div "REV1" at bounding box center [226, 75] width 20 height 17
click at [246, 70] on div "REV2" at bounding box center [247, 75] width 21 height 17
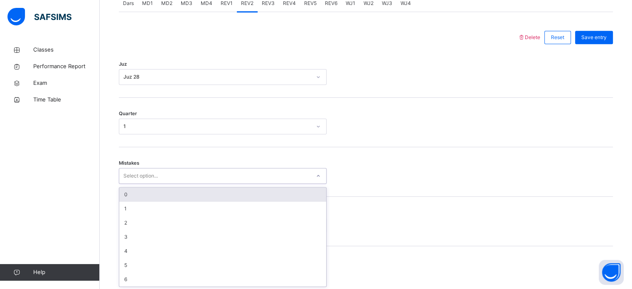
scroll to position [369, 0]
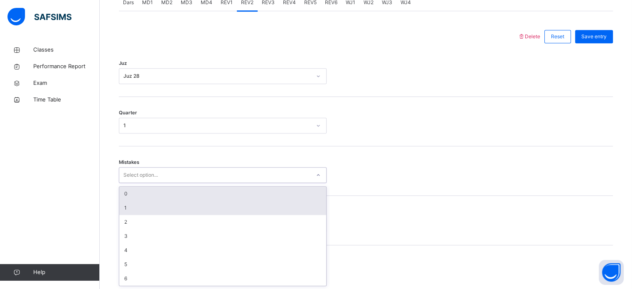
click at [132, 201] on div "1" at bounding box center [222, 208] width 207 height 14
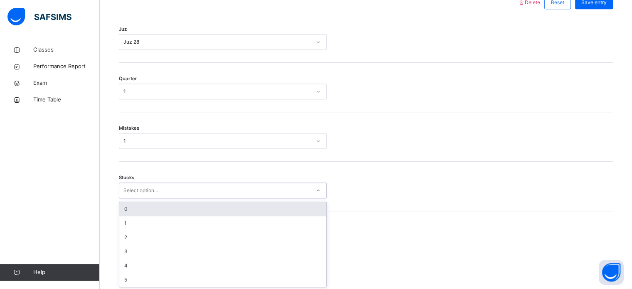
scroll to position [404, 0]
click at [131, 206] on div "0" at bounding box center [222, 208] width 207 height 14
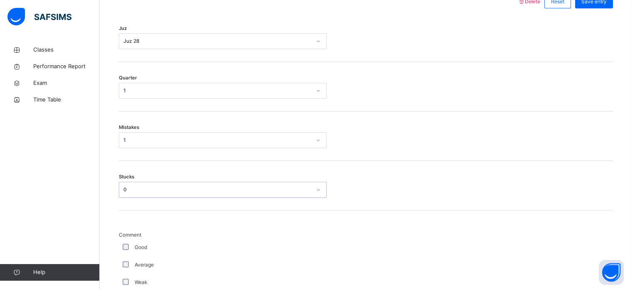
click at [123, 186] on div "0" at bounding box center [217, 189] width 188 height 7
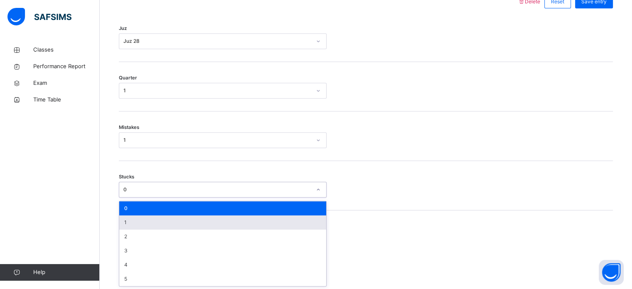
click at [122, 219] on div "1" at bounding box center [222, 222] width 207 height 14
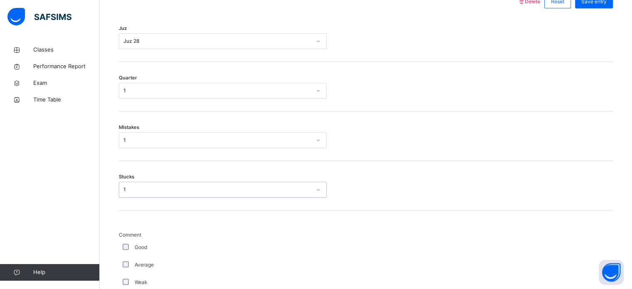
click at [123, 140] on div "1" at bounding box center [217, 139] width 188 height 7
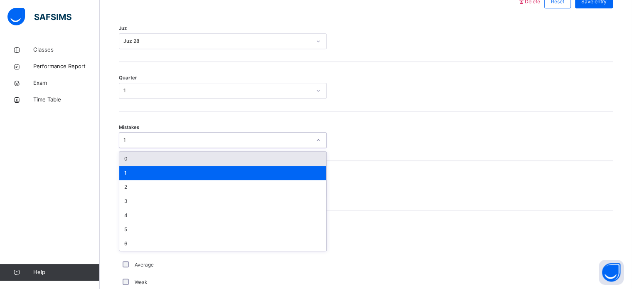
click at [127, 156] on div "0" at bounding box center [222, 159] width 207 height 14
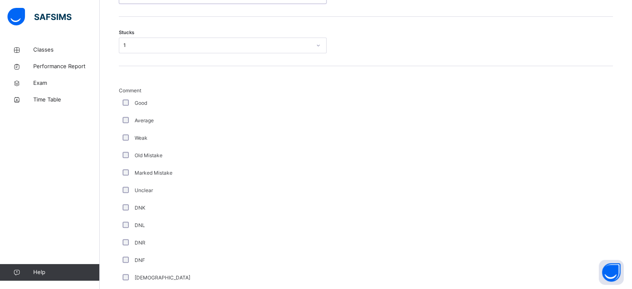
scroll to position [553, 0]
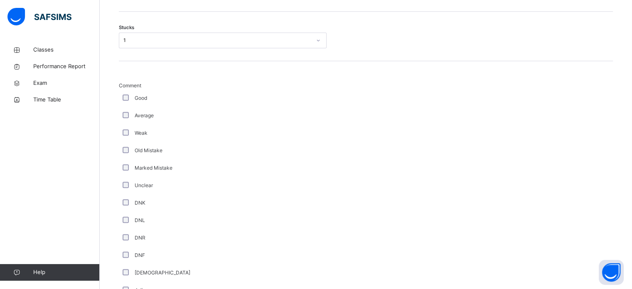
click at [120, 88] on span "Comment" at bounding box center [223, 85] width 208 height 7
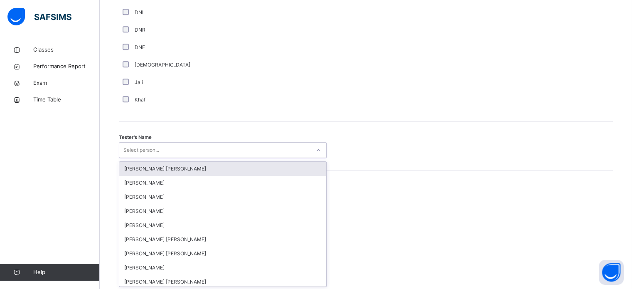
scroll to position [761, 0]
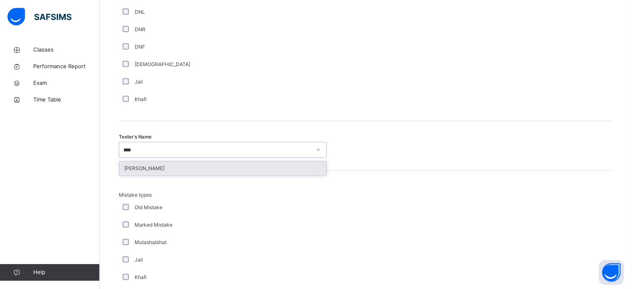
type input "*****"
click at [129, 169] on div "[PERSON_NAME]" at bounding box center [222, 168] width 207 height 14
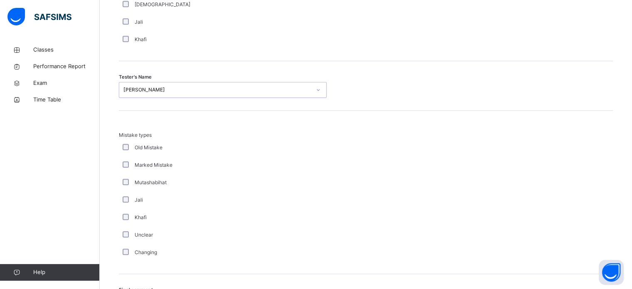
scroll to position [913, 0]
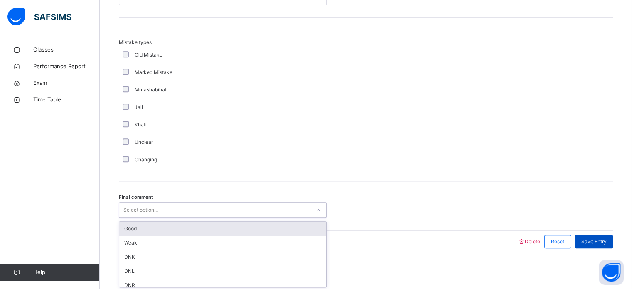
click at [127, 224] on div "Good" at bounding box center [222, 228] width 207 height 14
click at [606, 238] on span "Save Entry" at bounding box center [593, 241] width 25 height 7
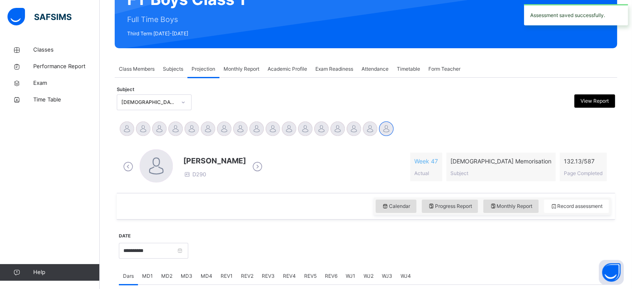
scroll to position [97, 0]
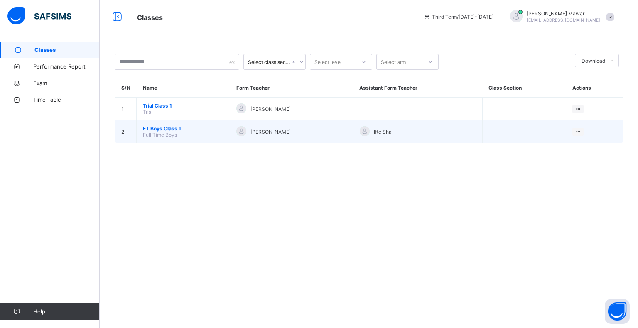
click at [169, 128] on span "FT Boys Class 1" at bounding box center [183, 128] width 81 height 6
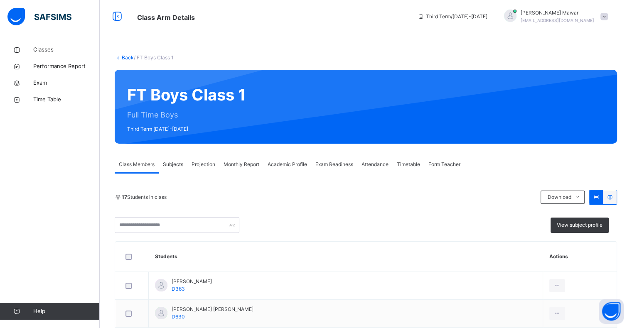
click at [200, 158] on div "Projection" at bounding box center [203, 164] width 32 height 17
